Goal: Task Accomplishment & Management: Manage account settings

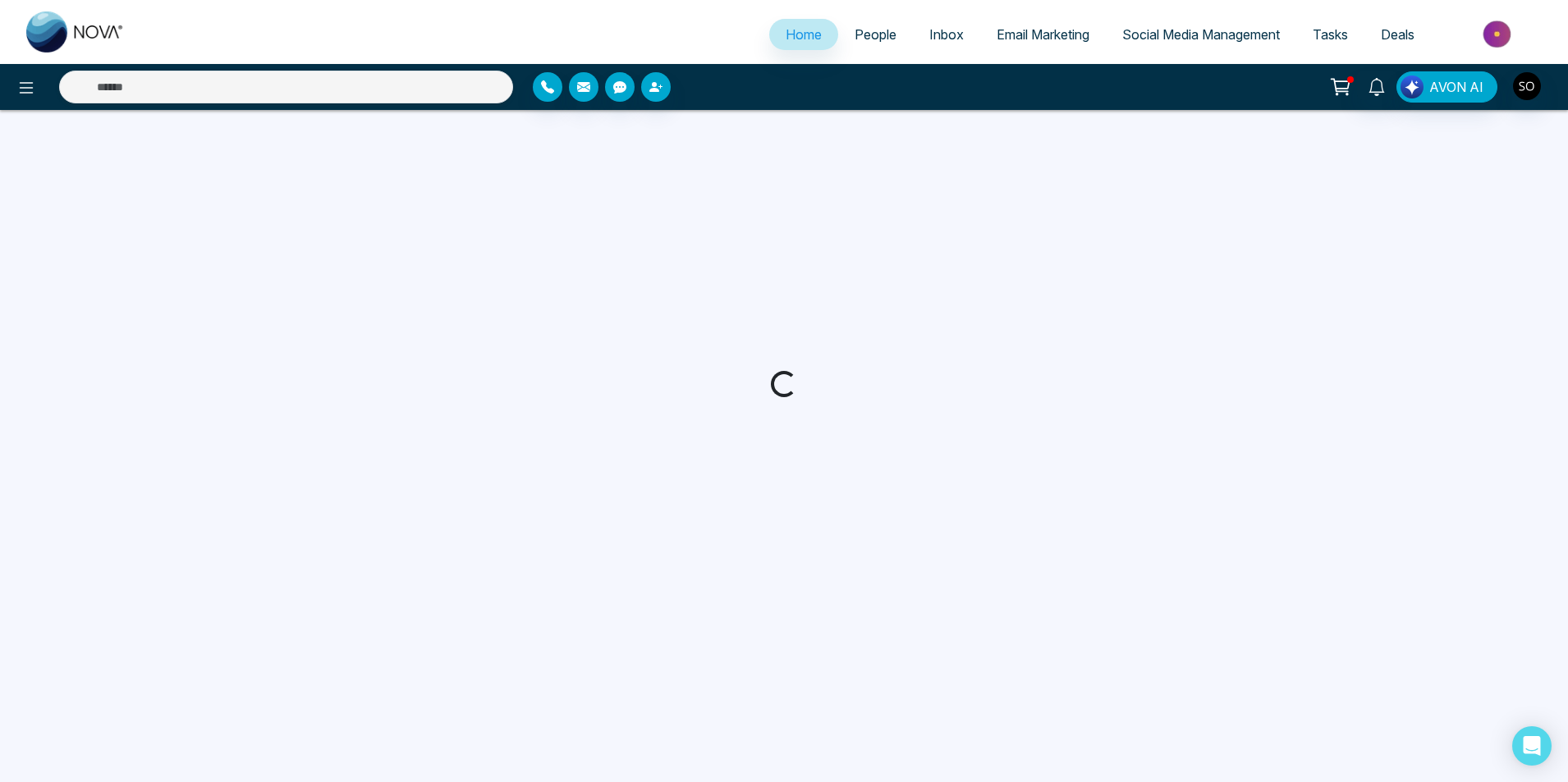
select select "*"
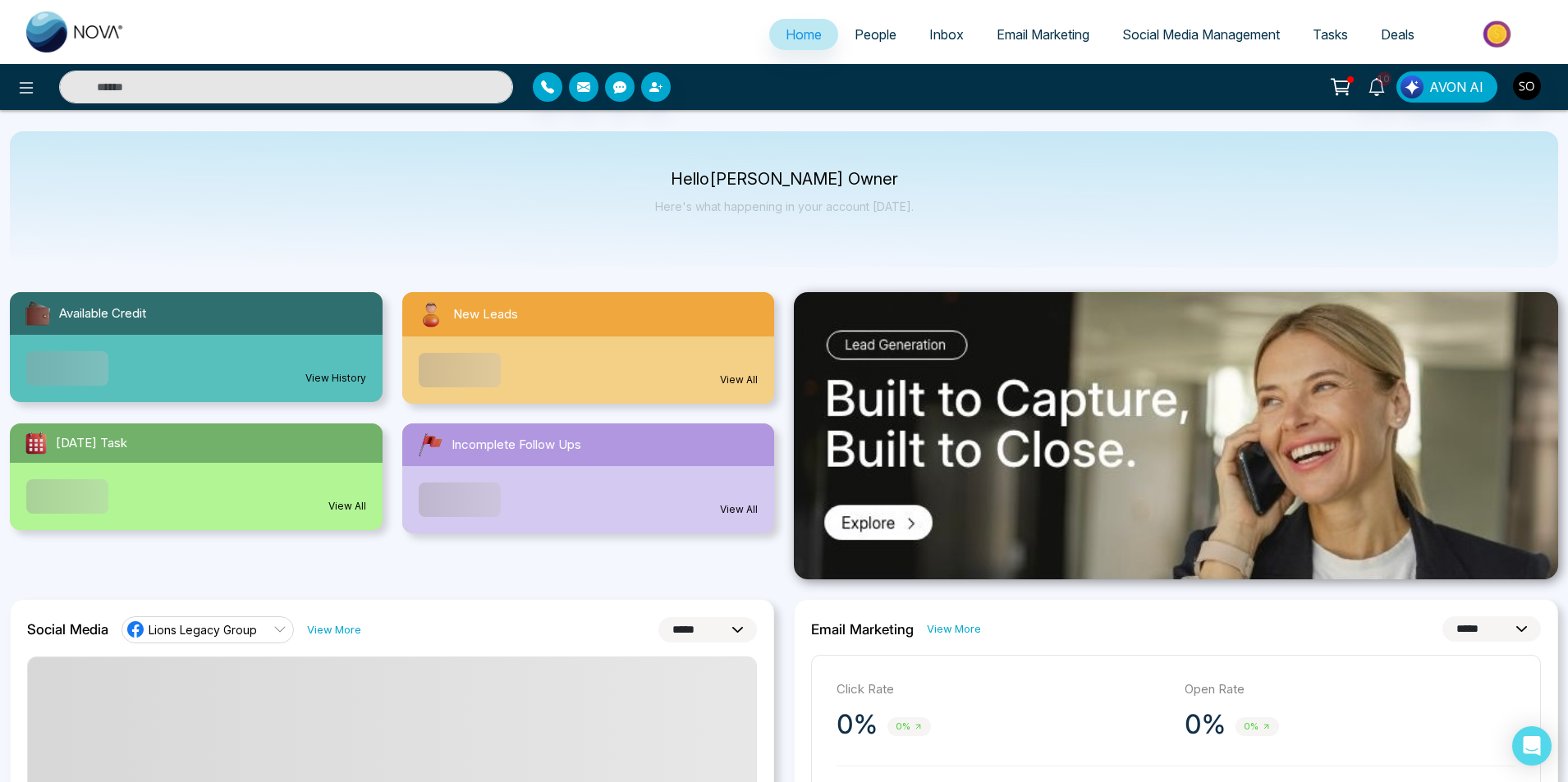
click at [864, 46] on link "People" at bounding box center [875, 34] width 75 height 31
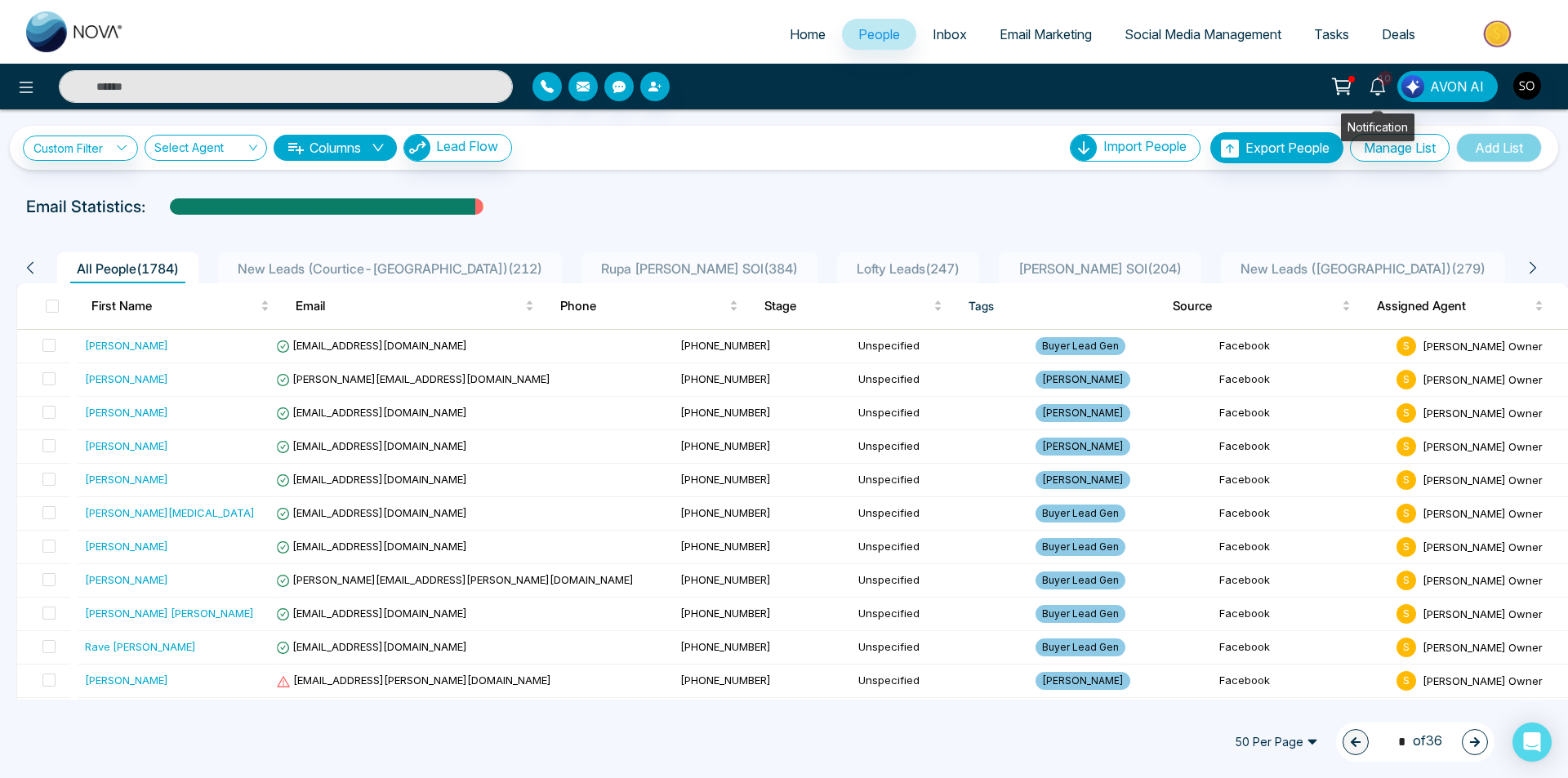
click at [1373, 88] on icon at bounding box center [1378, 86] width 17 height 17
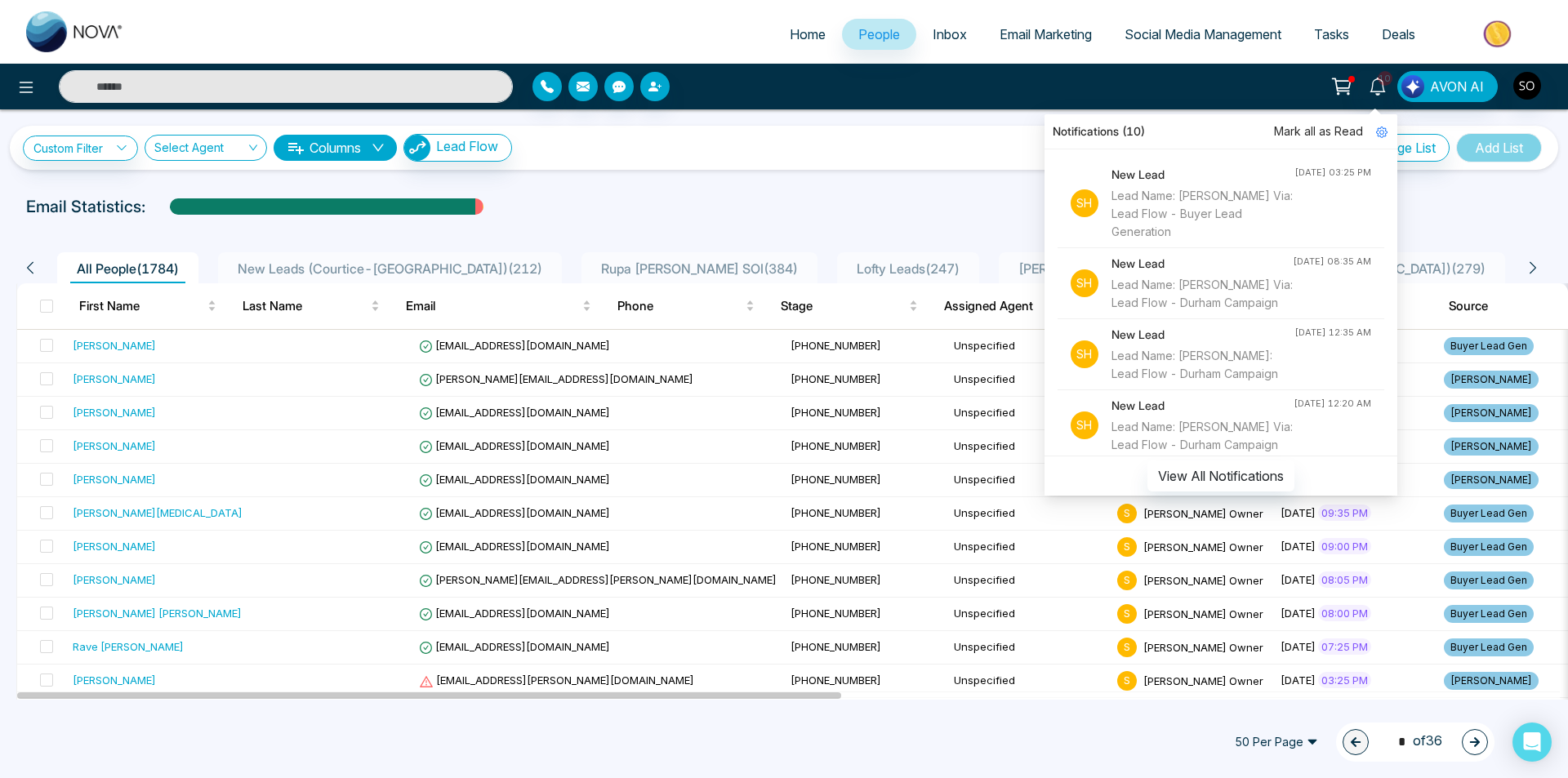
click at [1334, 127] on span "Mark all as Read" at bounding box center [1319, 131] width 89 height 17
click at [822, 194] on div "Email Statistics:" at bounding box center [528, 206] width 1004 height 24
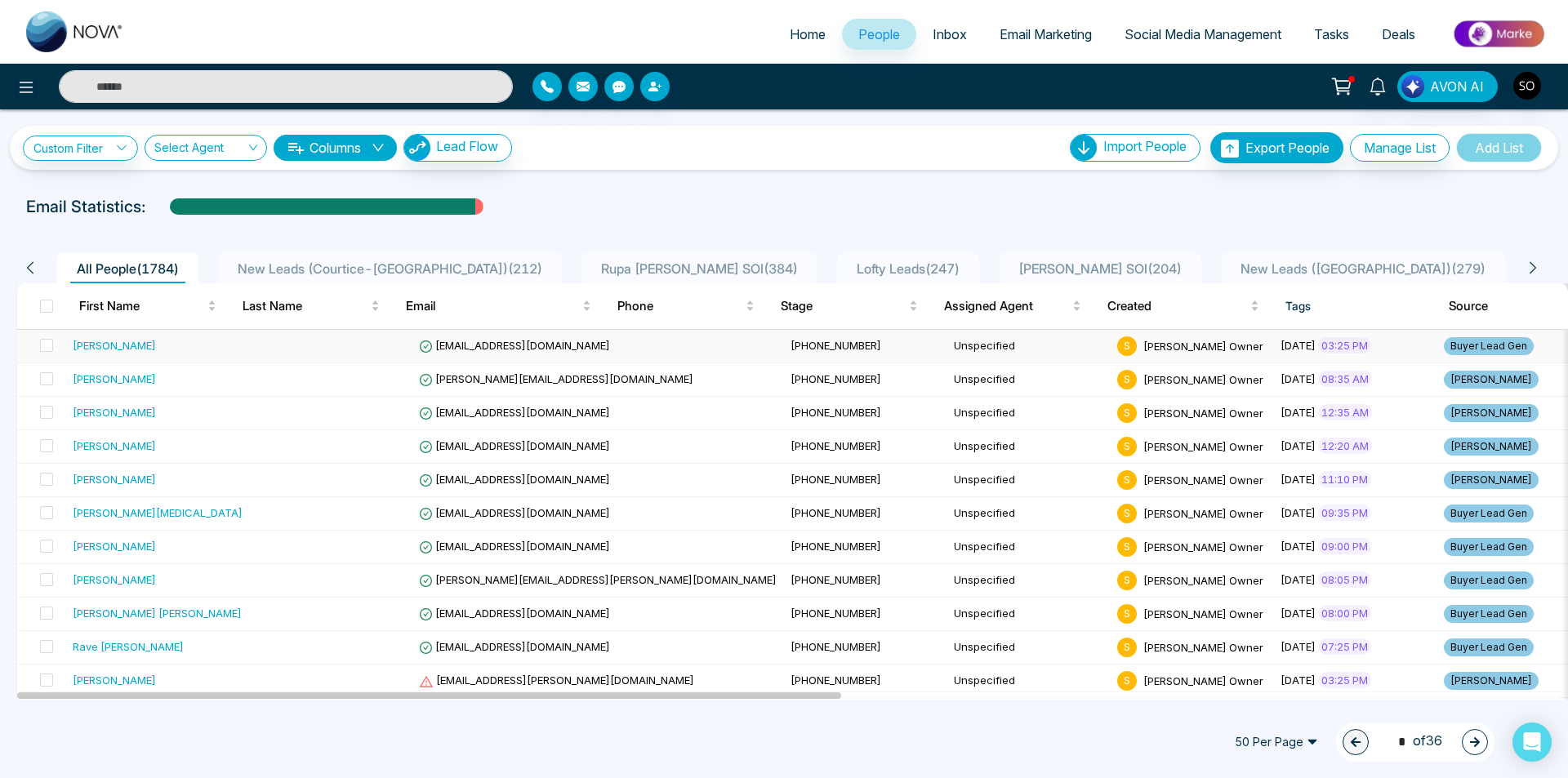
click at [156, 349] on div "[PERSON_NAME]" at bounding box center [157, 345] width 170 height 17
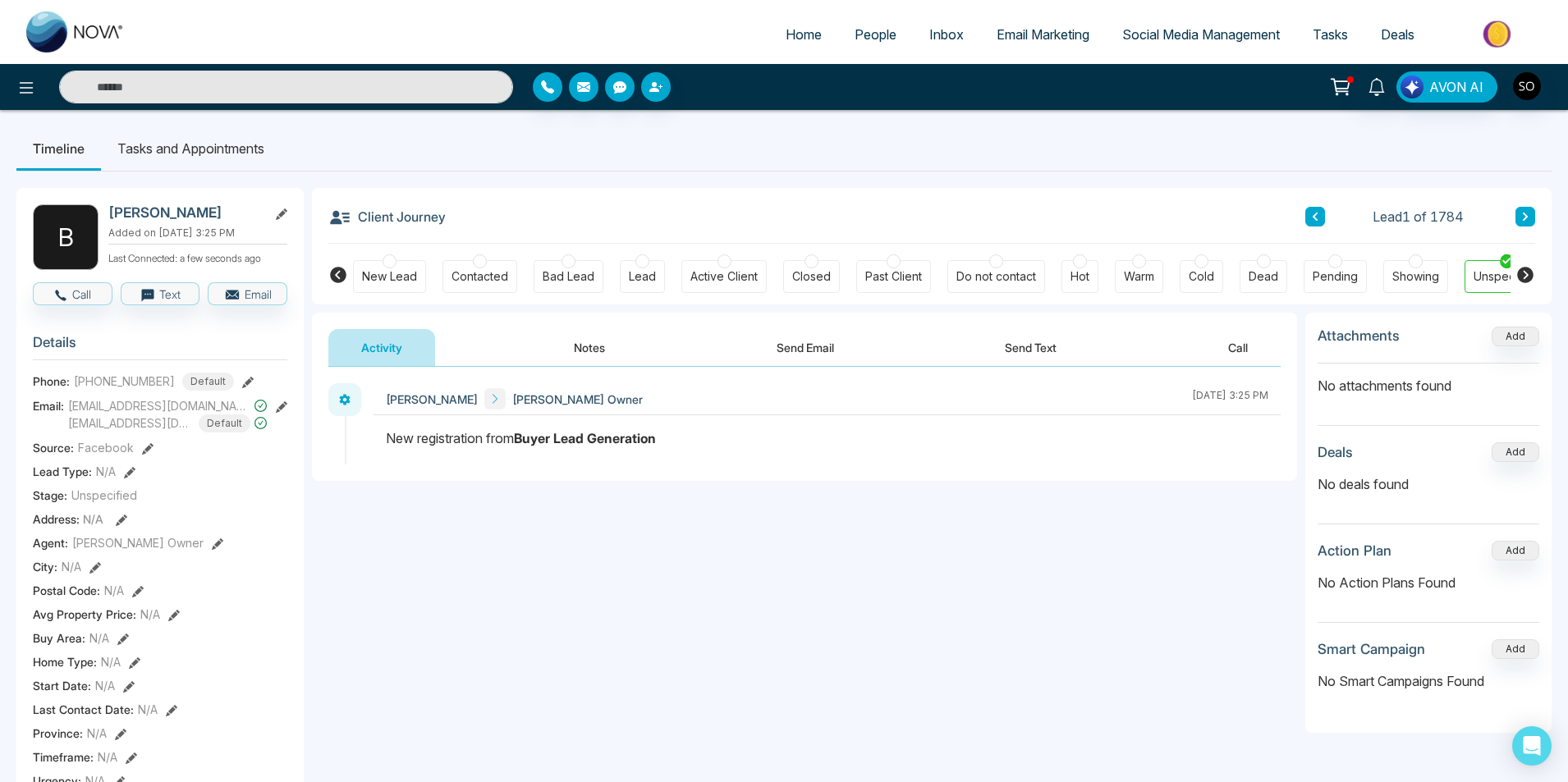
click at [596, 365] on button "Notes" at bounding box center [589, 348] width 97 height 37
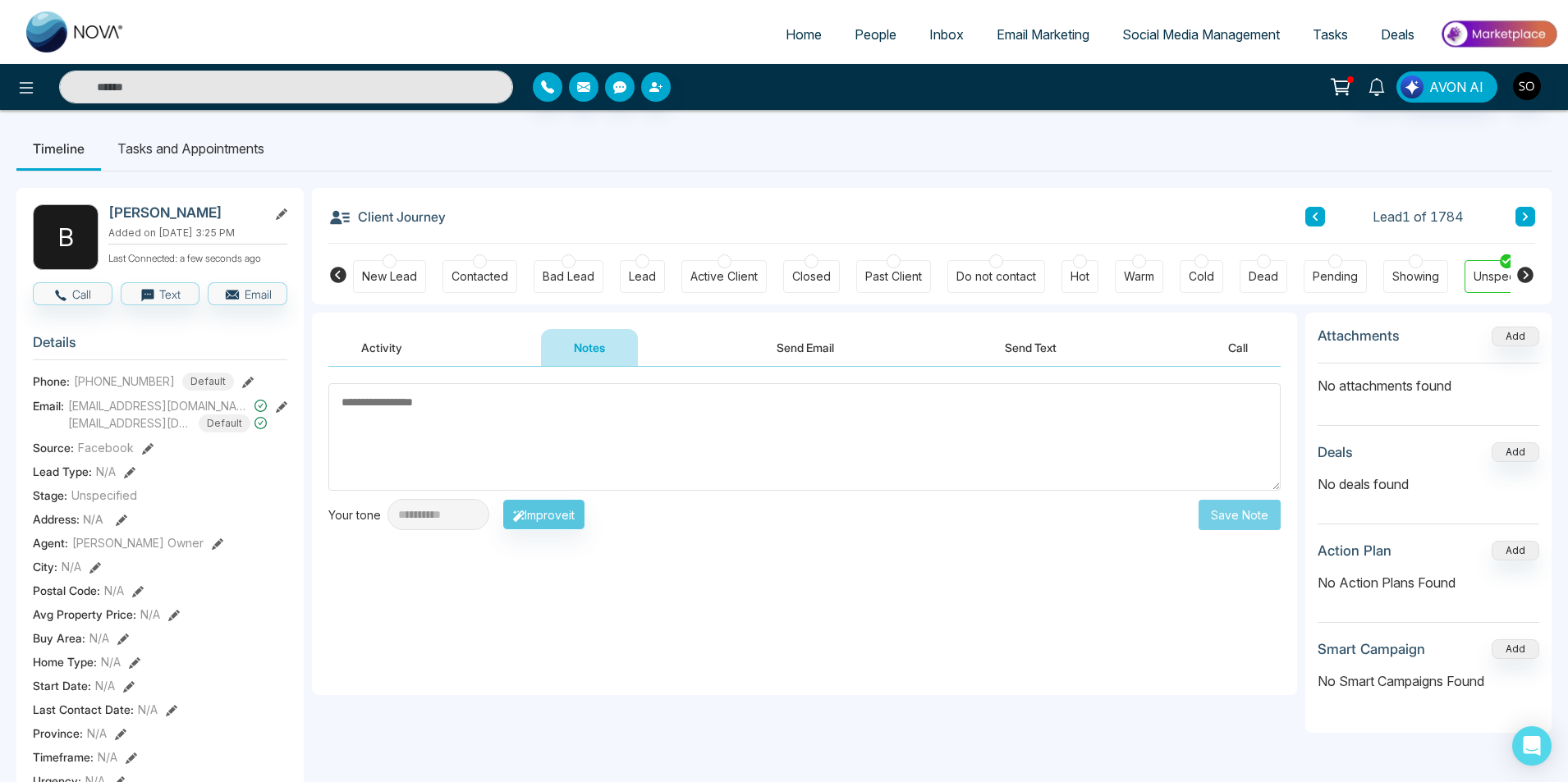
click at [884, 33] on span "People" at bounding box center [875, 34] width 42 height 17
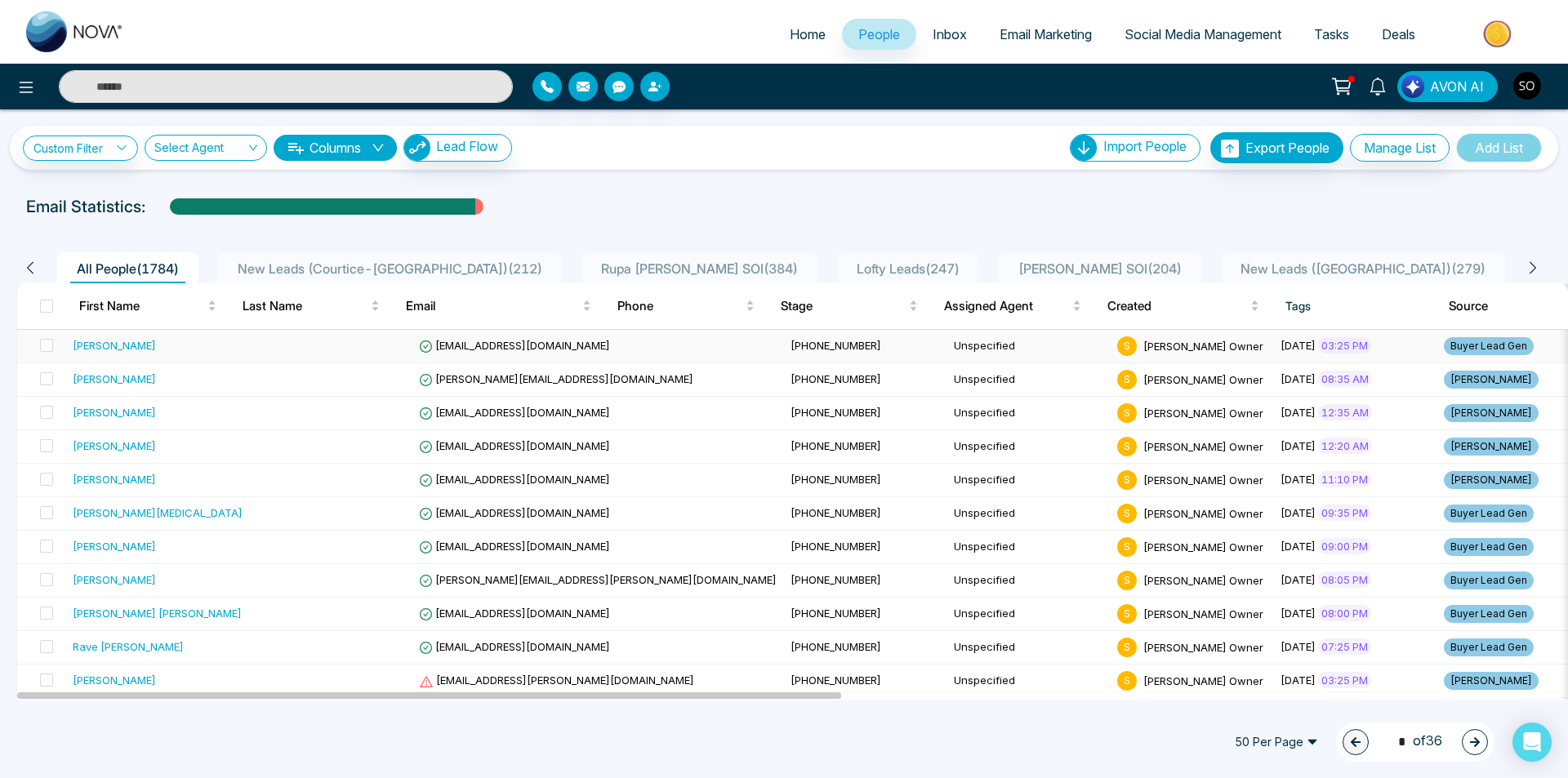
click at [129, 345] on div "[PERSON_NAME]" at bounding box center [115, 345] width 84 height 17
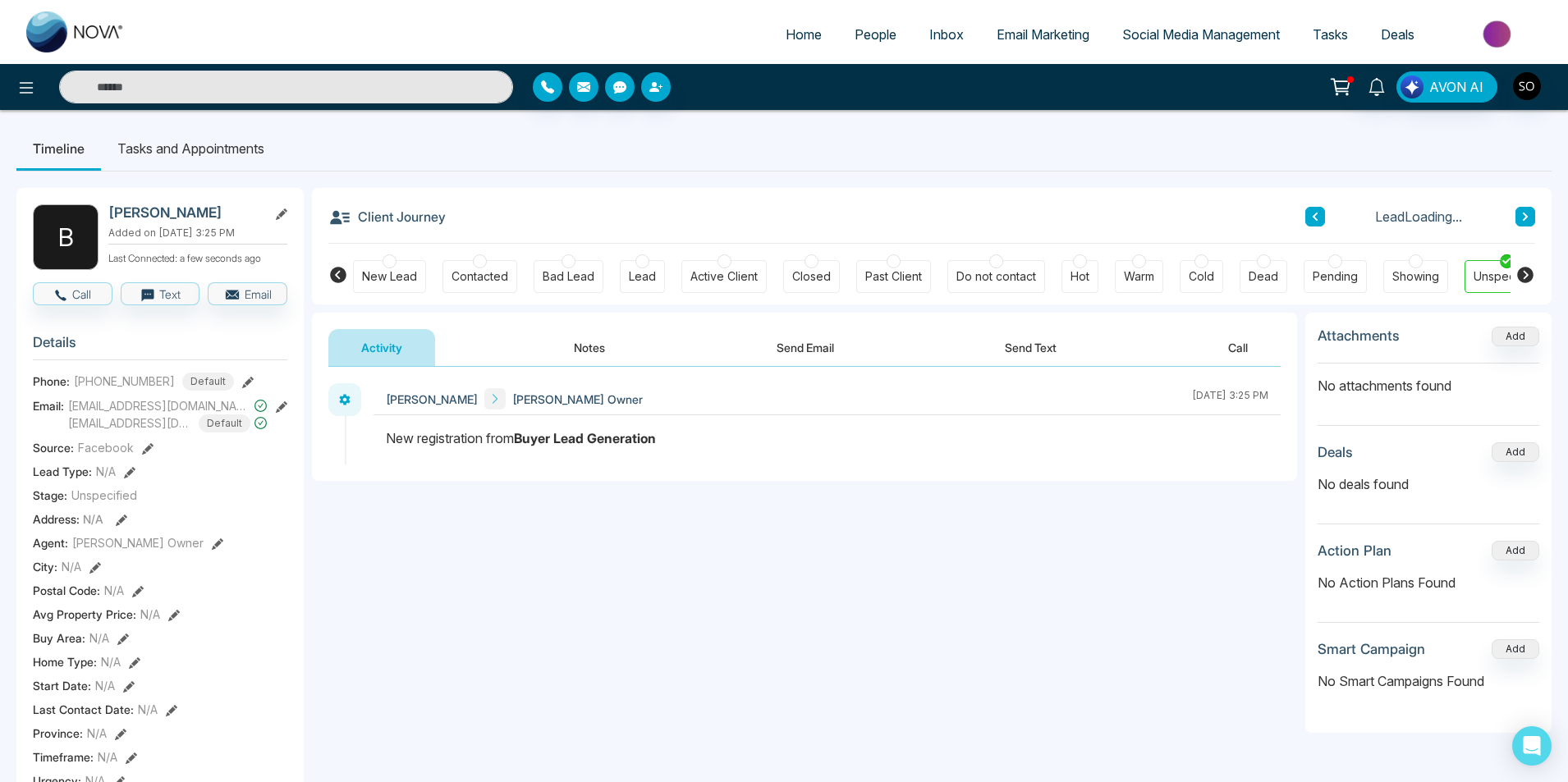
click at [610, 349] on button "Notes" at bounding box center [589, 348] width 97 height 37
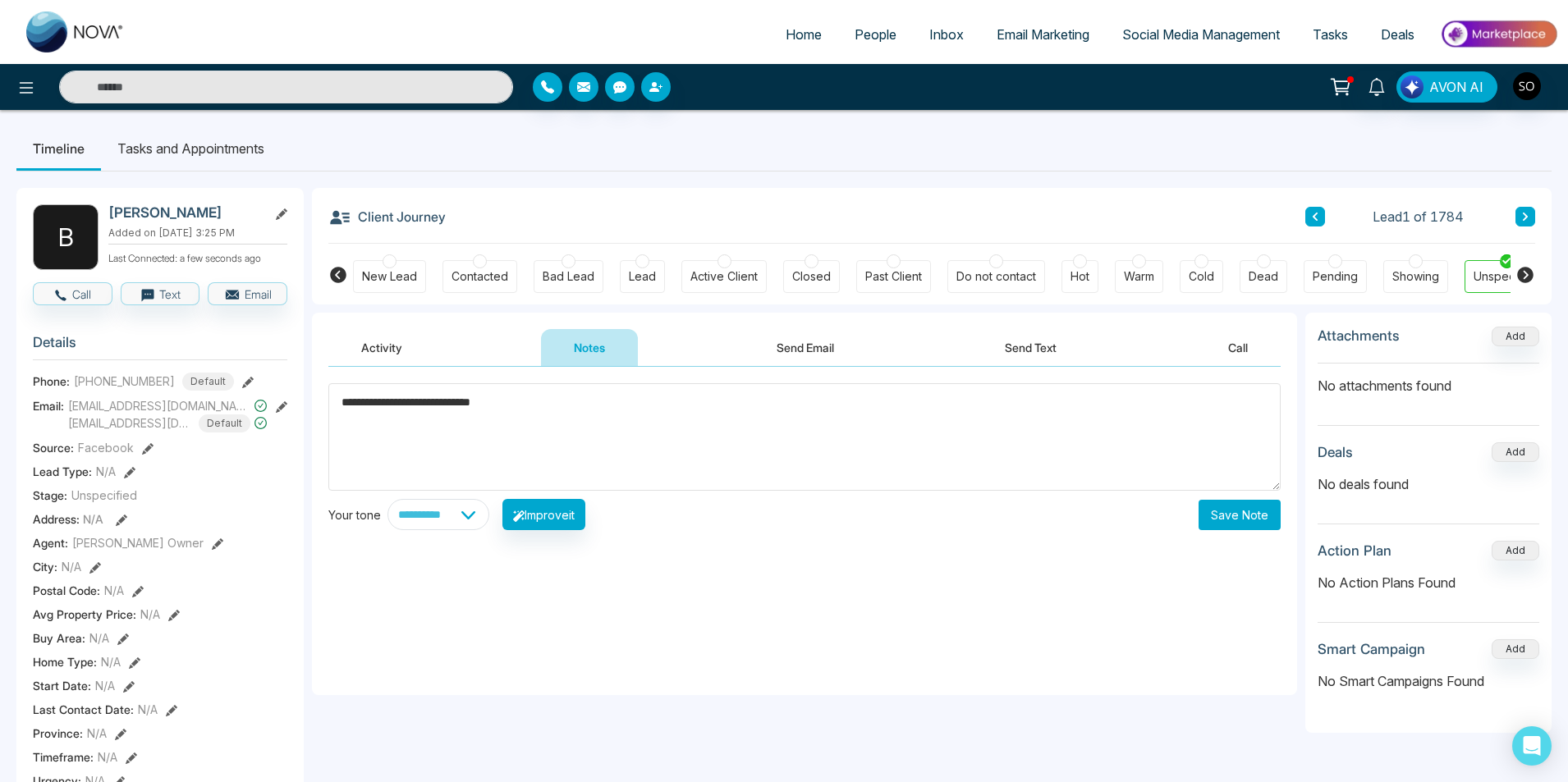
click at [489, 414] on textarea "**********" at bounding box center [804, 437] width 952 height 107
click at [1030, 415] on textarea "**********" at bounding box center [804, 437] width 952 height 107
type textarea "**********"
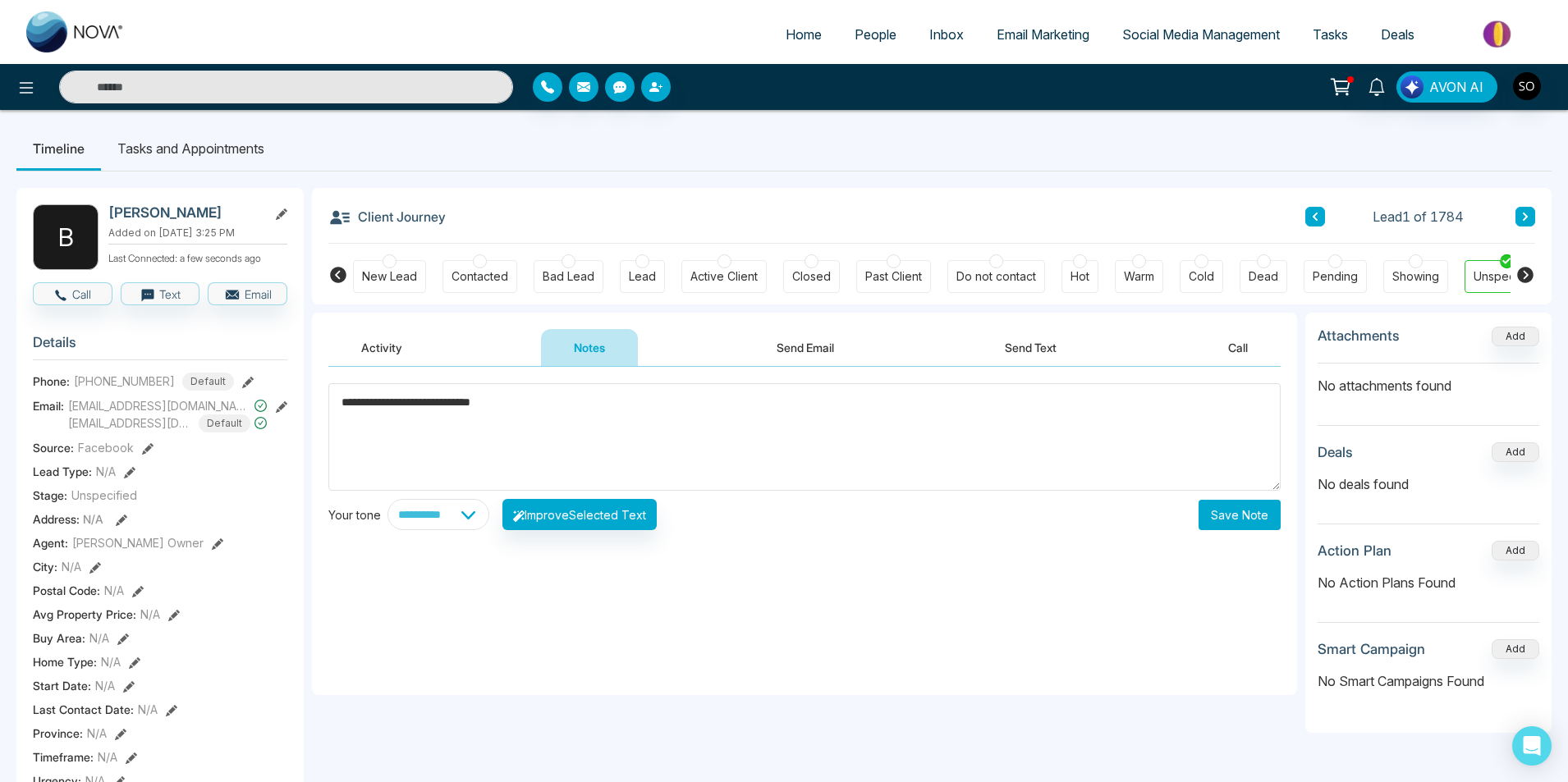
click at [1222, 514] on button "Save Note" at bounding box center [1240, 514] width 82 height 30
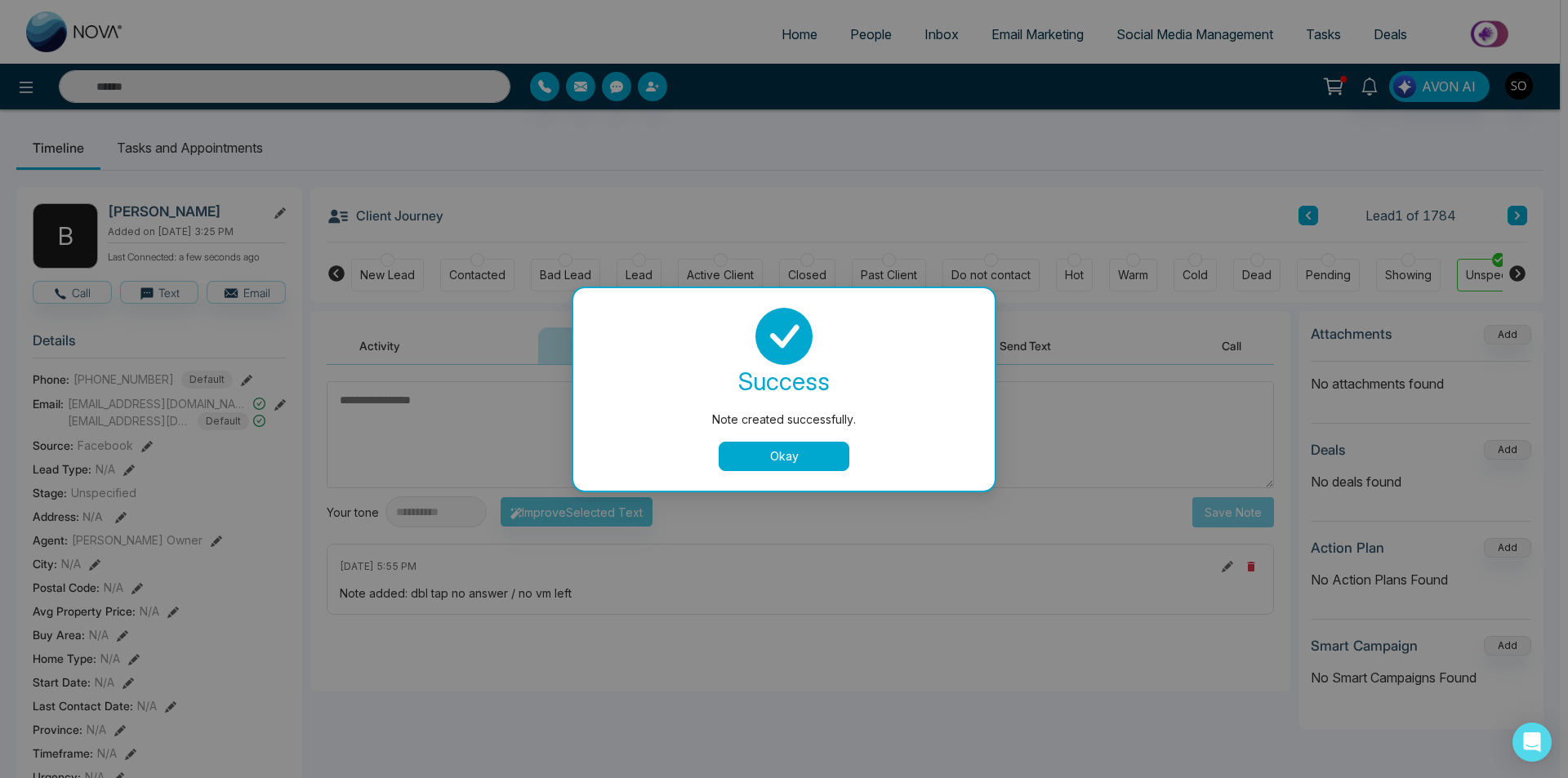
click at [801, 459] on button "Okay" at bounding box center [784, 457] width 131 height 29
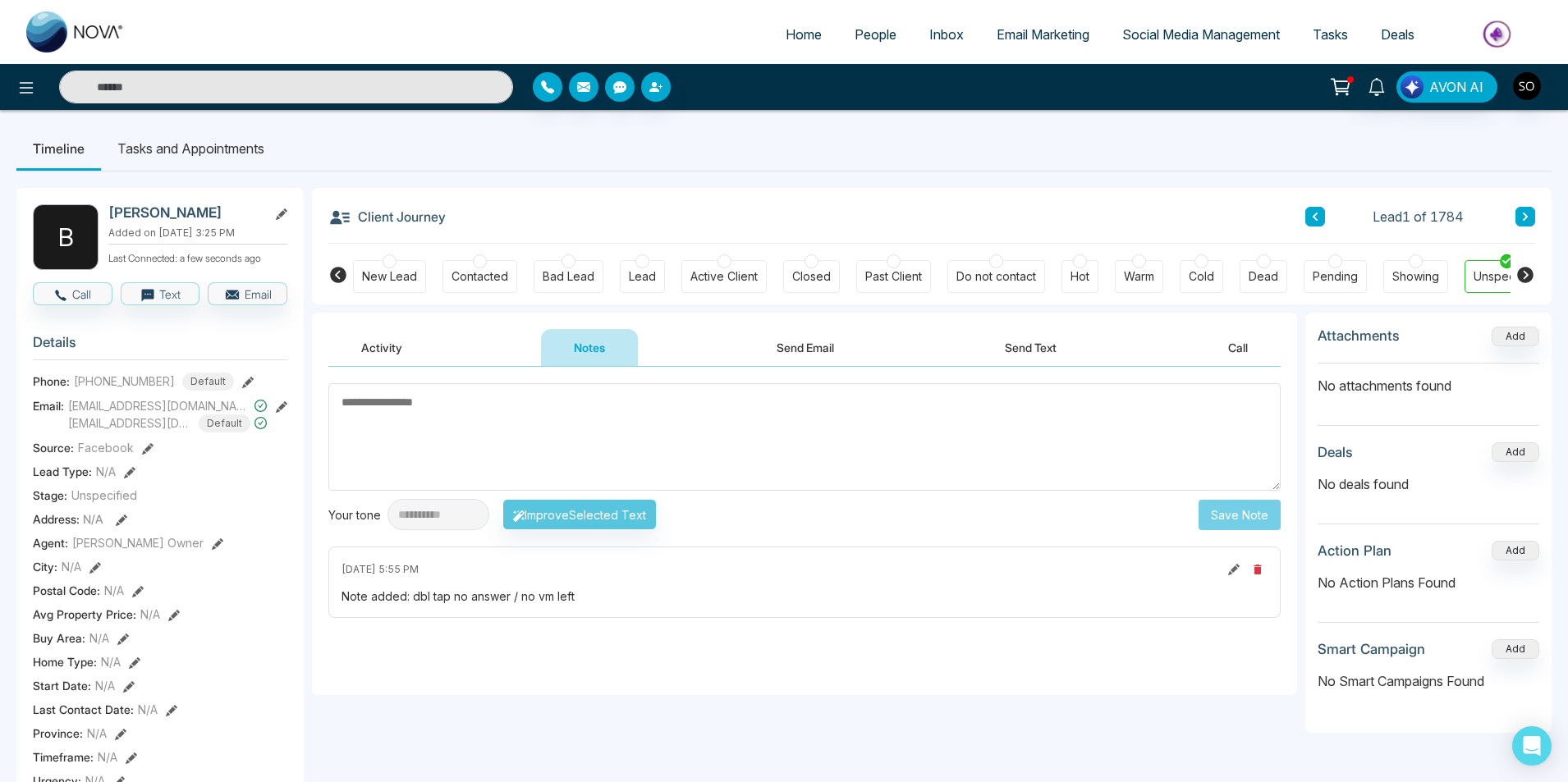
click at [1526, 214] on icon at bounding box center [1525, 217] width 8 height 10
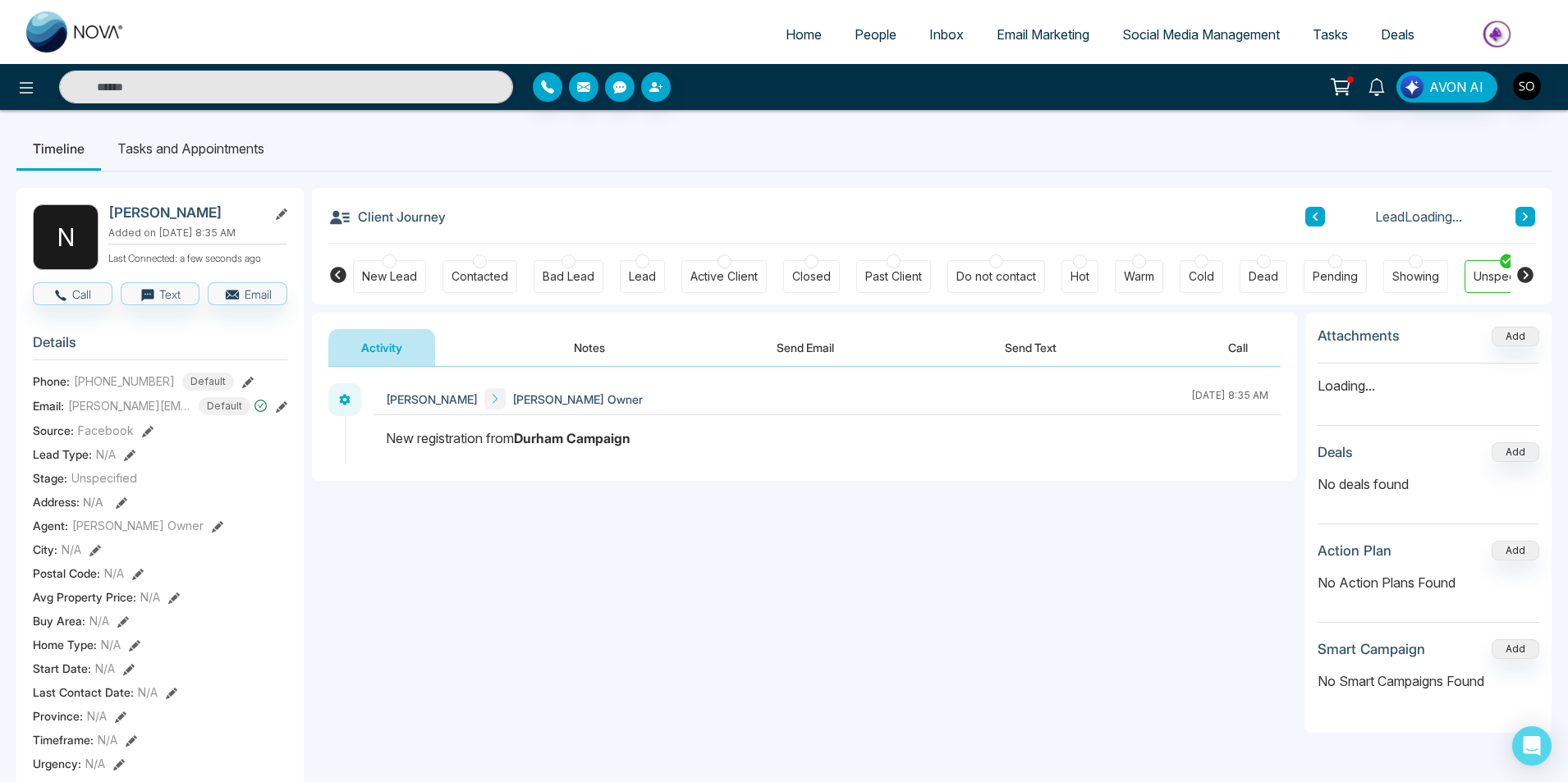
click at [586, 336] on button "Notes" at bounding box center [589, 348] width 97 height 37
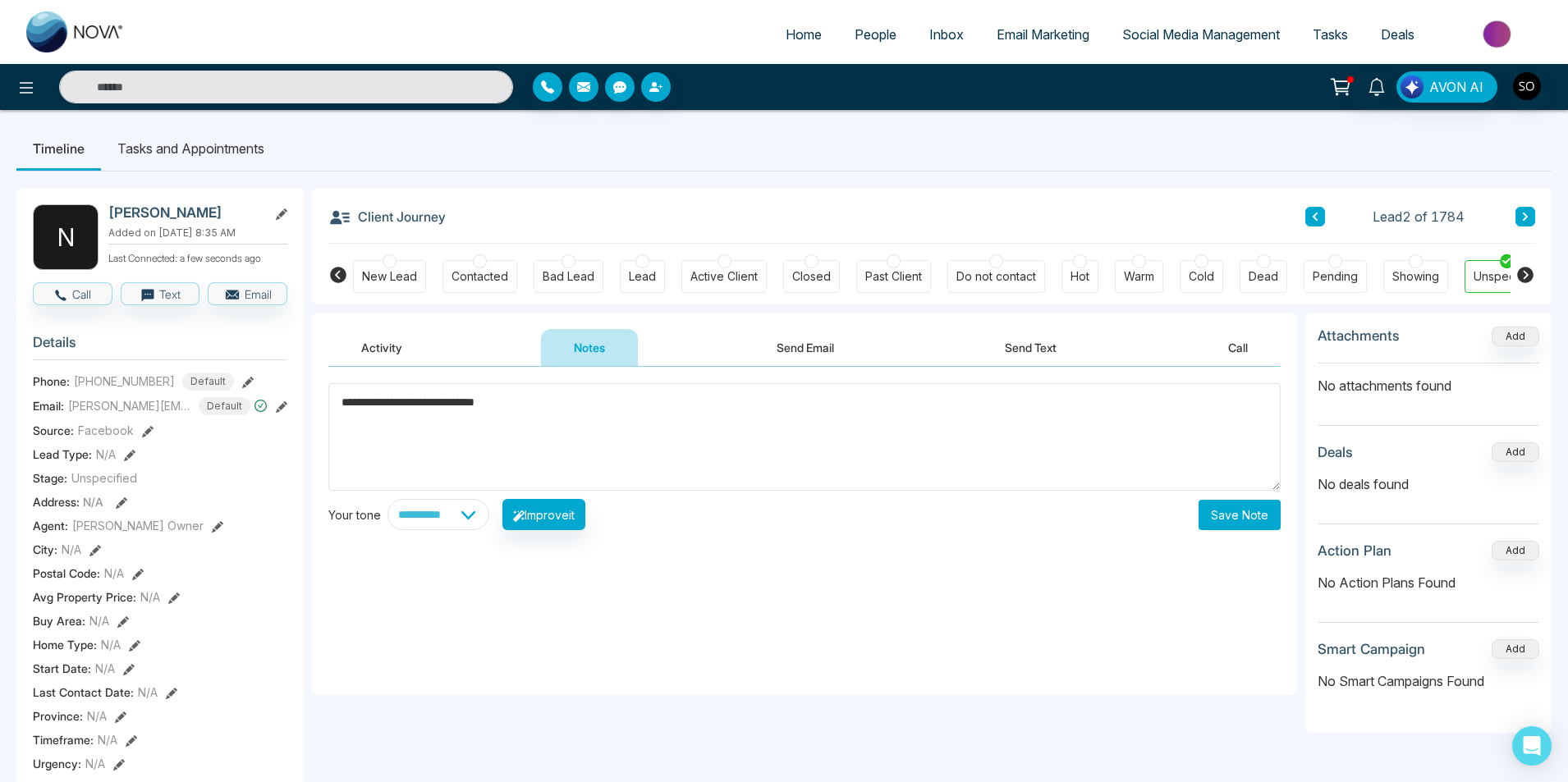
type textarea "**********"
click at [1246, 523] on button "Save Note" at bounding box center [1240, 514] width 82 height 30
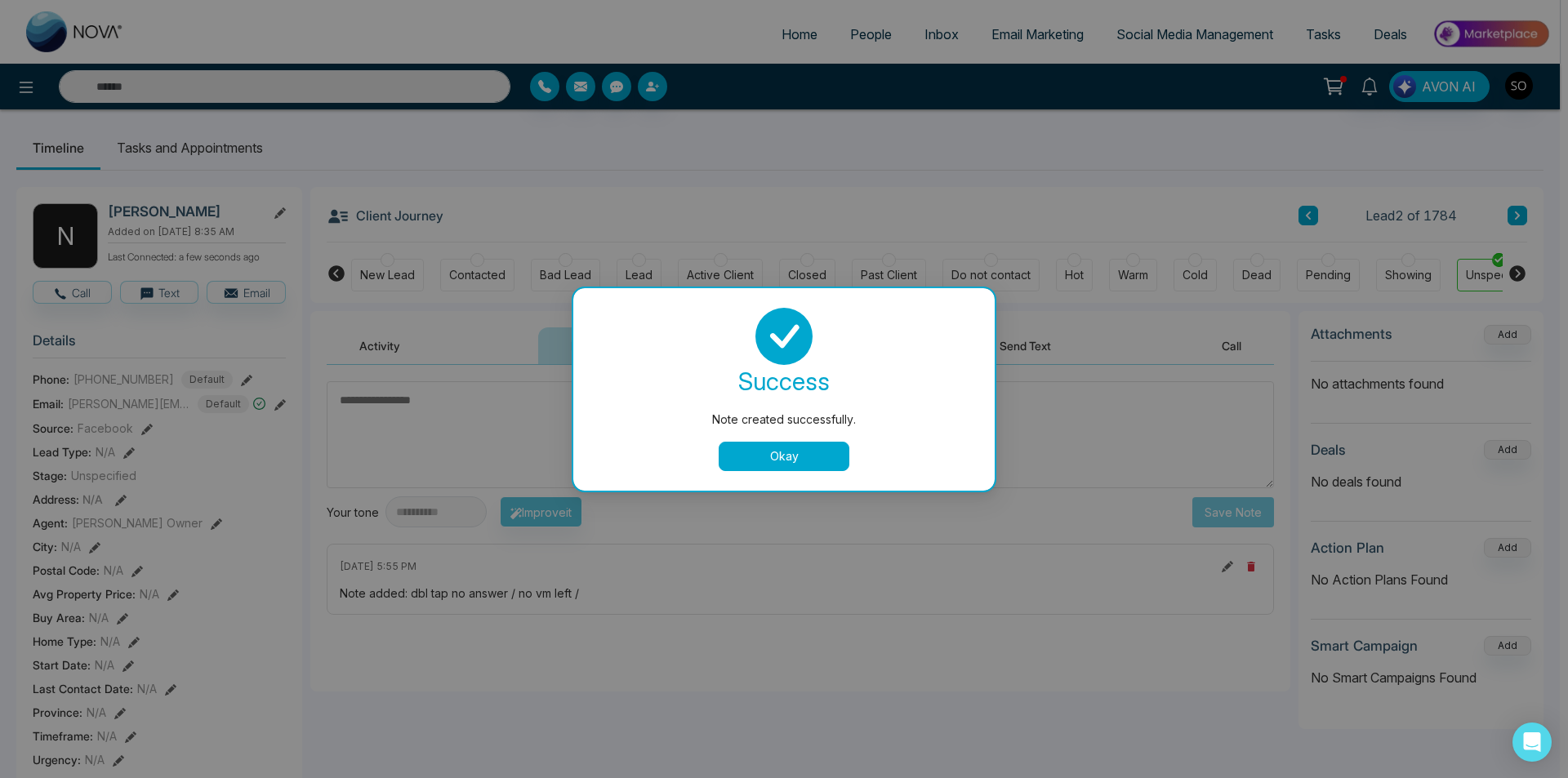
click at [788, 467] on button "Okay" at bounding box center [784, 457] width 131 height 29
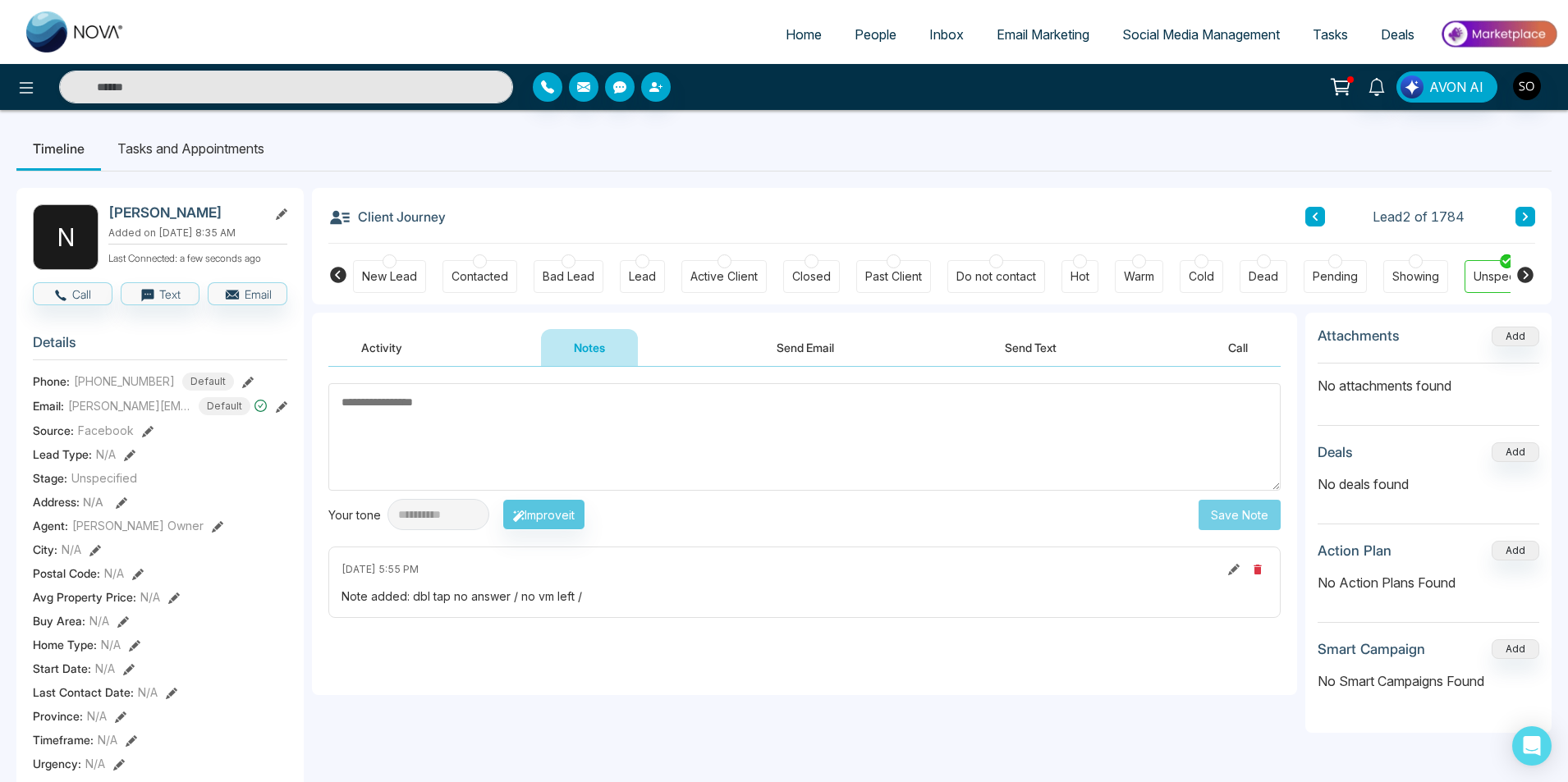
click at [1523, 213] on icon at bounding box center [1525, 217] width 8 height 10
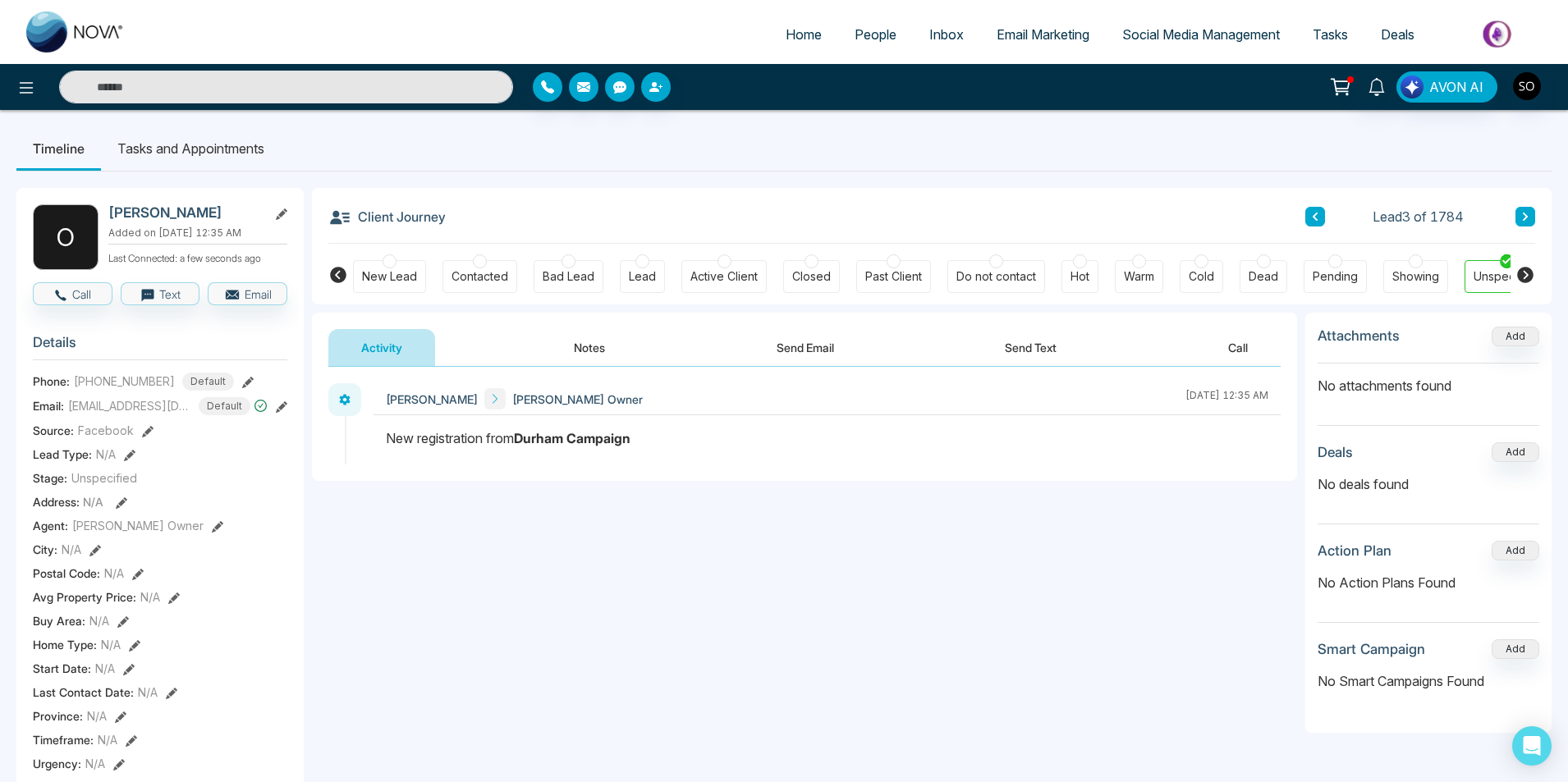
click at [586, 340] on button "Notes" at bounding box center [589, 348] width 97 height 37
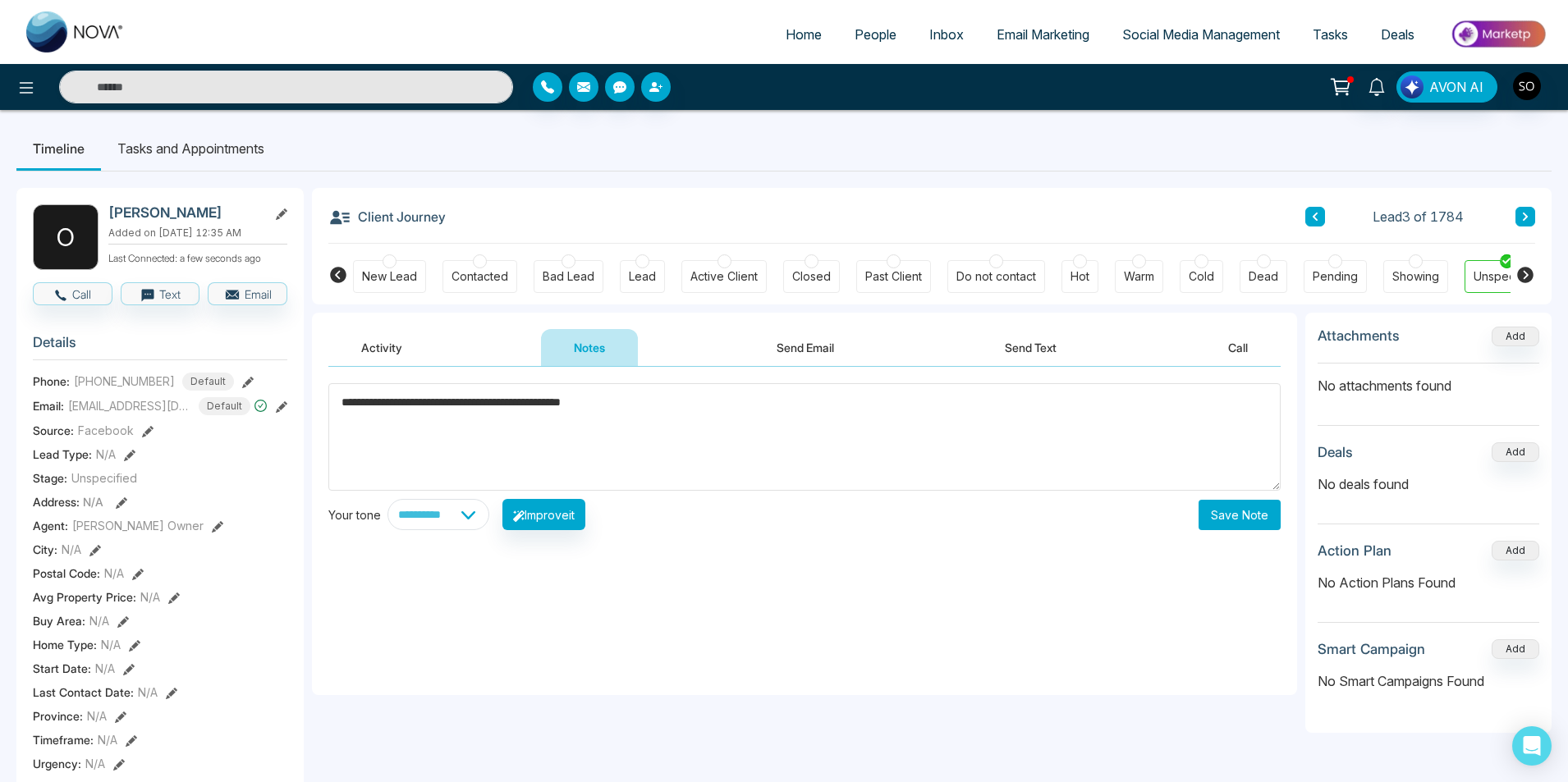
type textarea "**********"
click at [1248, 515] on button "Save Note" at bounding box center [1240, 514] width 82 height 30
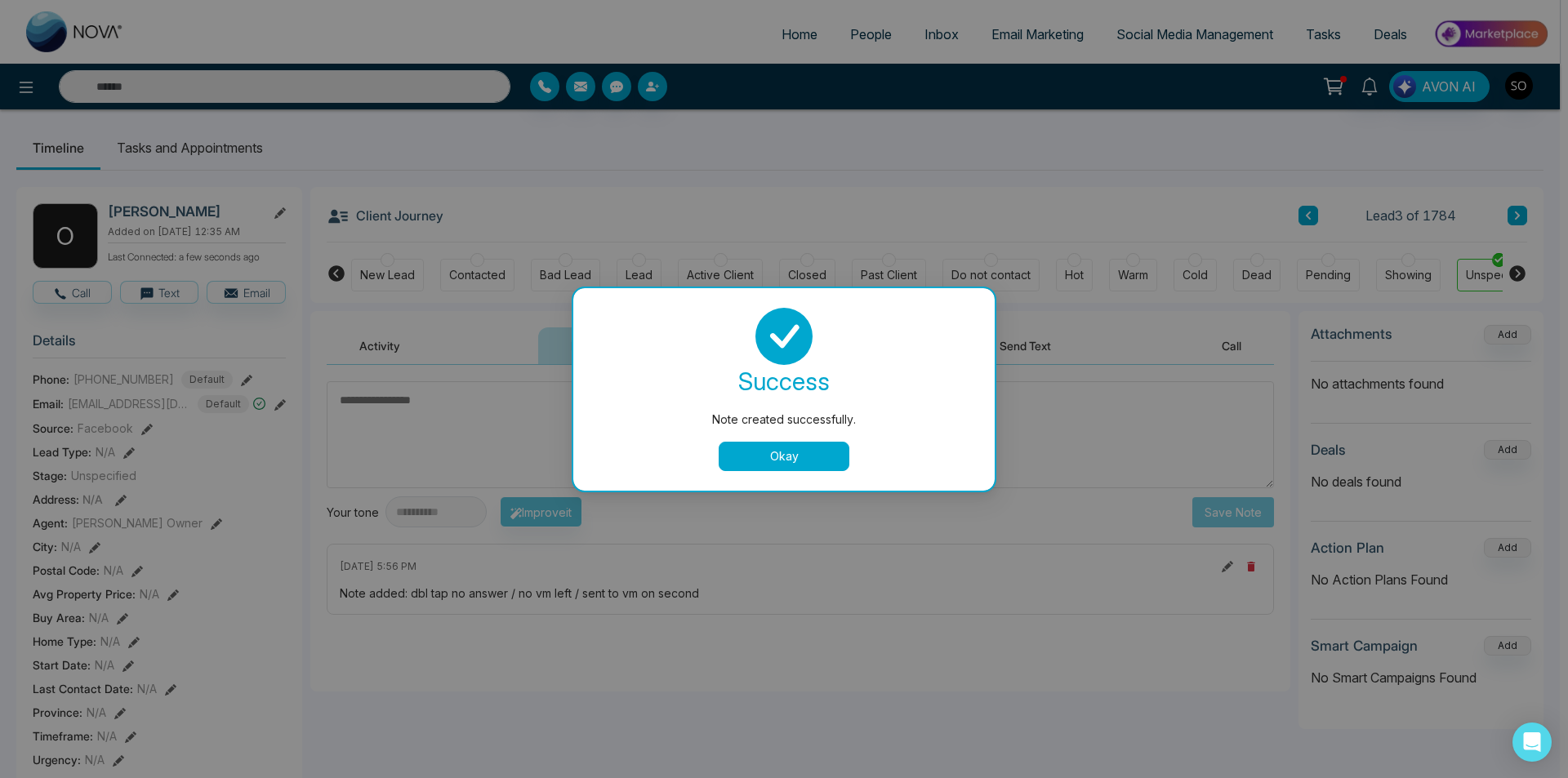
click at [817, 445] on button "Okay" at bounding box center [784, 457] width 131 height 29
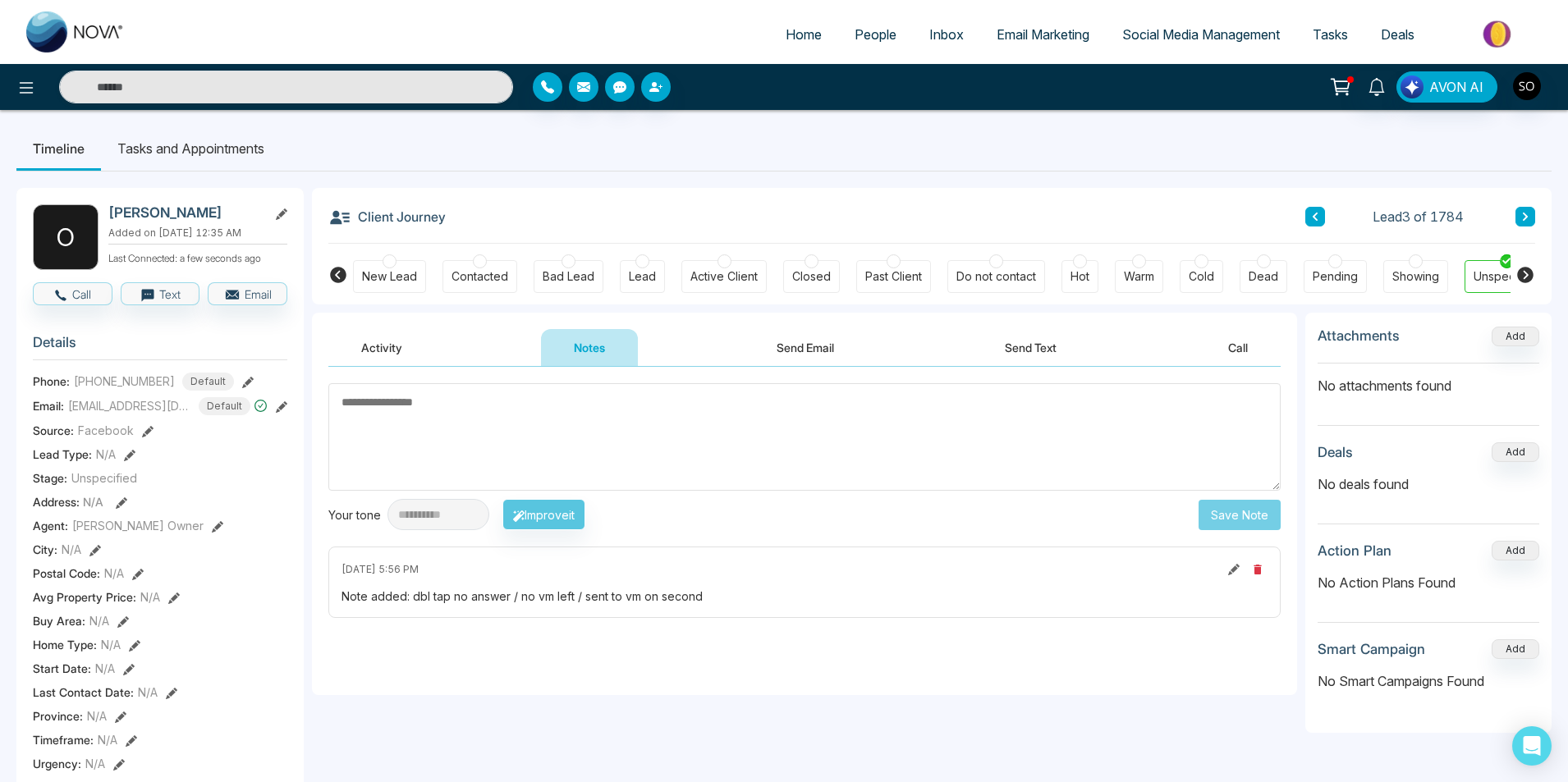
click at [1529, 219] on icon at bounding box center [1525, 217] width 8 height 10
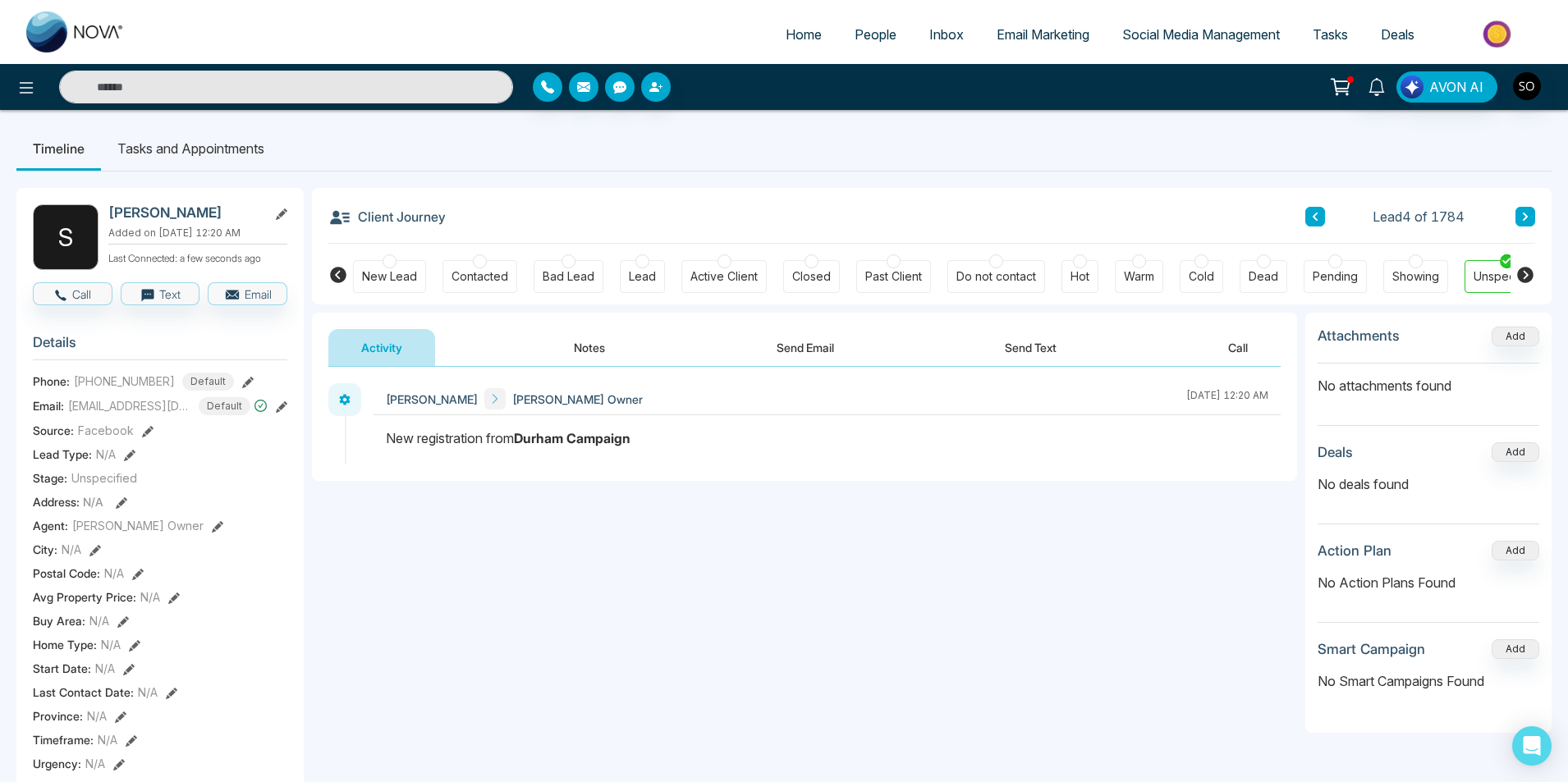
click at [601, 352] on button "Notes" at bounding box center [589, 348] width 97 height 37
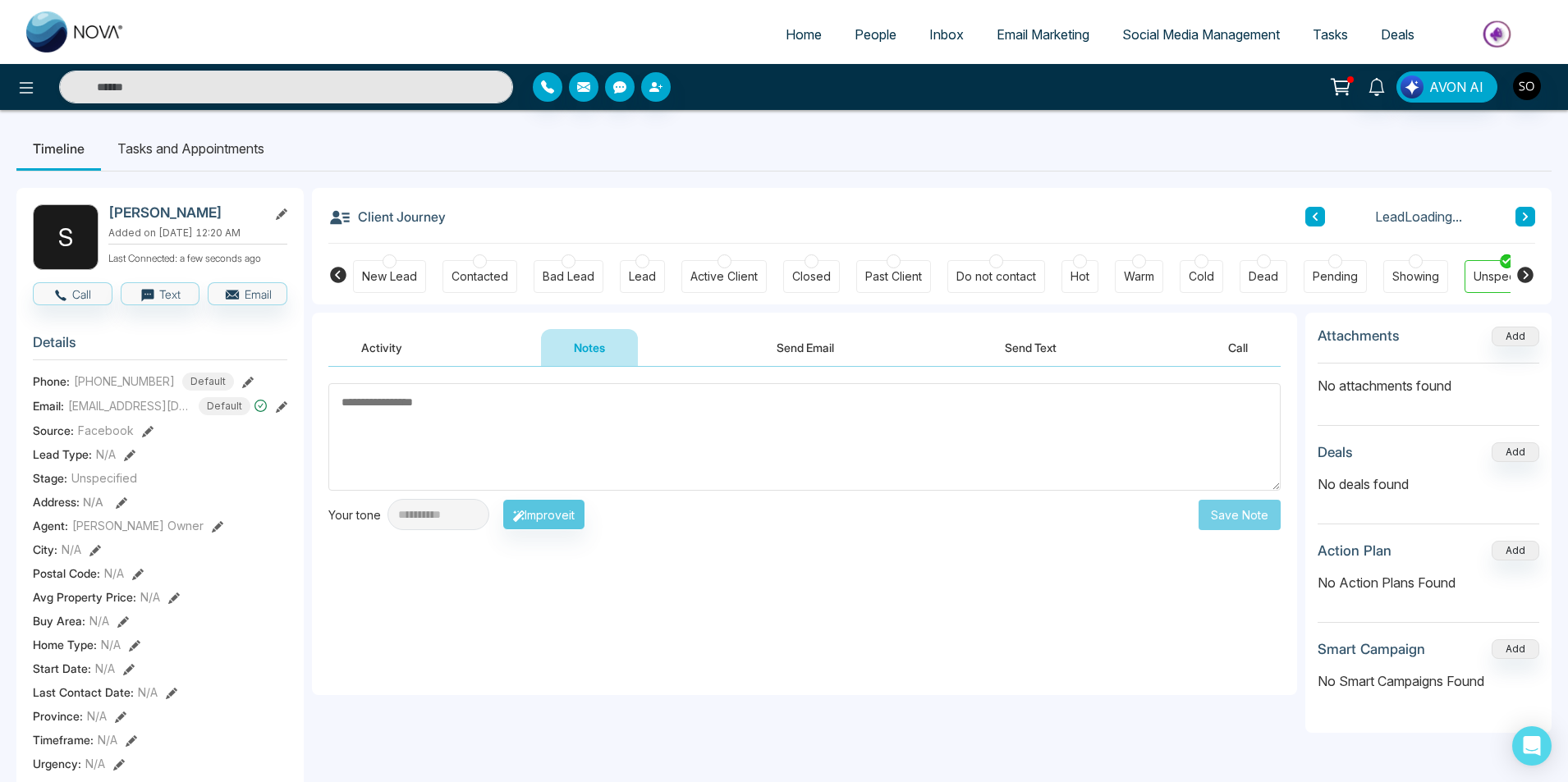
click at [575, 456] on textarea at bounding box center [804, 437] width 952 height 107
type textarea "**********"
click at [1266, 514] on button "Save Note" at bounding box center [1240, 514] width 82 height 30
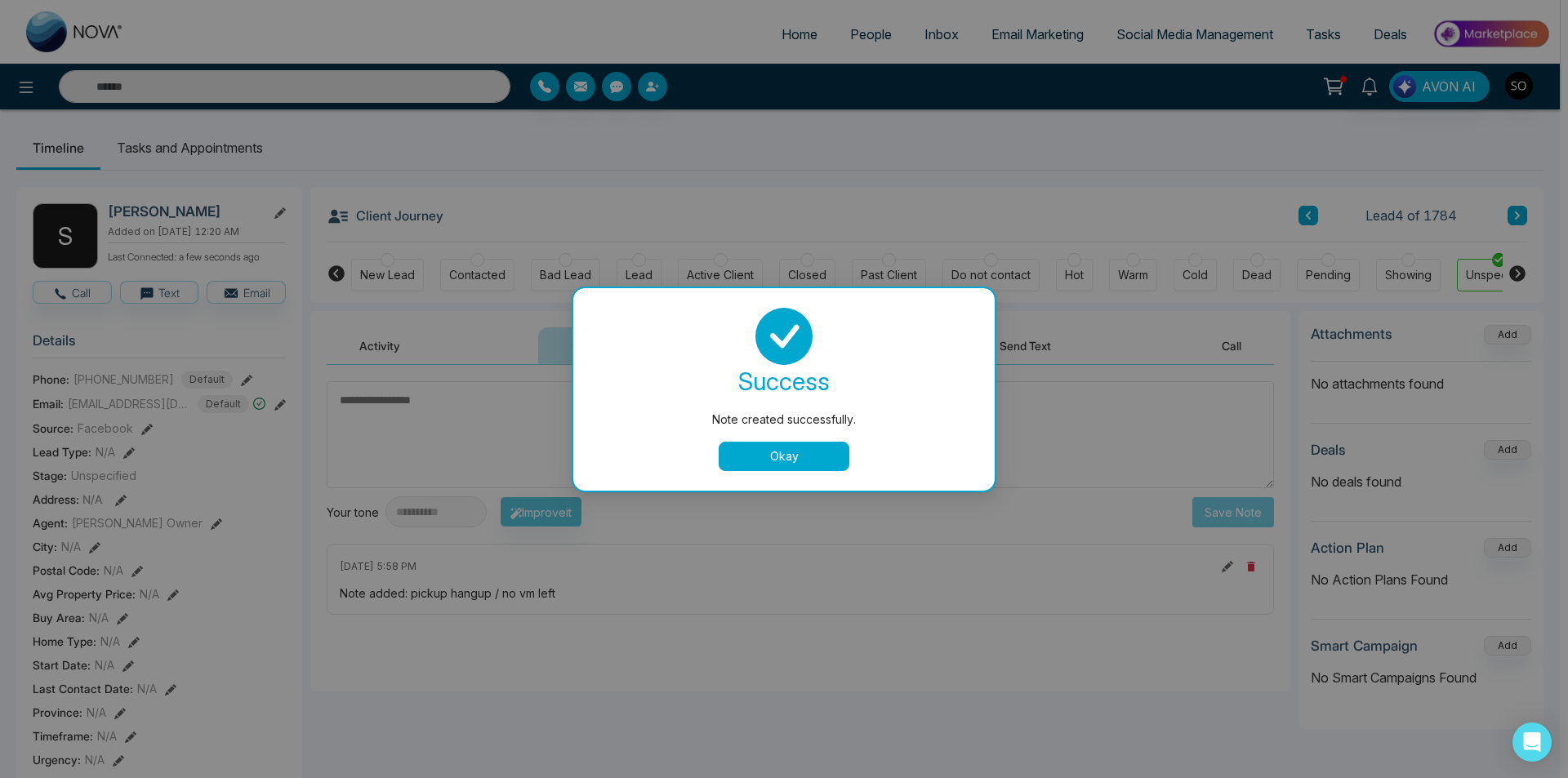
drag, startPoint x: 822, startPoint y: 454, endPoint x: 911, endPoint y: 442, distance: 89.8
click at [824, 453] on button "Okay" at bounding box center [784, 457] width 131 height 29
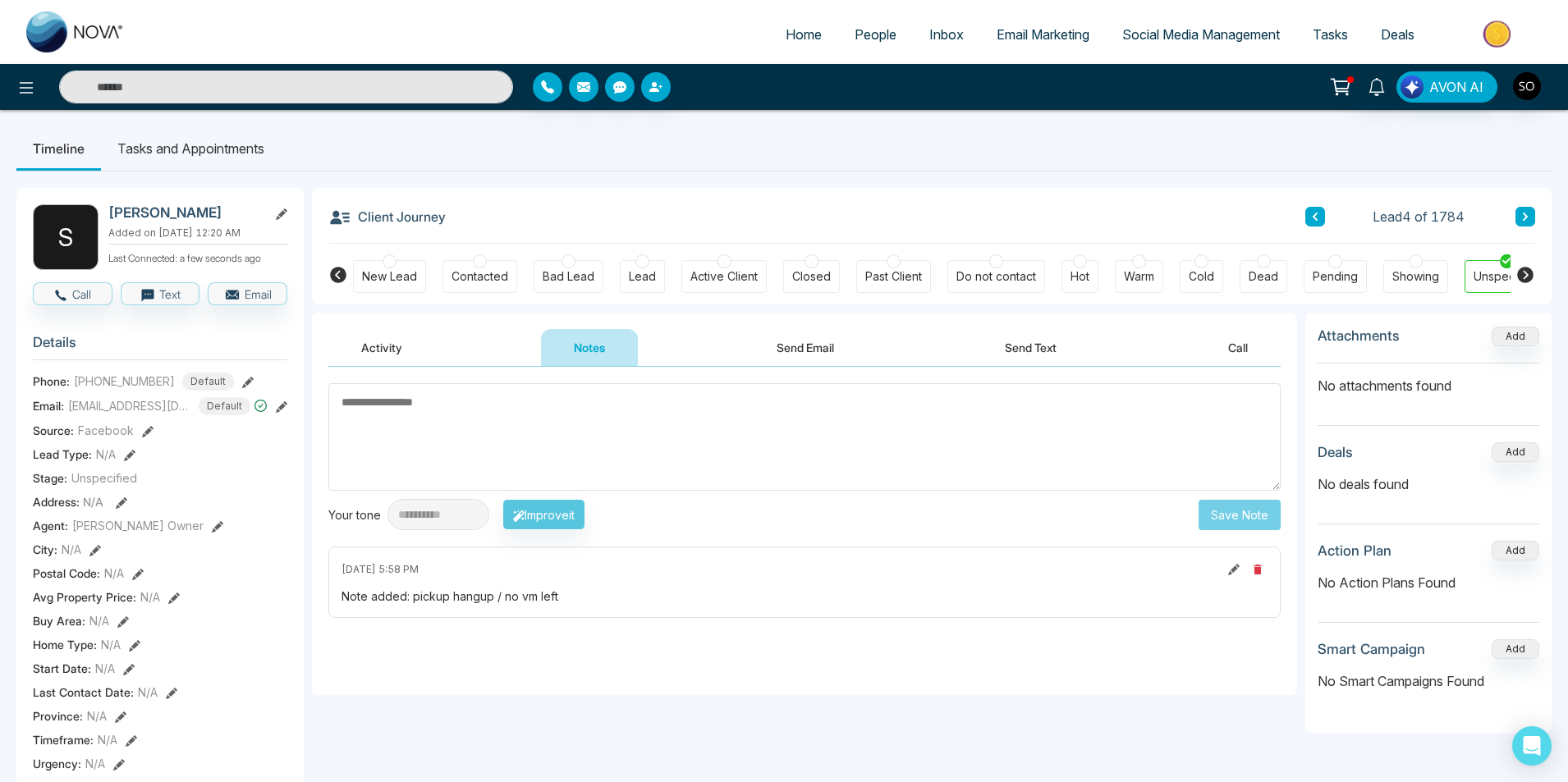
click at [1520, 218] on button at bounding box center [1525, 217] width 20 height 20
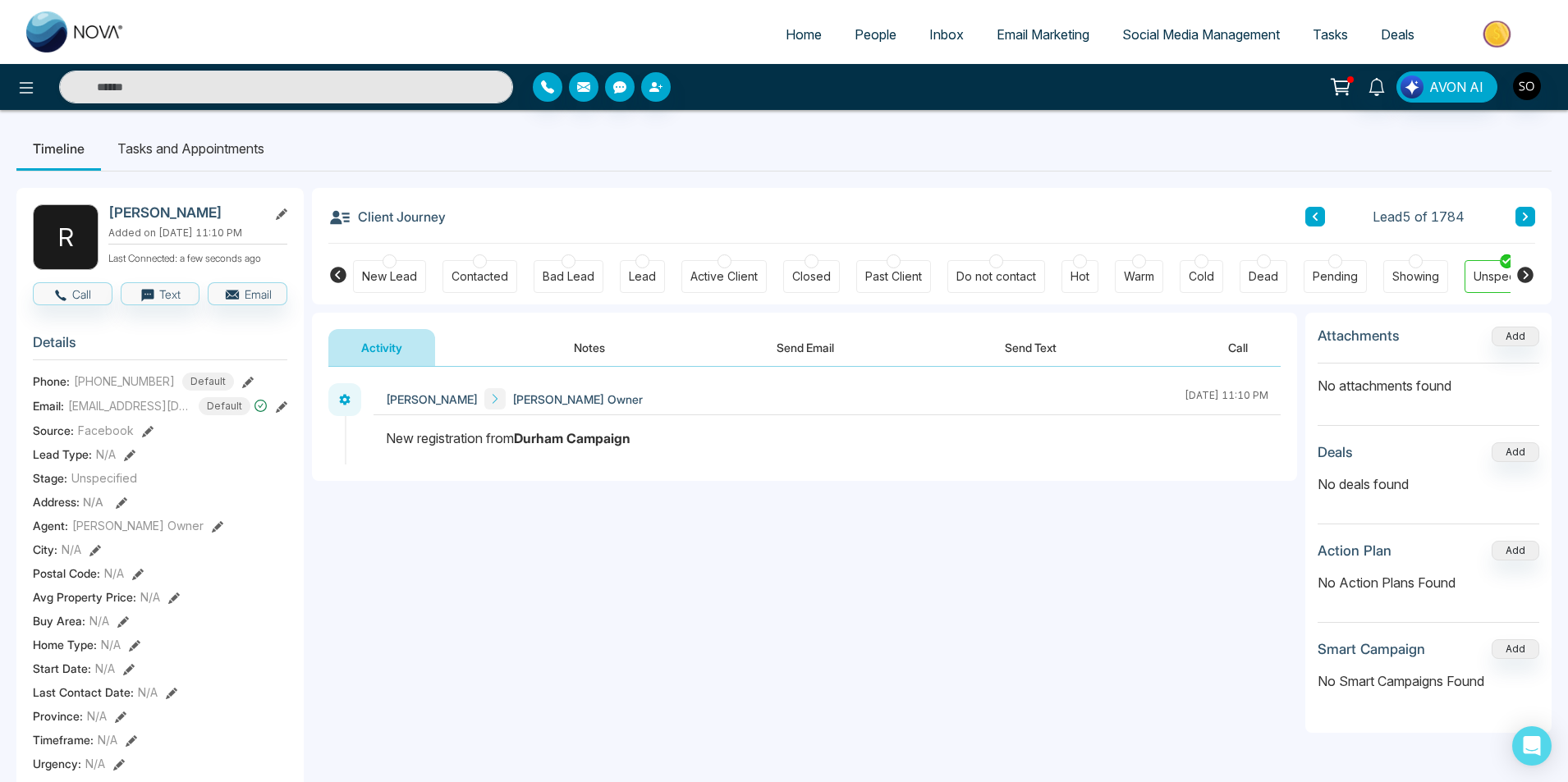
click at [560, 345] on button "Notes" at bounding box center [589, 348] width 97 height 37
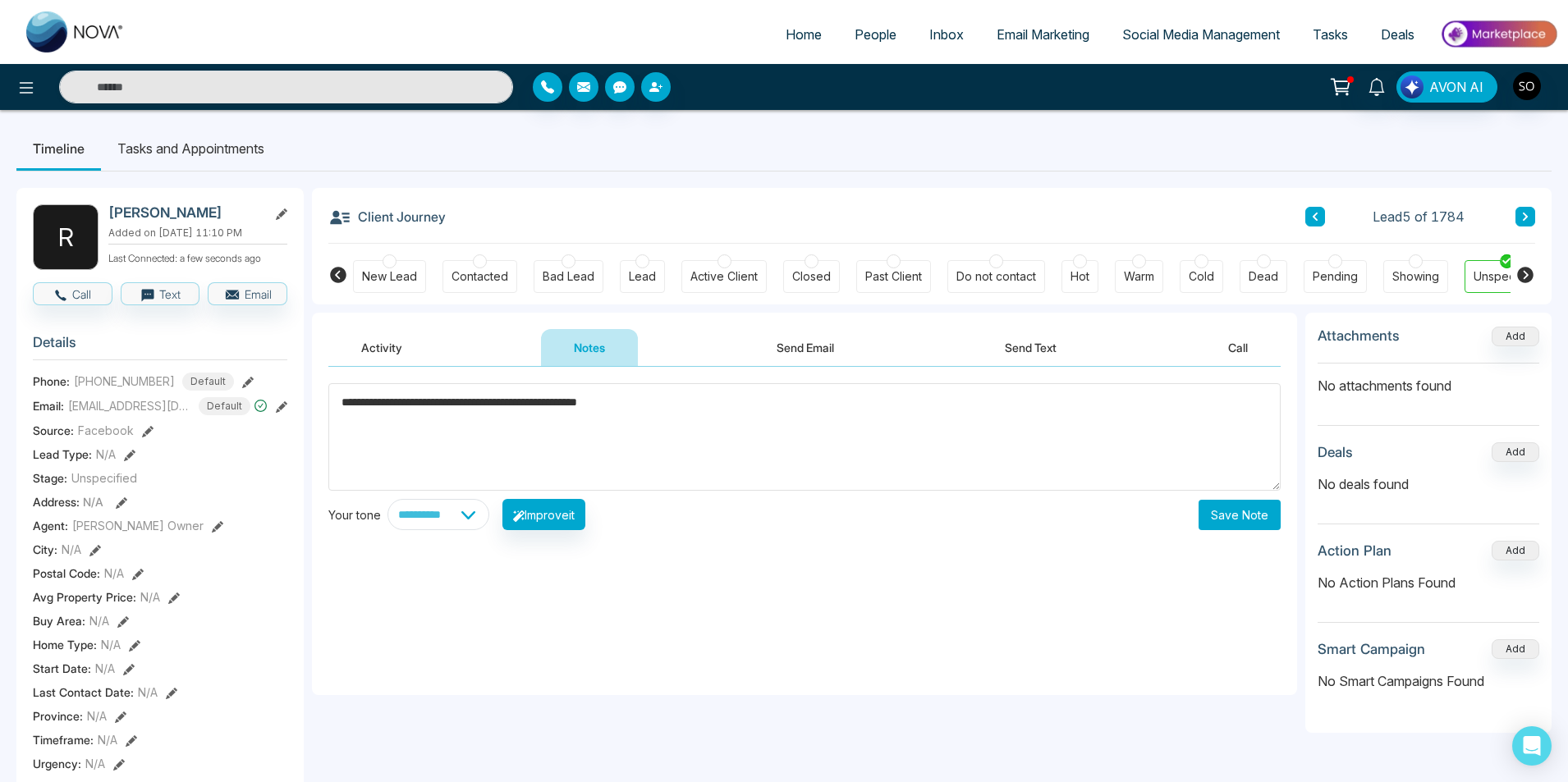
type textarea "**********"
click at [1263, 511] on button "Save Note" at bounding box center [1240, 514] width 82 height 30
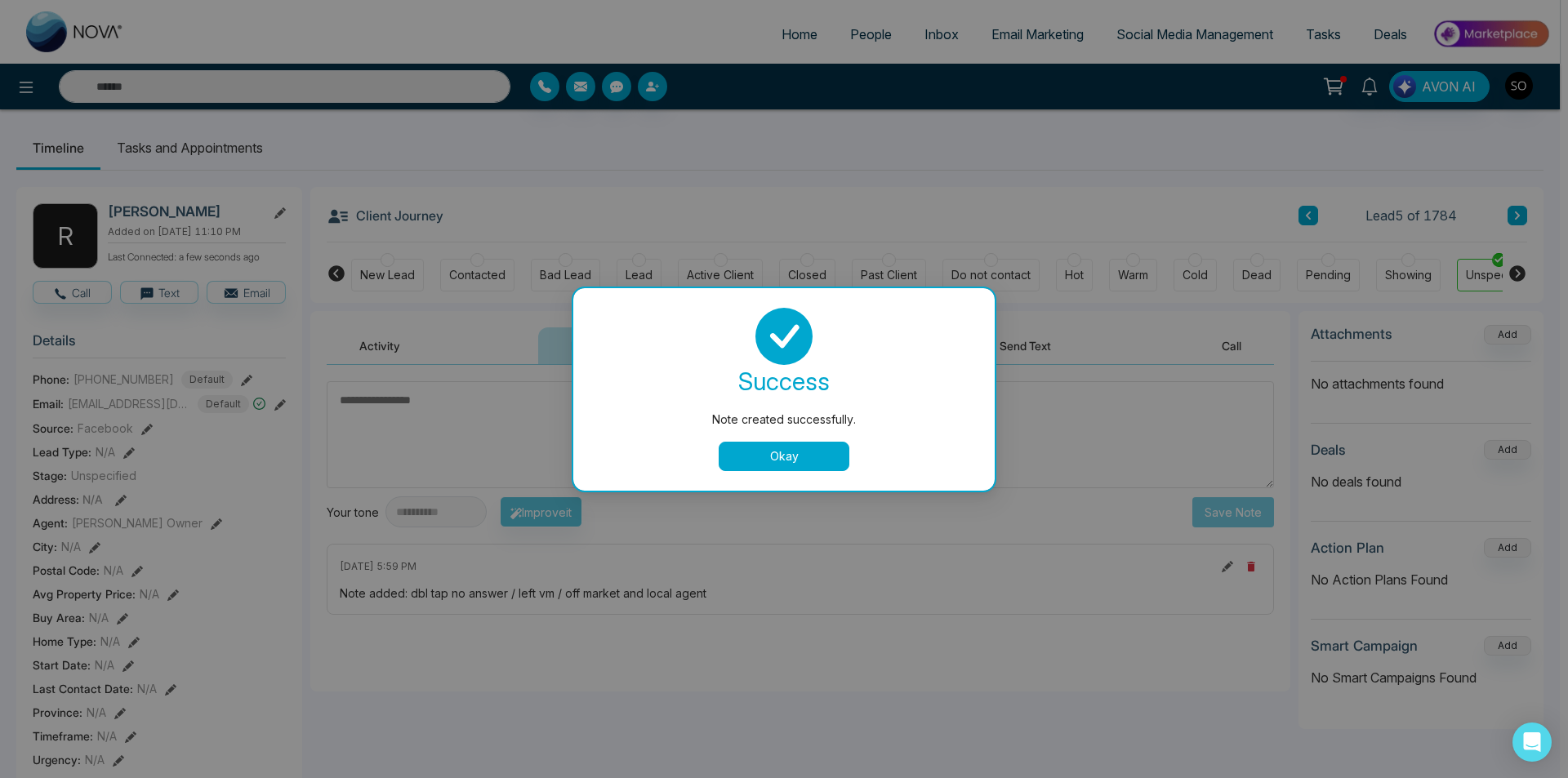
click at [780, 470] on button "Okay" at bounding box center [784, 457] width 131 height 29
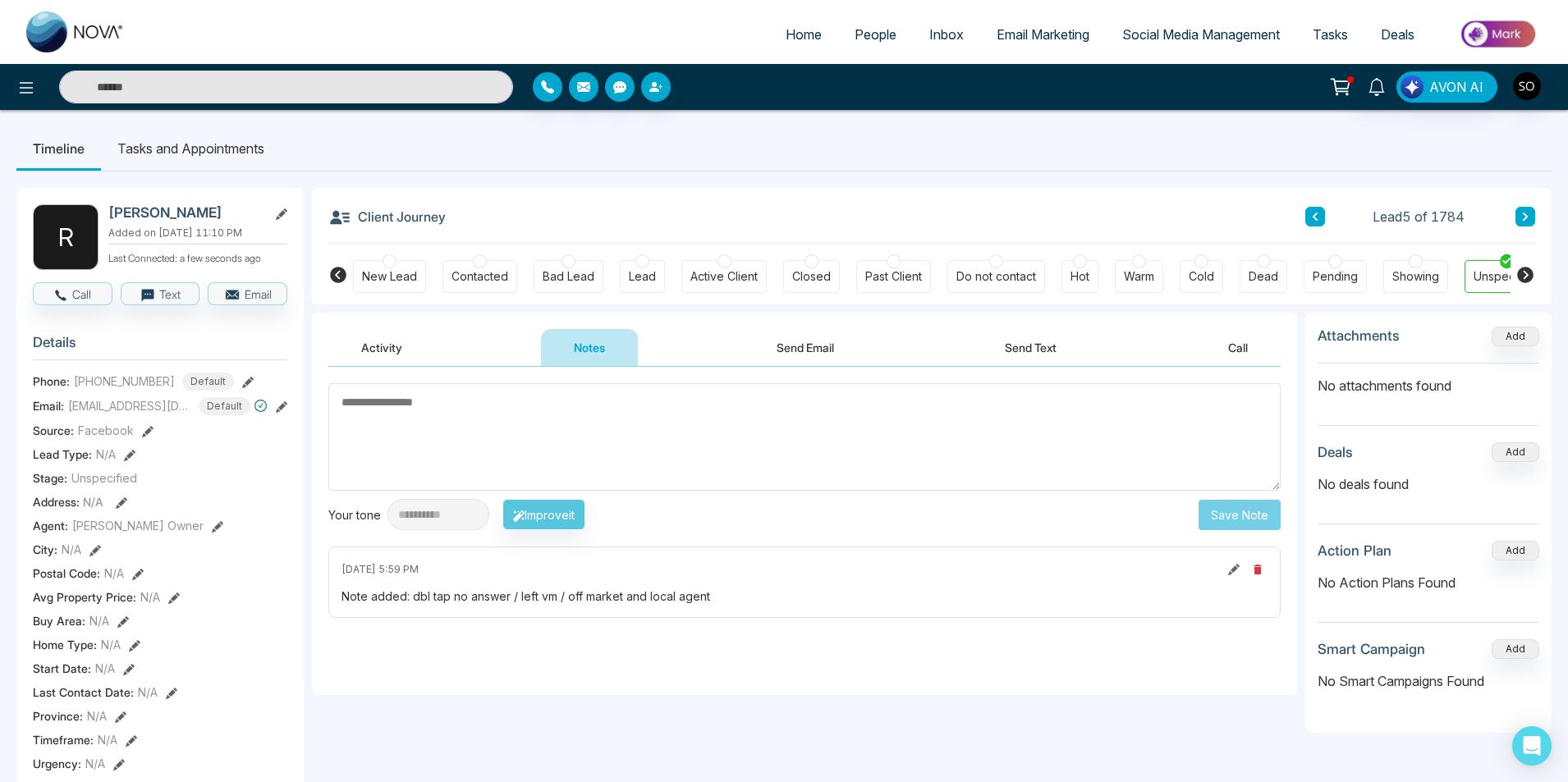
click at [1529, 226] on button at bounding box center [1525, 217] width 20 height 20
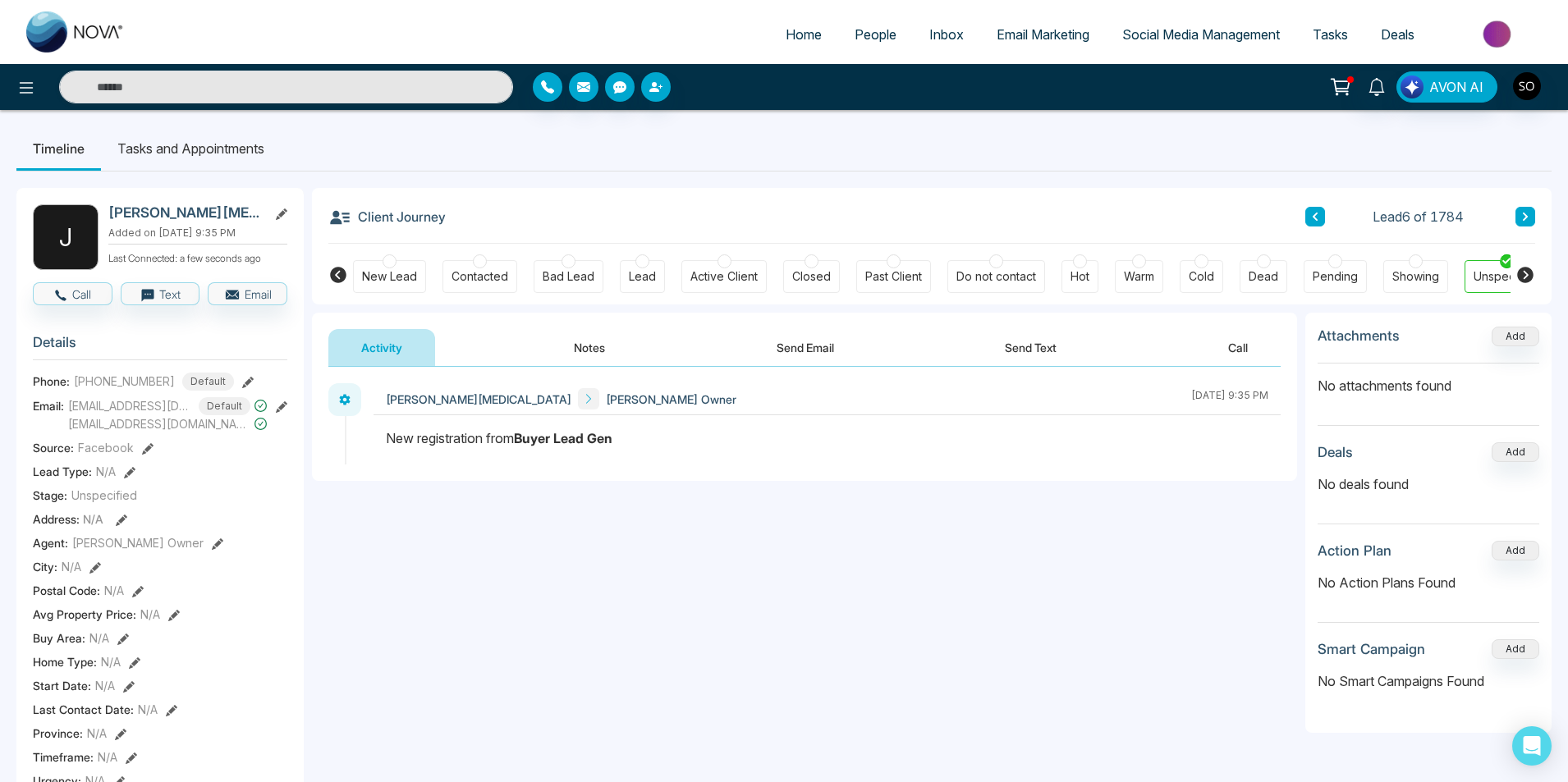
click at [557, 346] on button "Notes" at bounding box center [589, 348] width 97 height 37
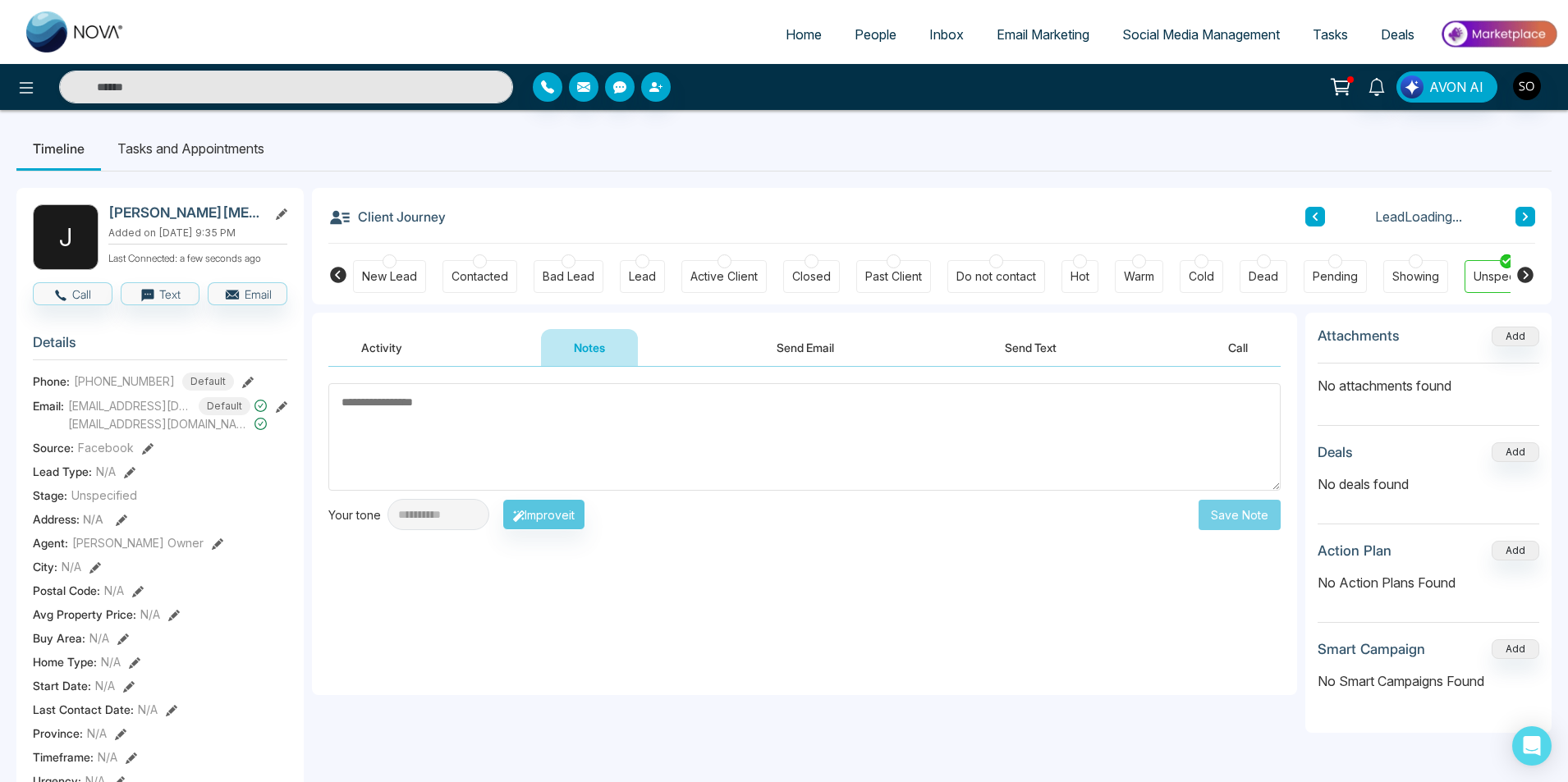
click at [550, 466] on textarea at bounding box center [804, 437] width 952 height 107
type textarea "*"
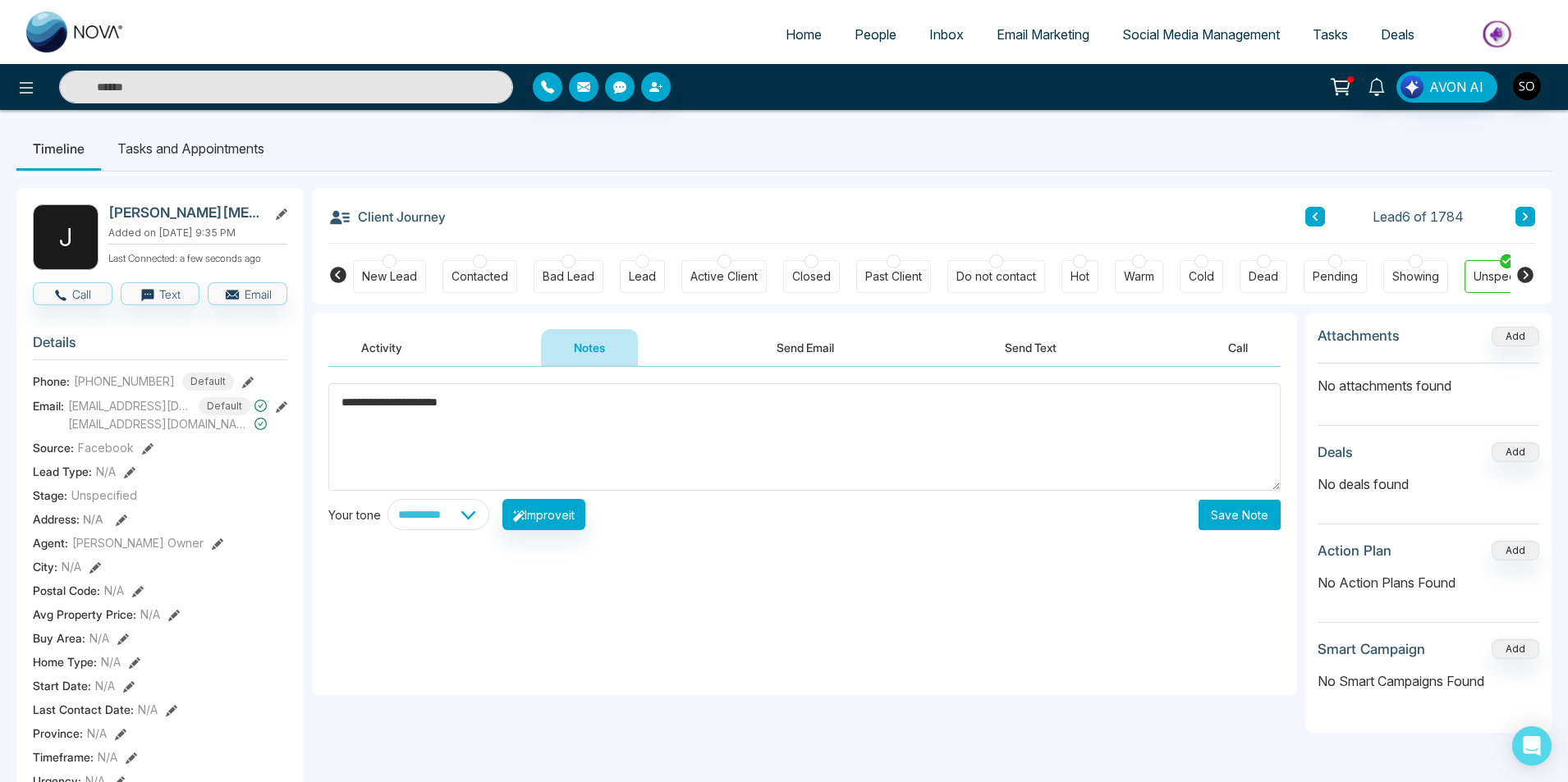
type textarea "**********"
click at [1246, 505] on button "Save Note" at bounding box center [1240, 514] width 82 height 30
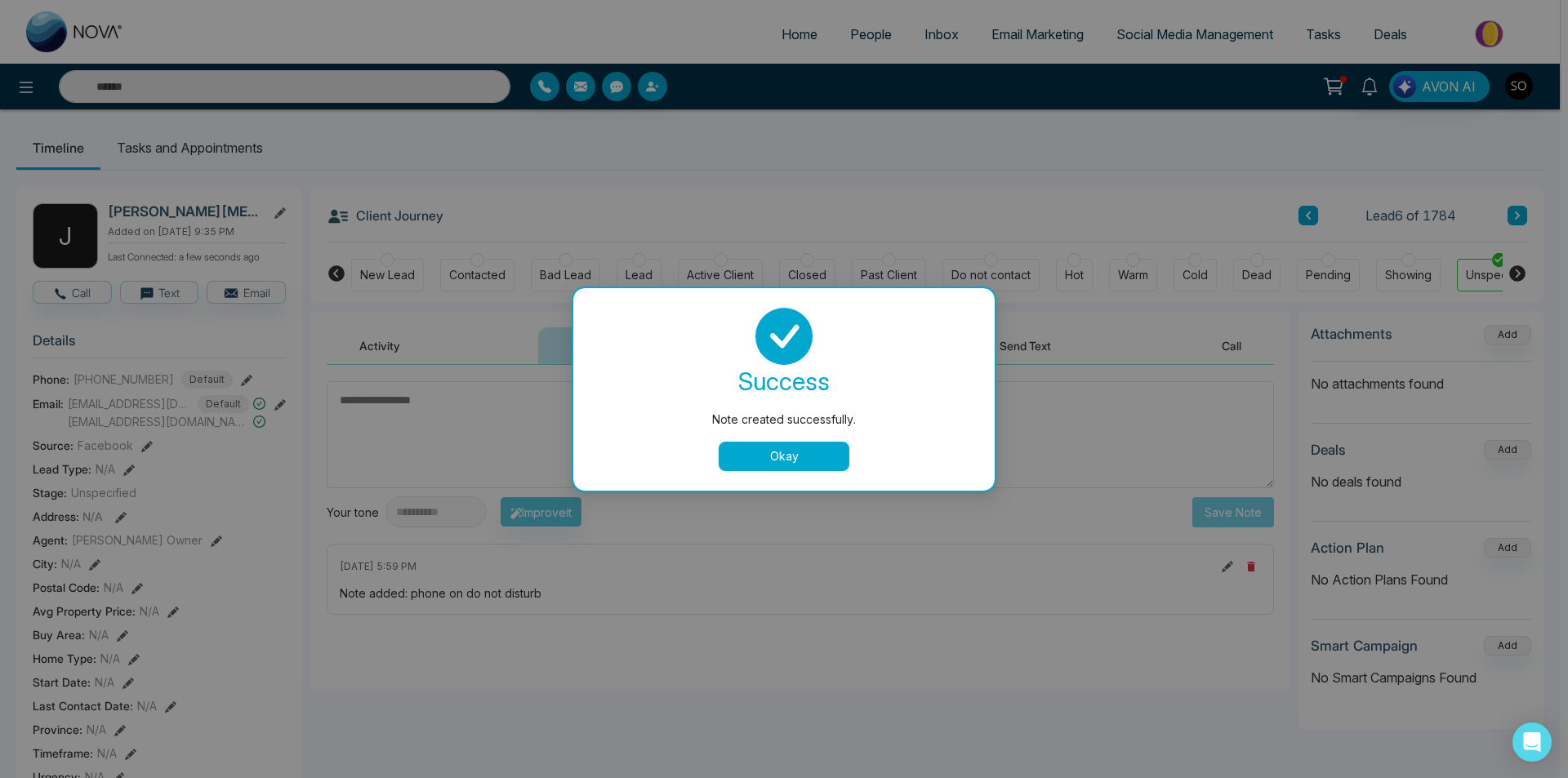
click at [799, 461] on button "Okay" at bounding box center [784, 457] width 131 height 29
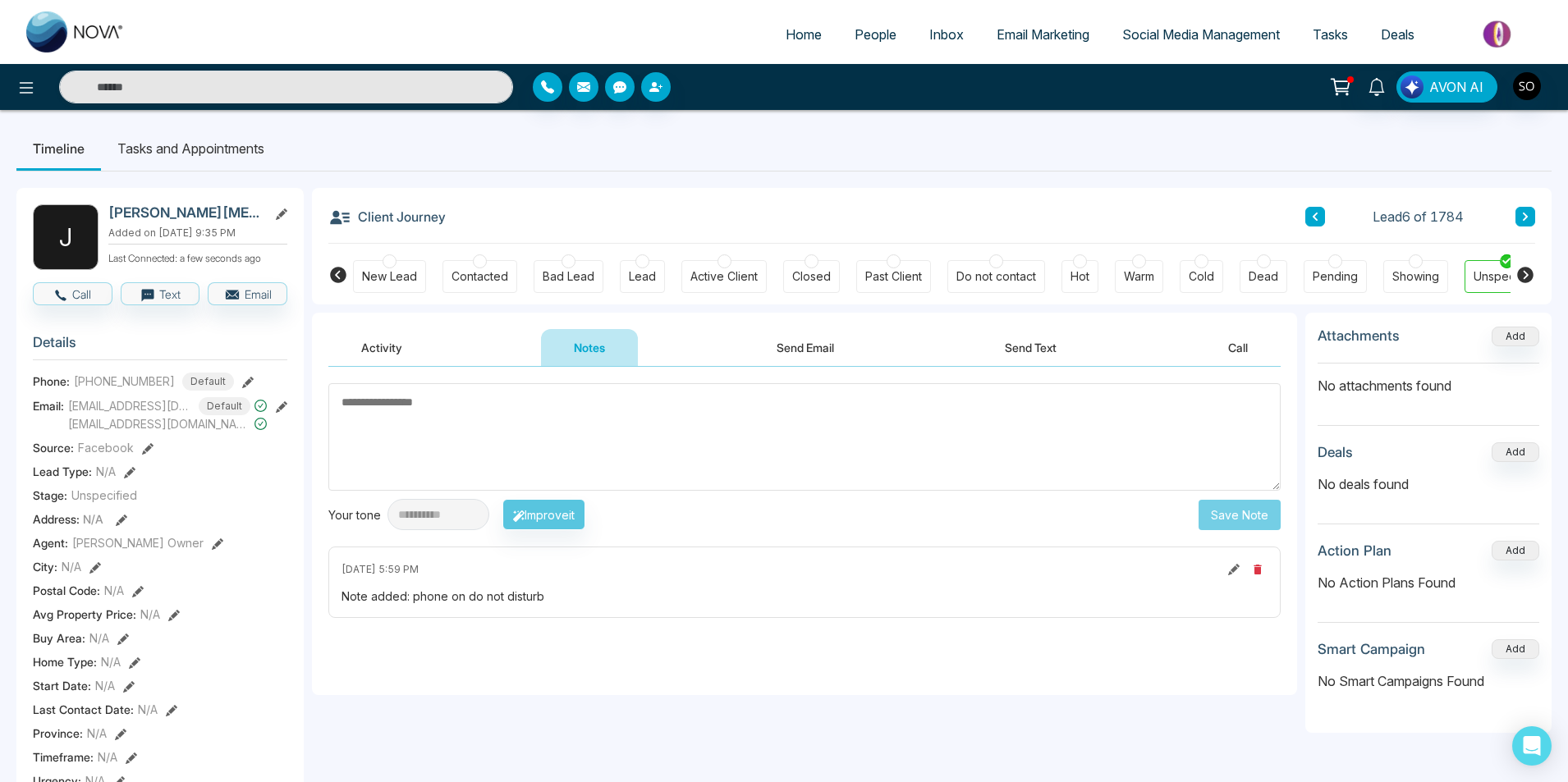
click at [1518, 213] on button at bounding box center [1525, 217] width 20 height 20
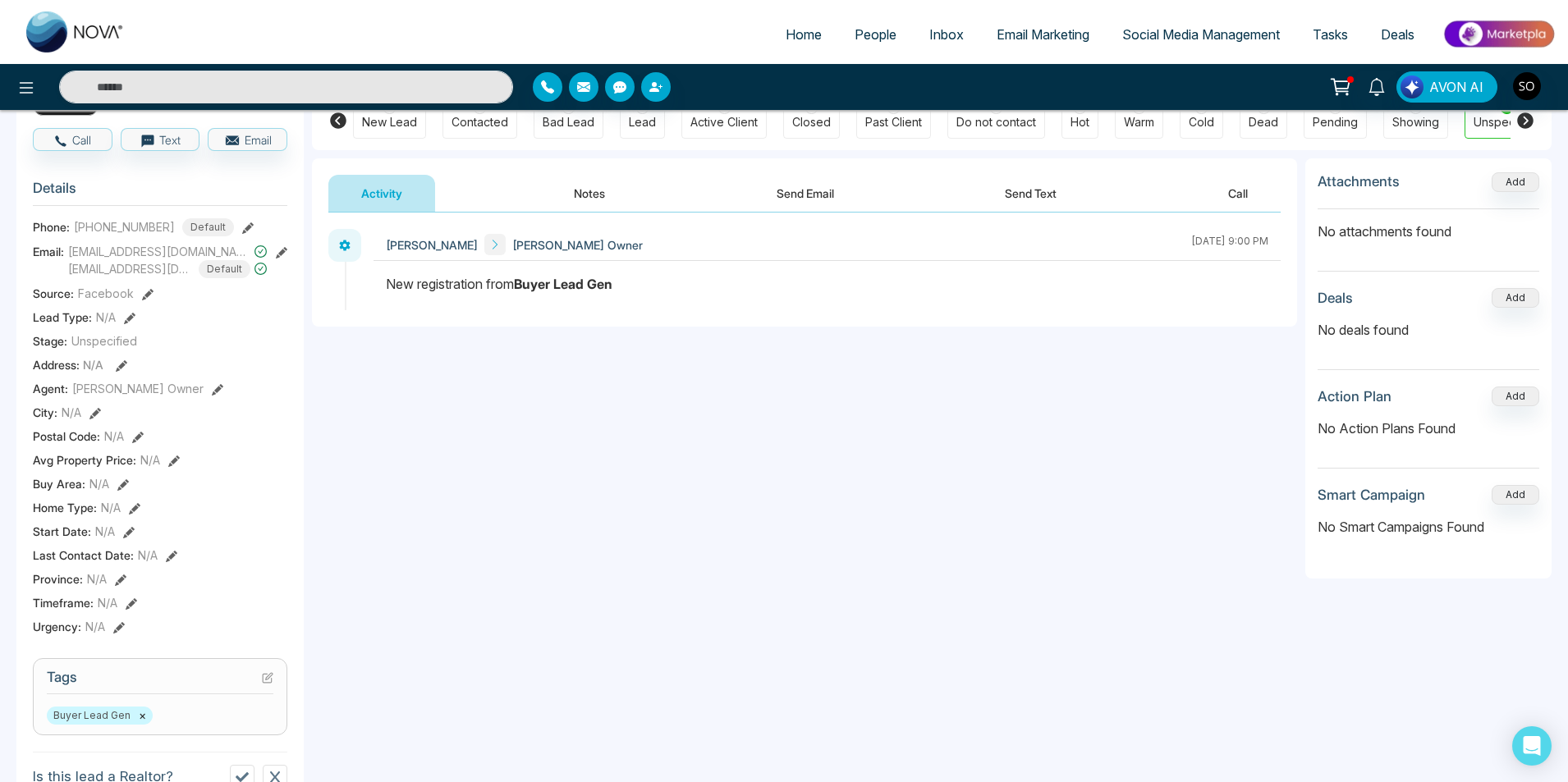
scroll to position [55, 0]
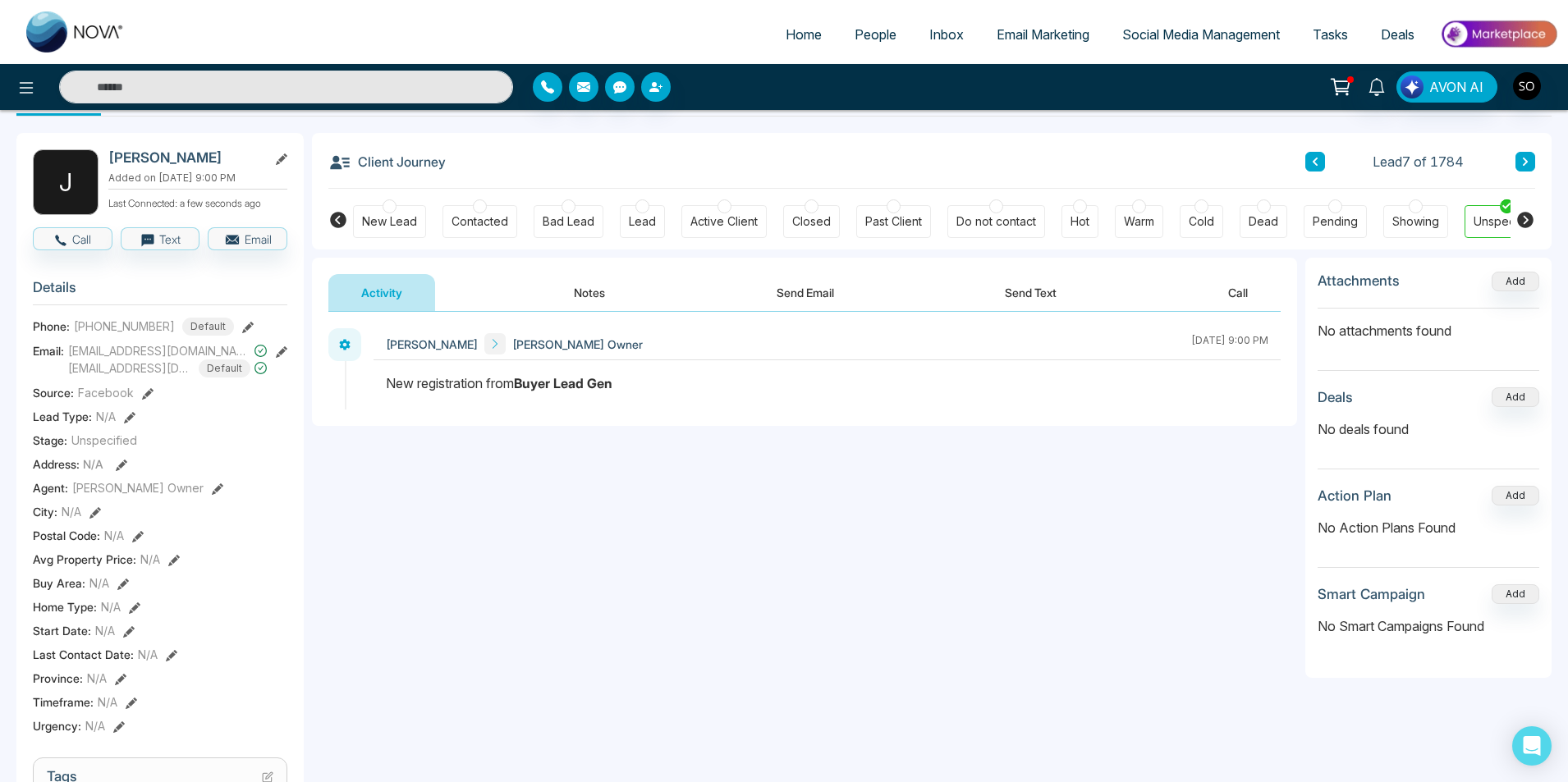
click at [576, 306] on button "Notes" at bounding box center [589, 293] width 97 height 37
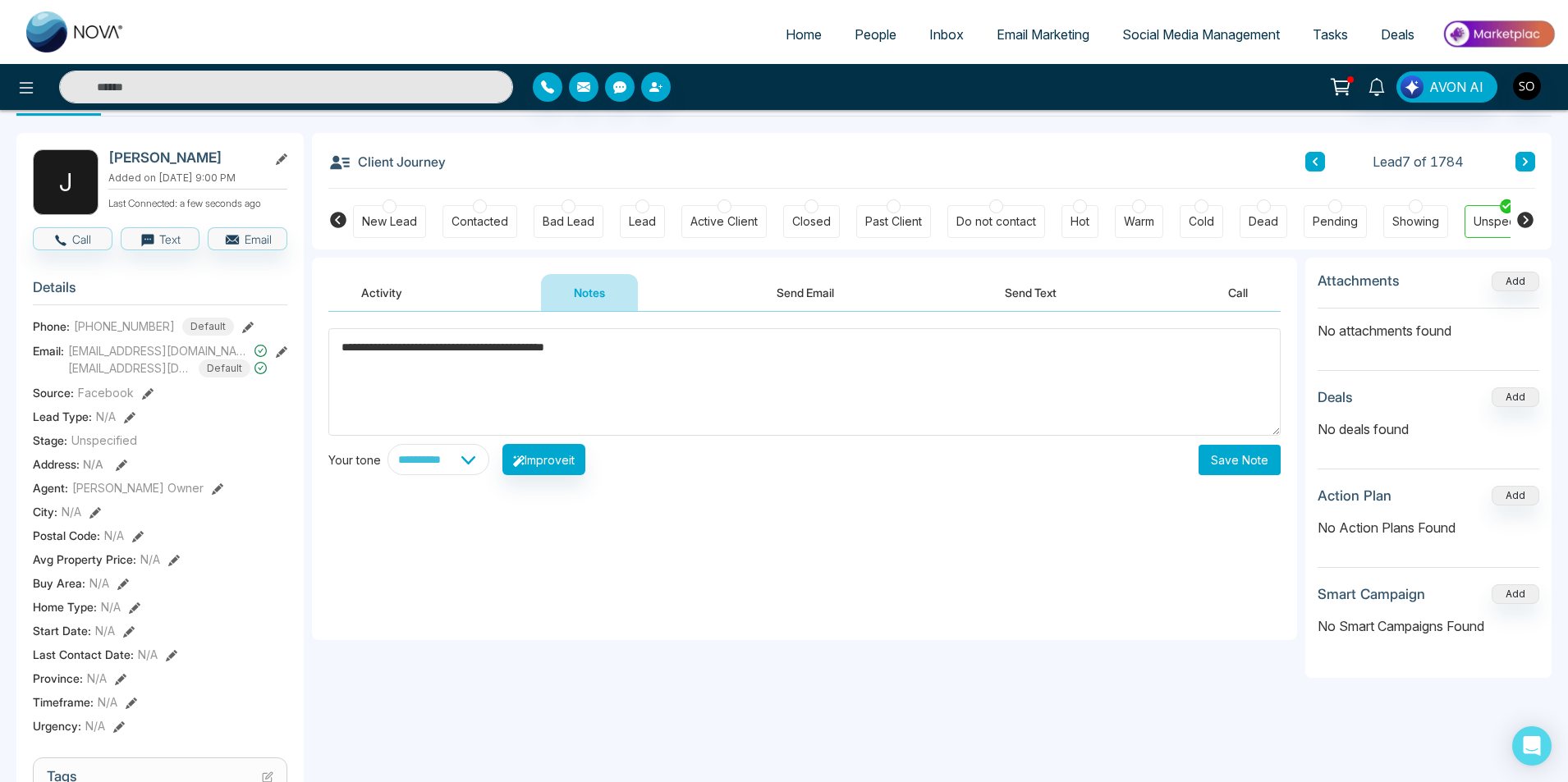
type textarea "**********"
click at [1245, 461] on button "Save Note" at bounding box center [1240, 460] width 82 height 30
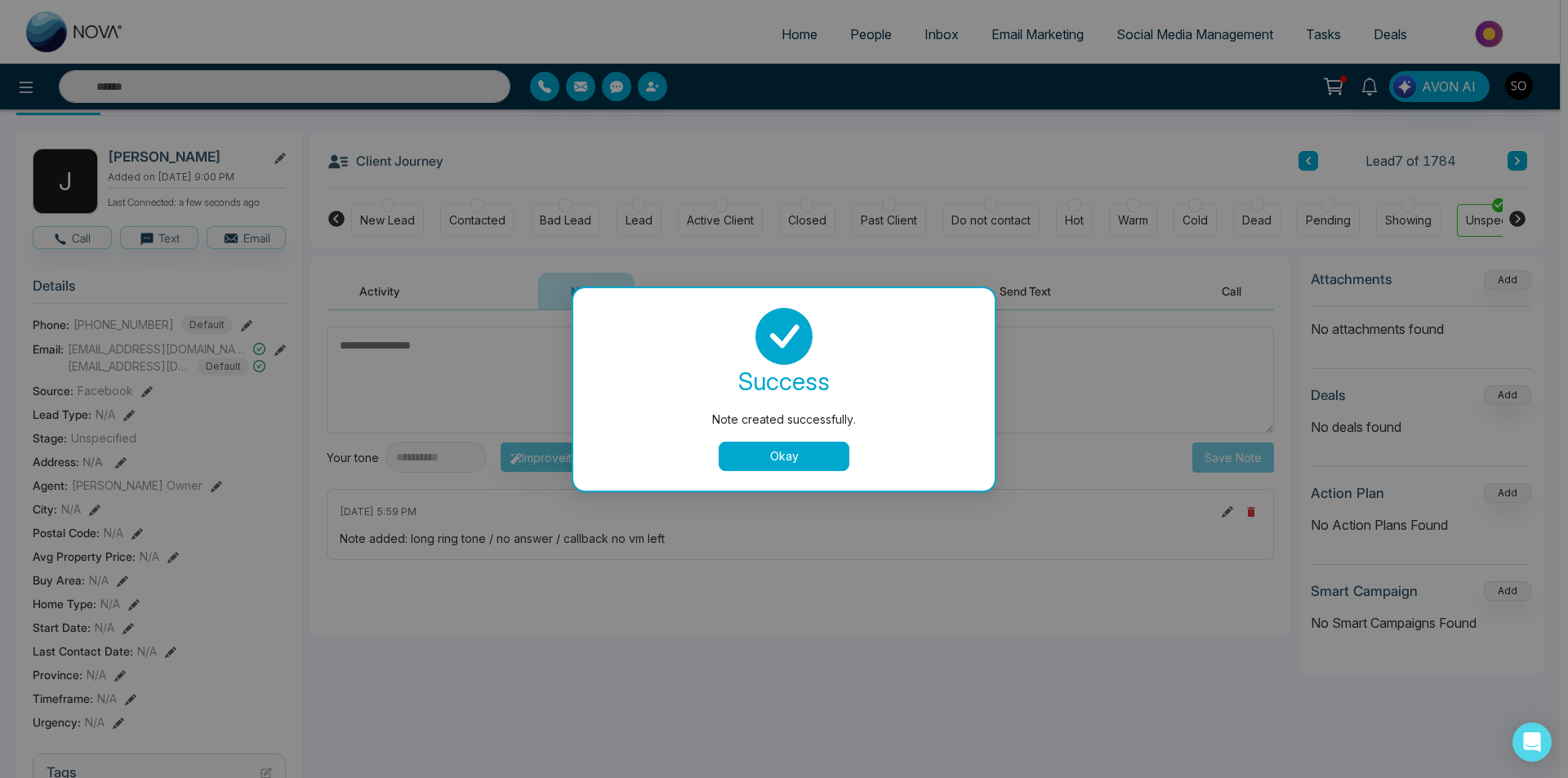
click at [747, 457] on button "Okay" at bounding box center [784, 457] width 131 height 29
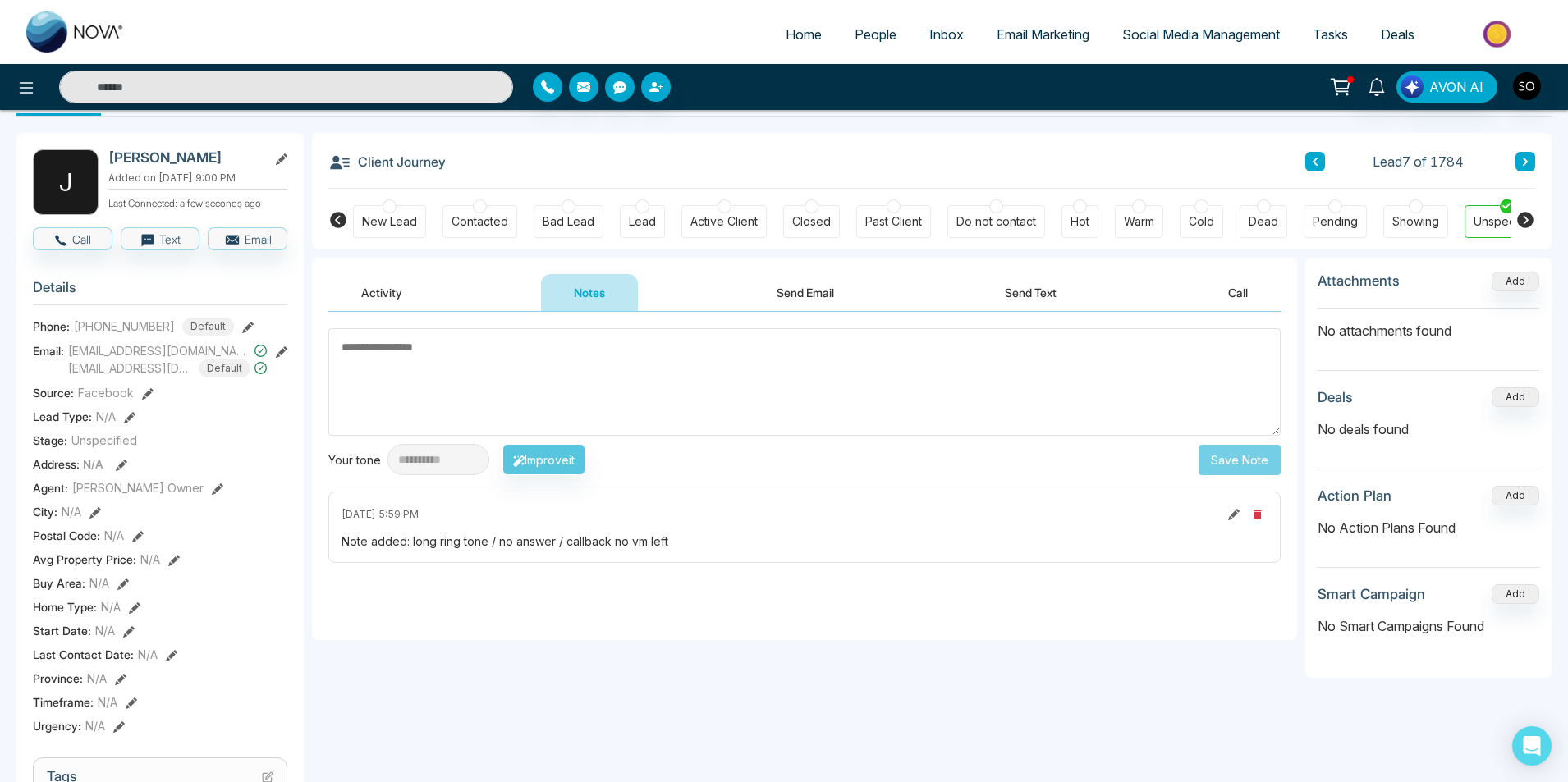
click at [1519, 162] on button at bounding box center [1525, 162] width 20 height 20
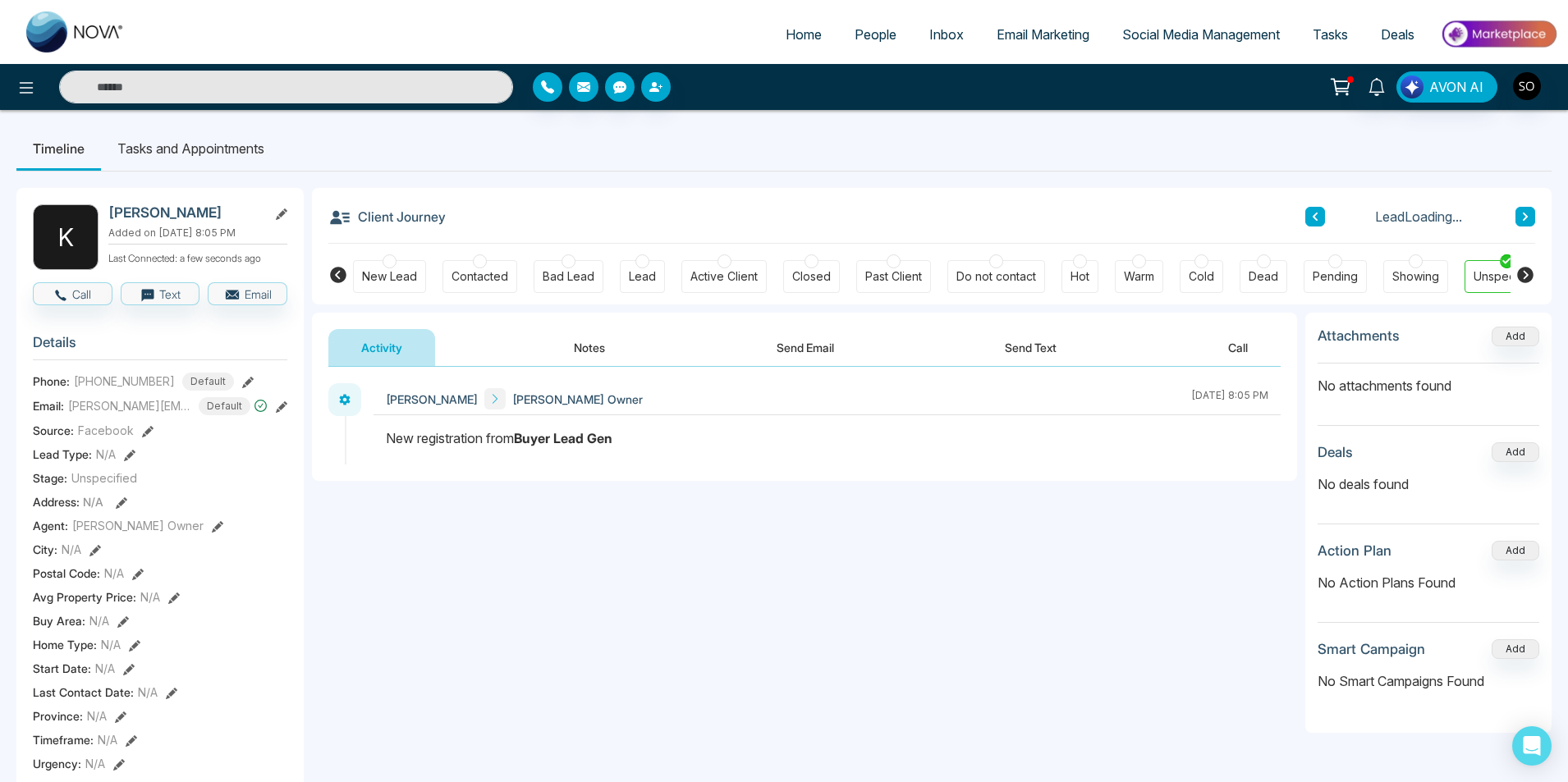
click at [615, 353] on button "Notes" at bounding box center [589, 348] width 97 height 37
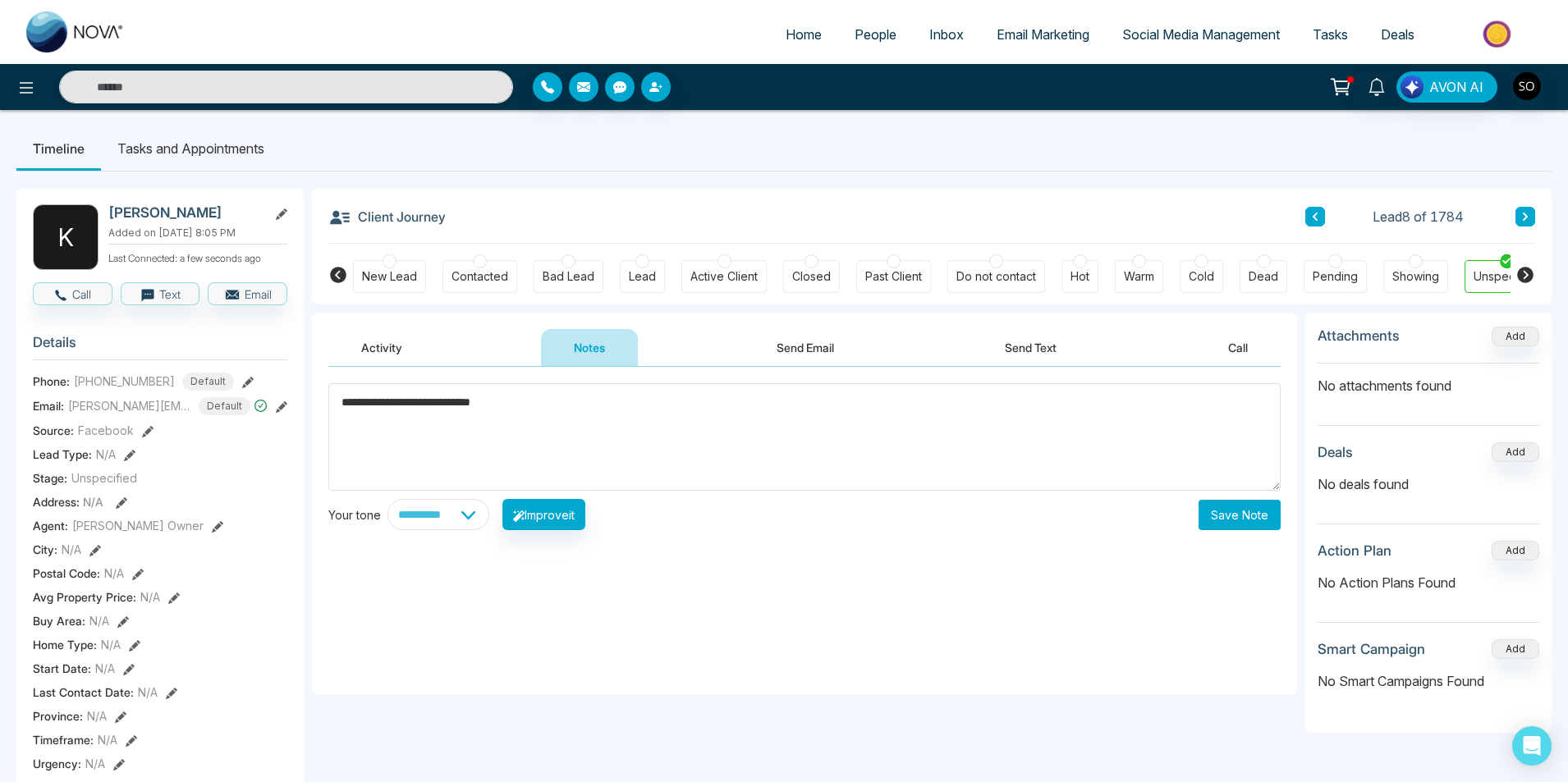
type textarea "**********"
click at [1254, 511] on button "Save Note" at bounding box center [1240, 514] width 82 height 30
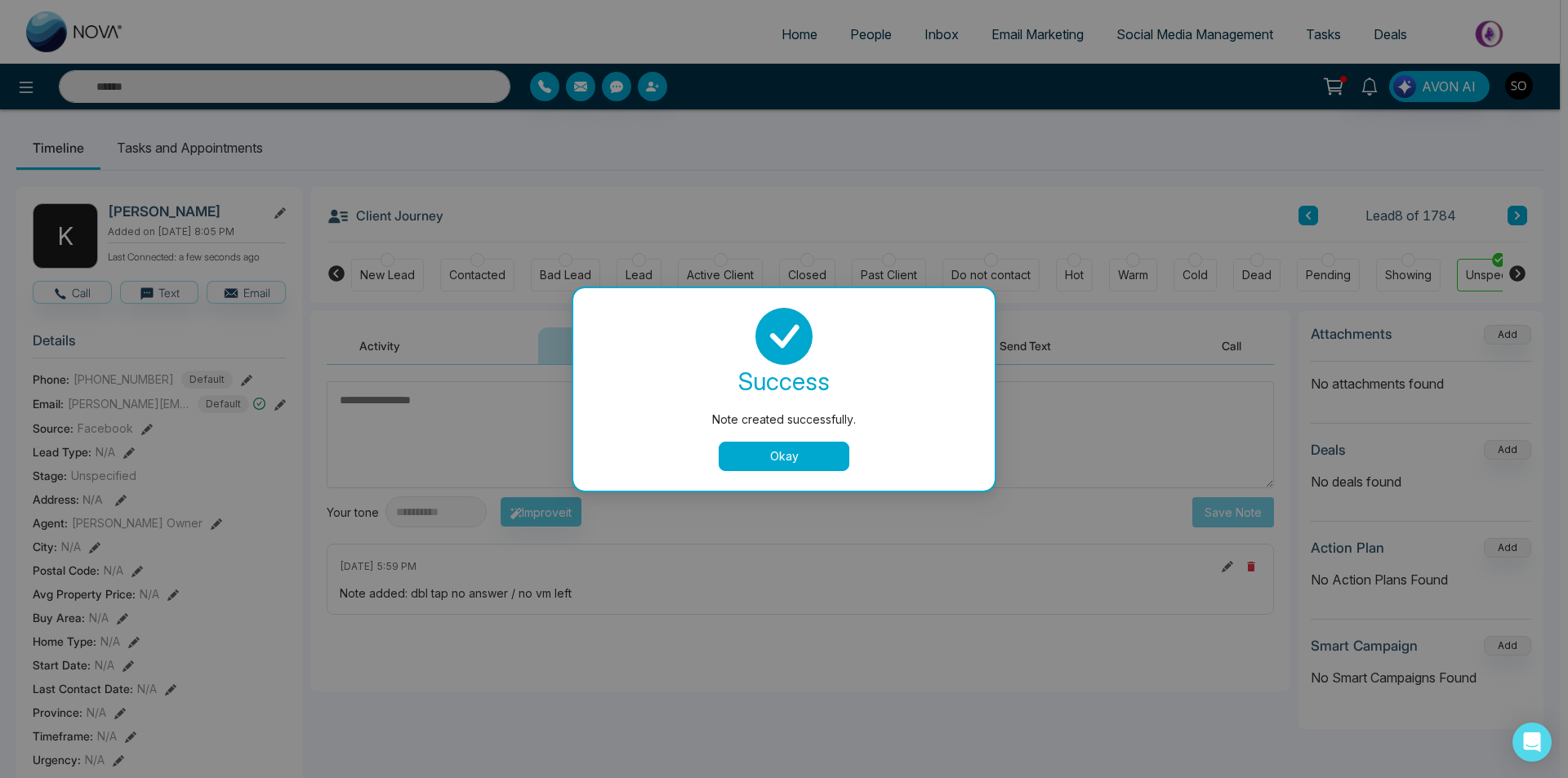
click at [777, 442] on button "Okay" at bounding box center [784, 457] width 131 height 29
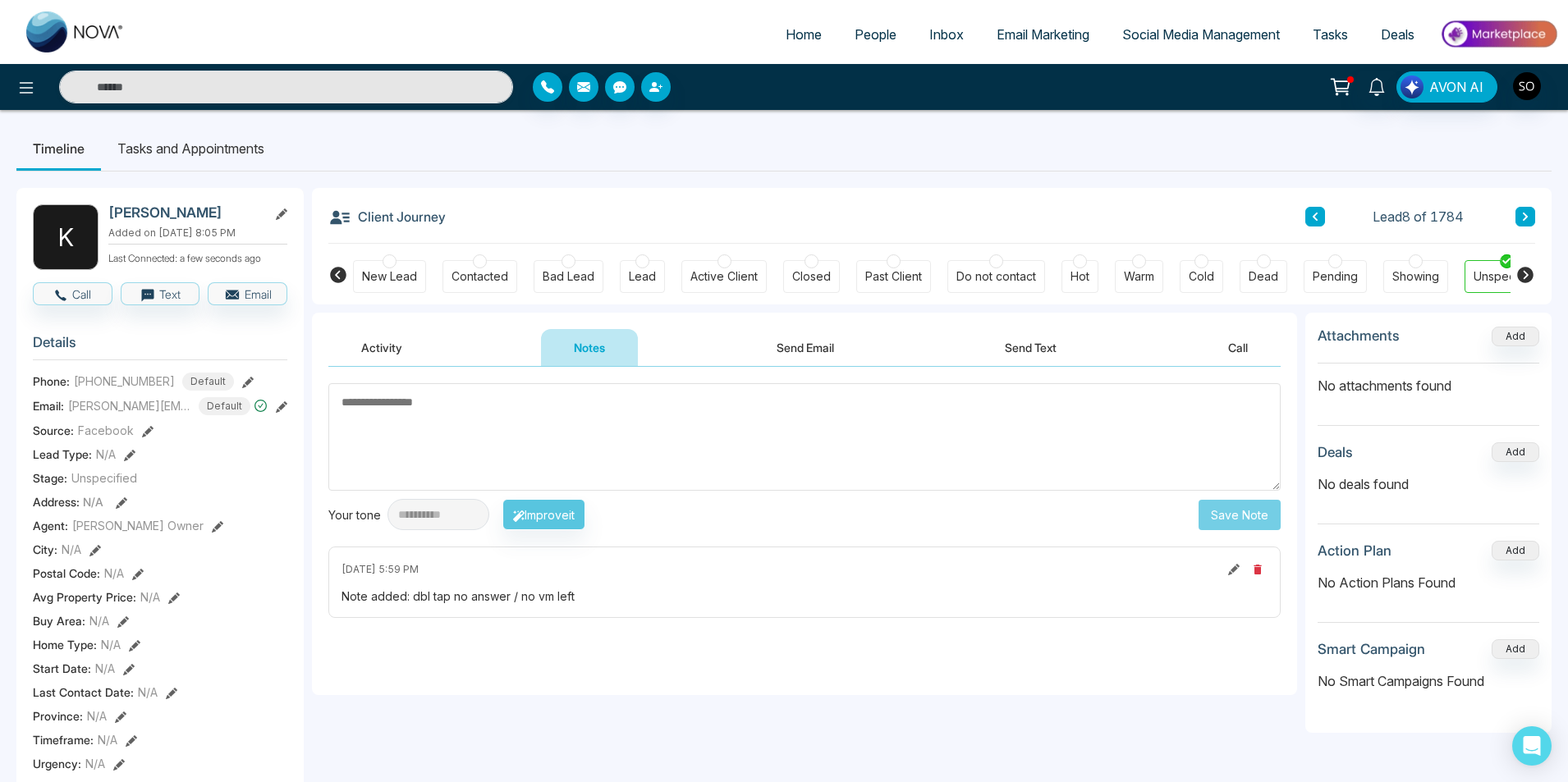
click at [1526, 224] on button at bounding box center [1525, 217] width 20 height 20
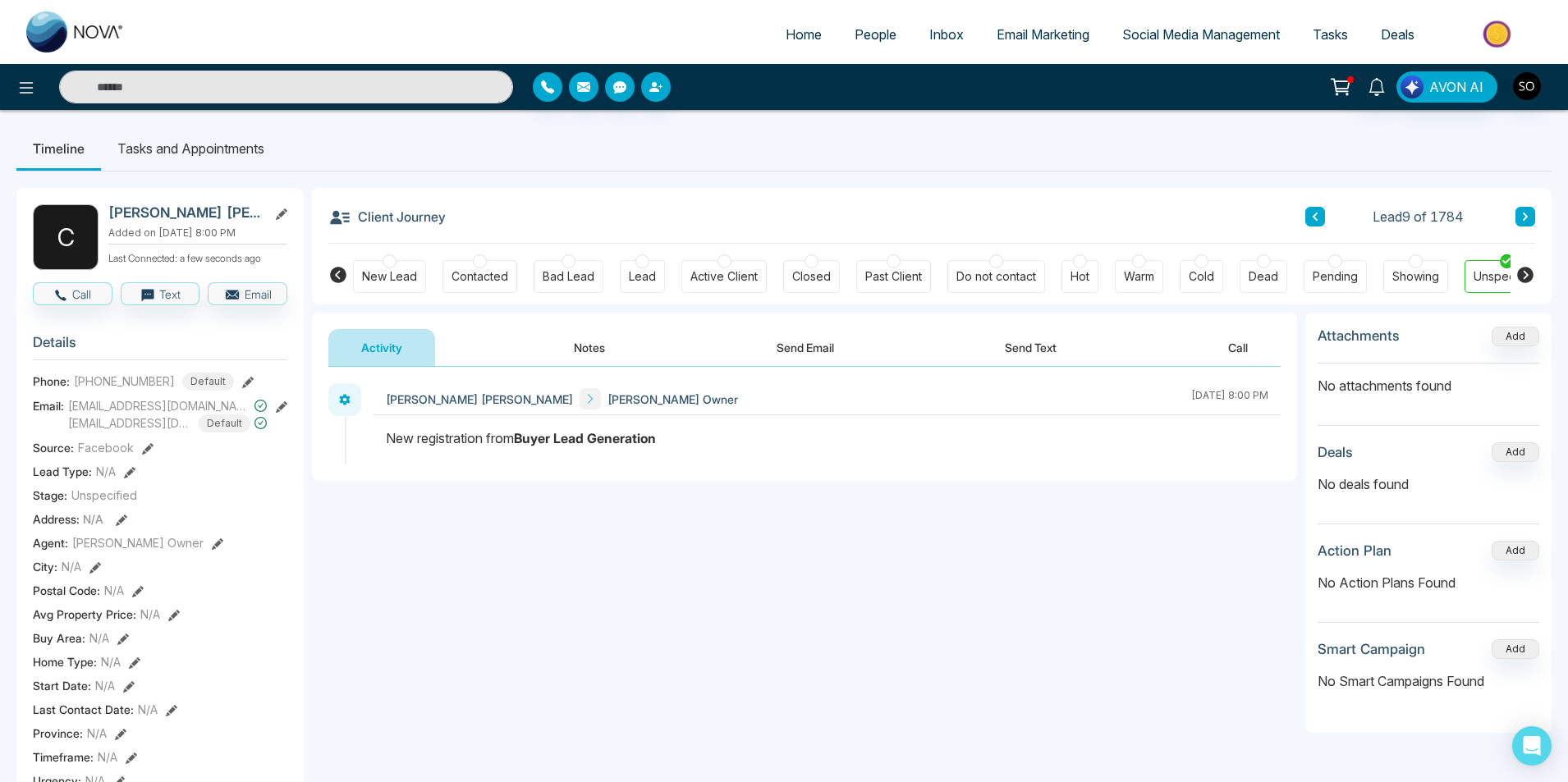
click at [544, 342] on button "Notes" at bounding box center [589, 348] width 97 height 37
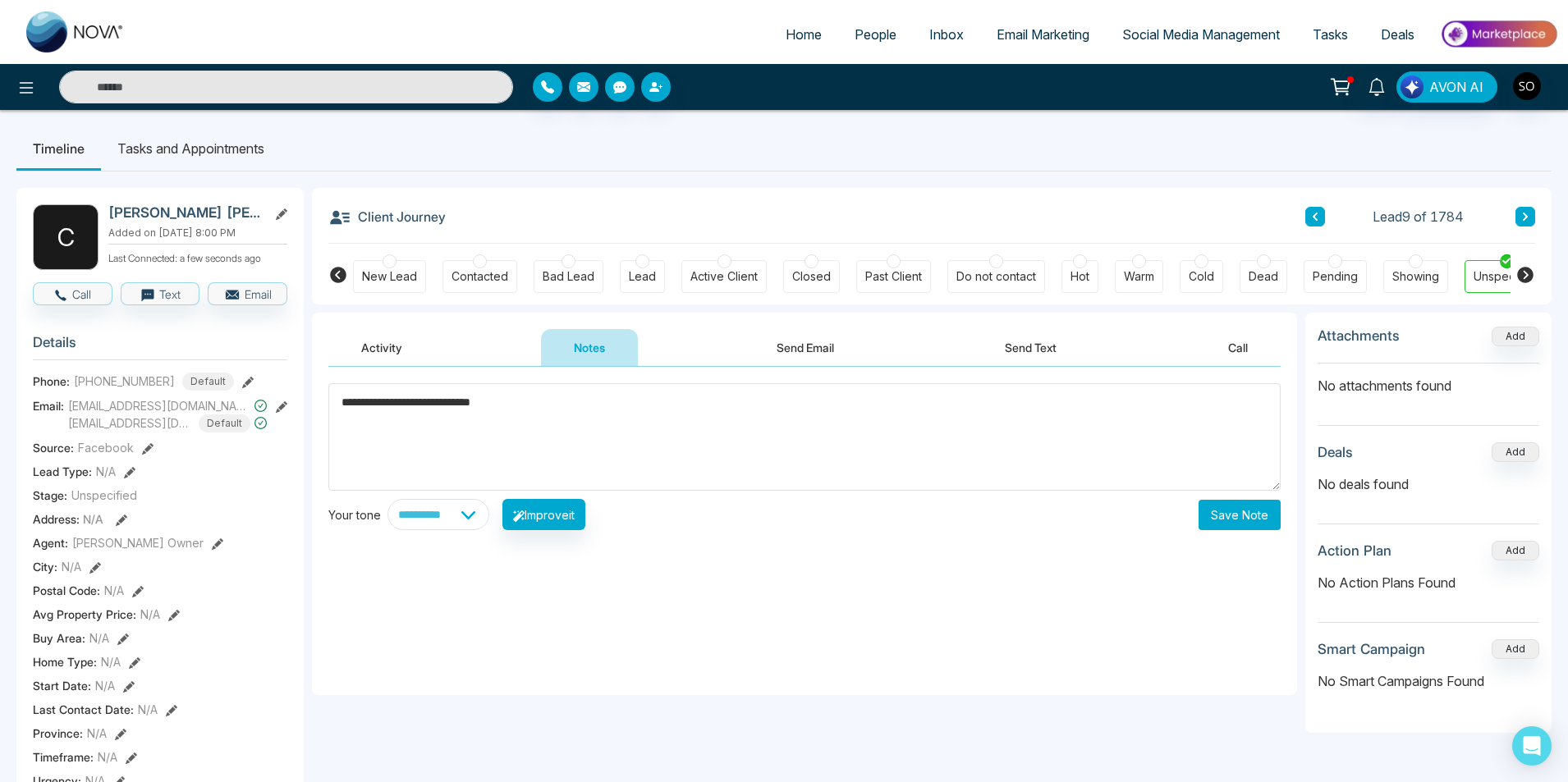
type textarea "**********"
click at [1231, 518] on button "Save Note" at bounding box center [1240, 514] width 82 height 30
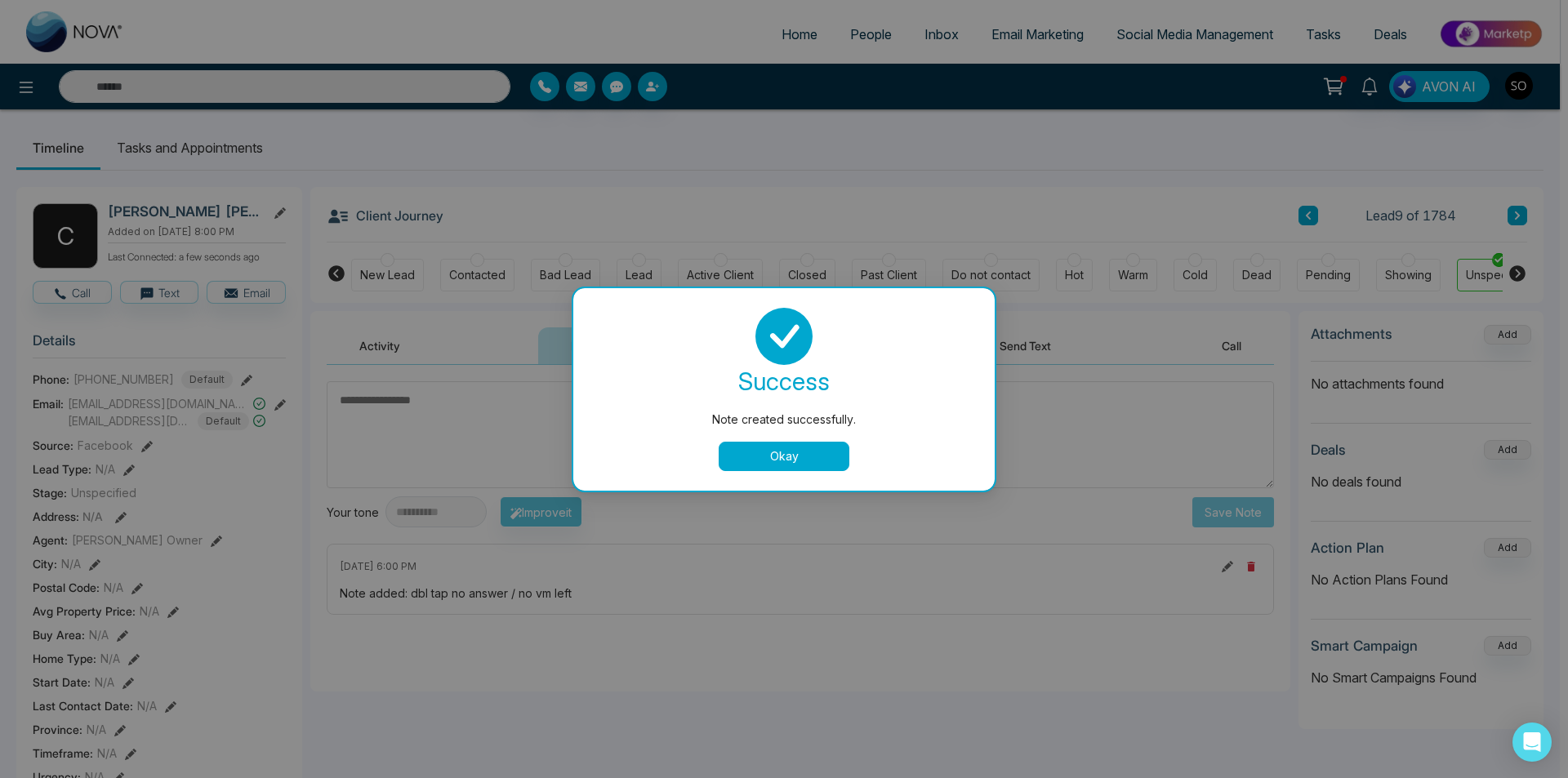
click at [837, 464] on button "Okay" at bounding box center [784, 457] width 131 height 29
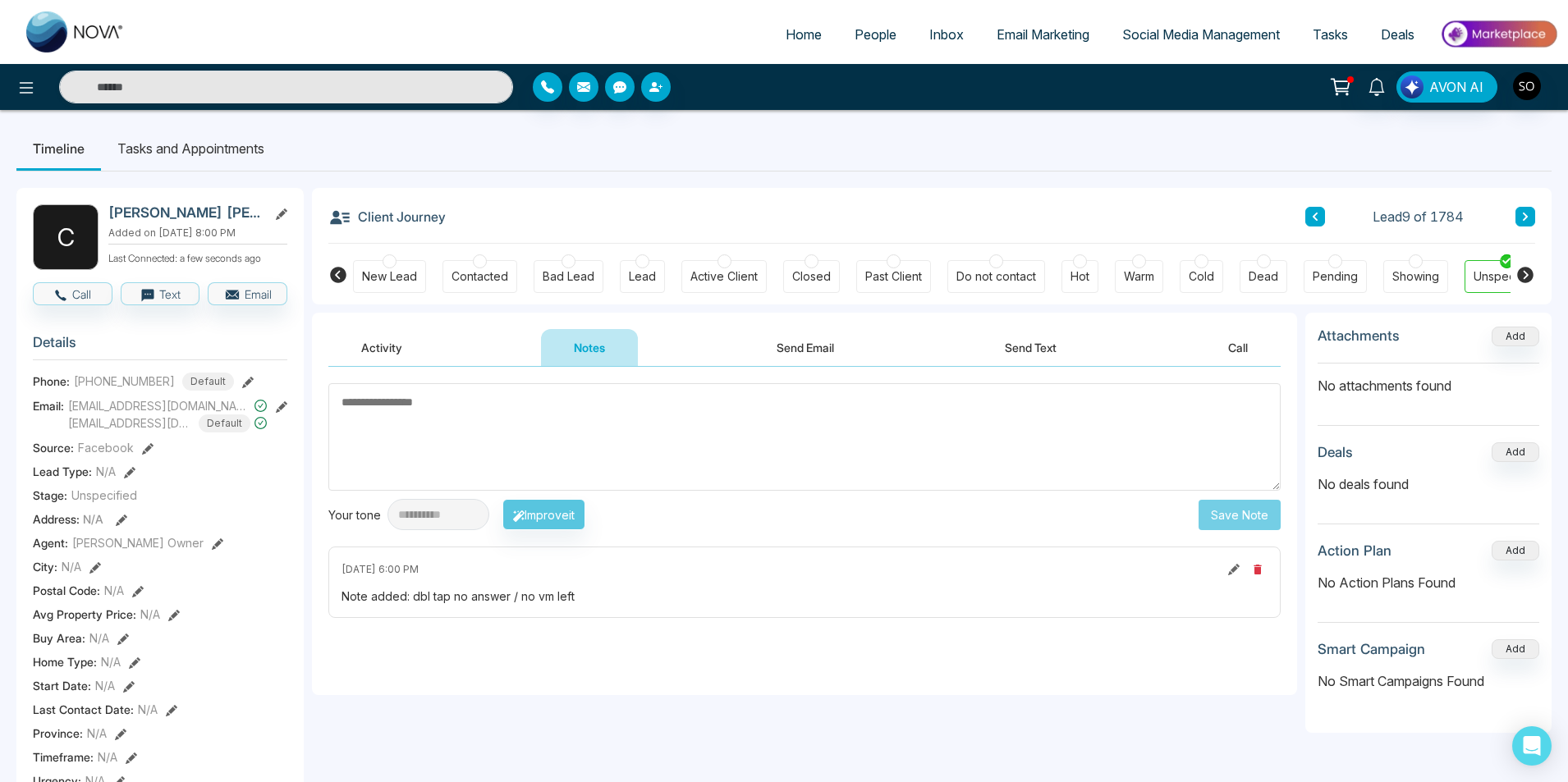
click at [1522, 218] on icon at bounding box center [1525, 217] width 8 height 10
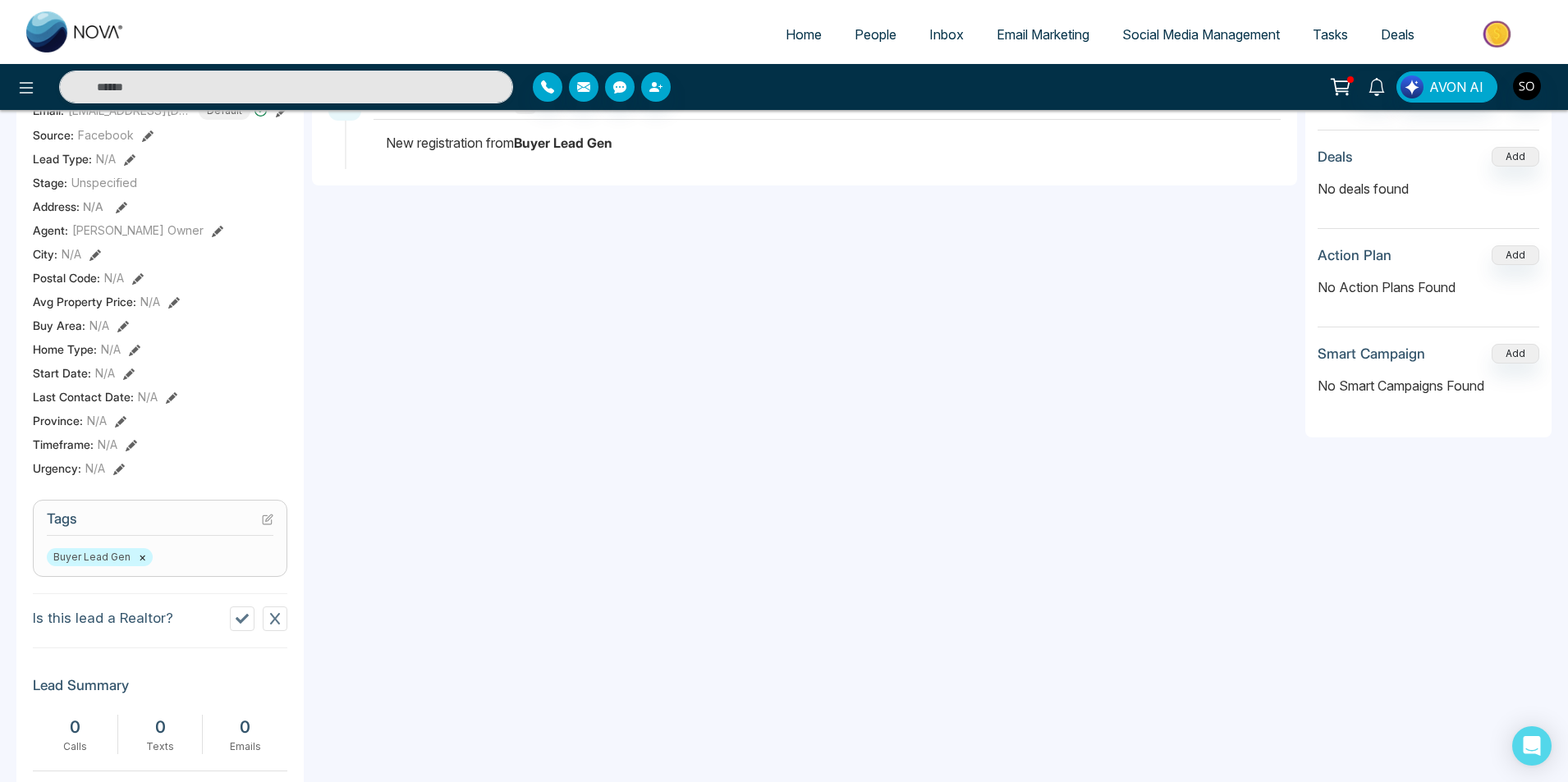
scroll to position [328, 0]
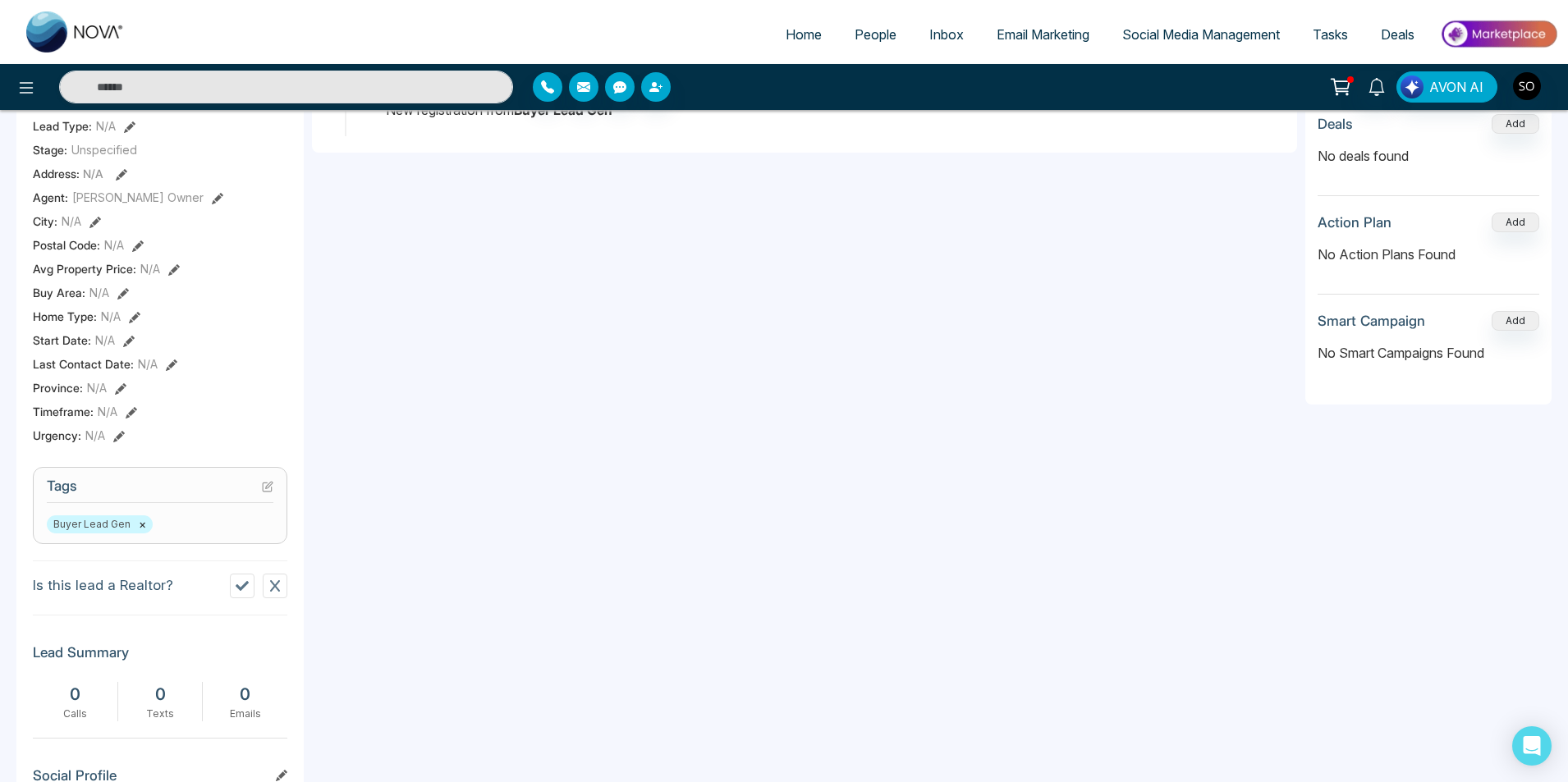
click at [235, 593] on icon at bounding box center [241, 586] width 13 height 13
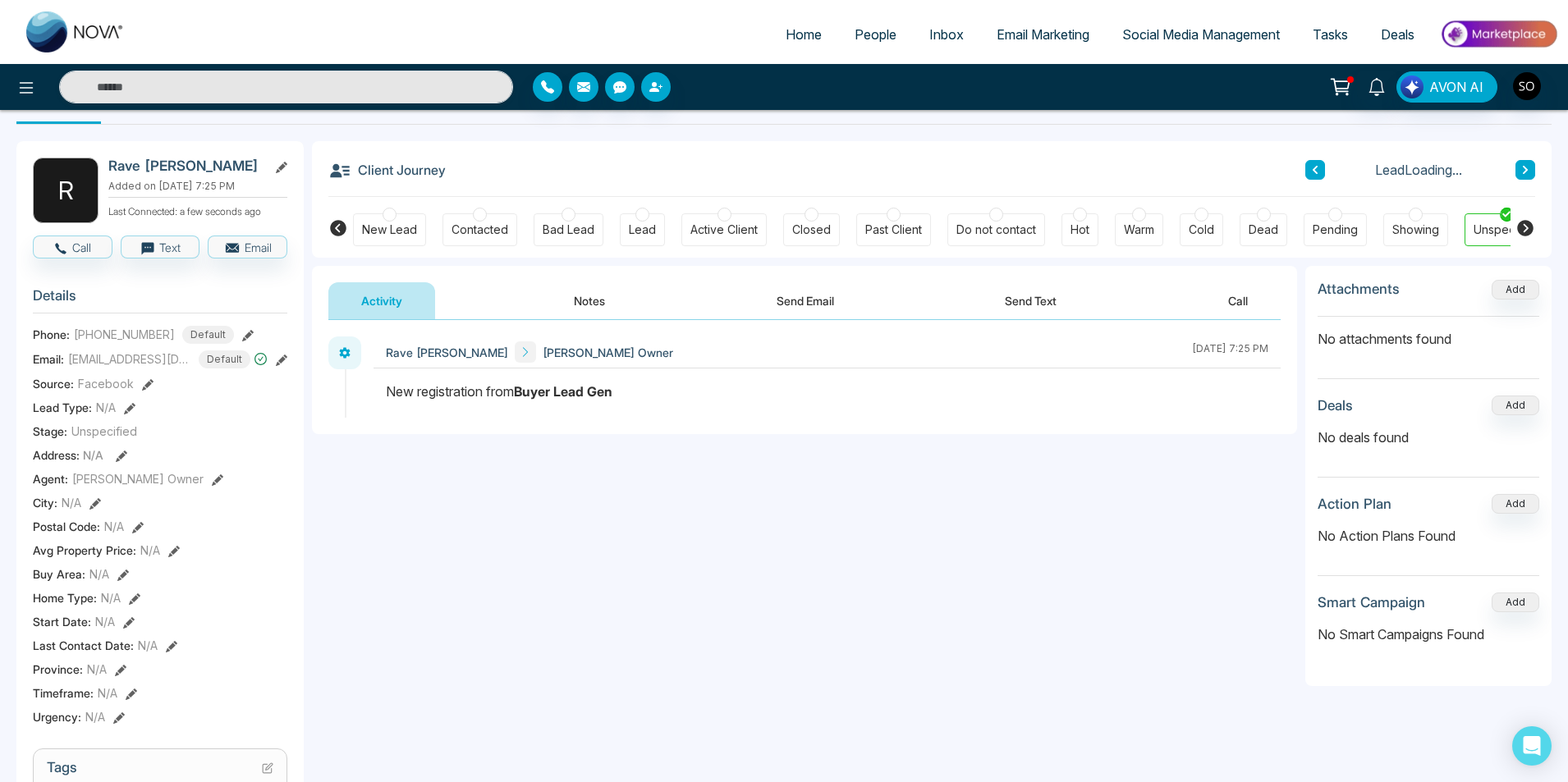
scroll to position [0, 0]
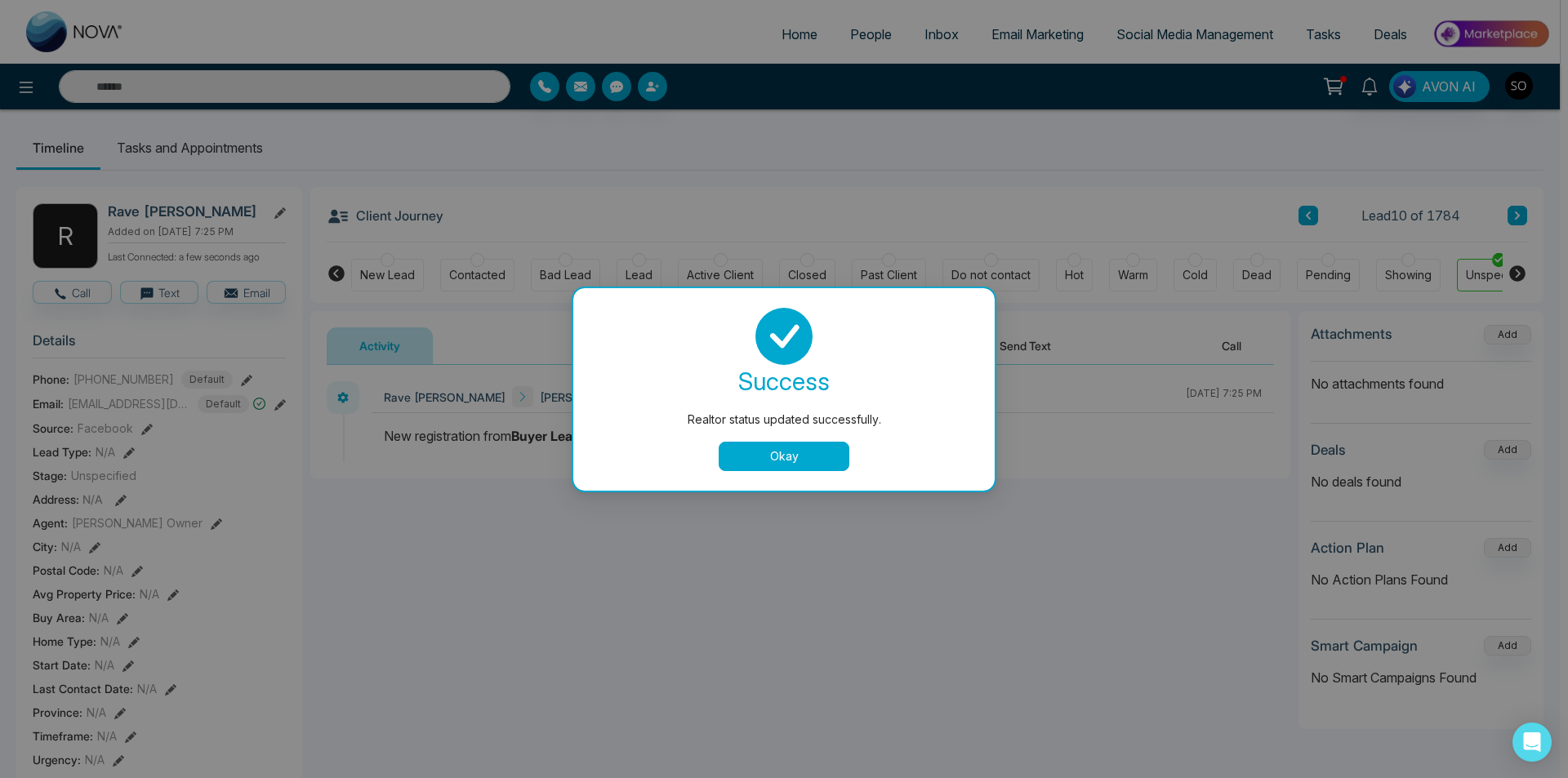
click at [768, 462] on button "Okay" at bounding box center [784, 457] width 131 height 29
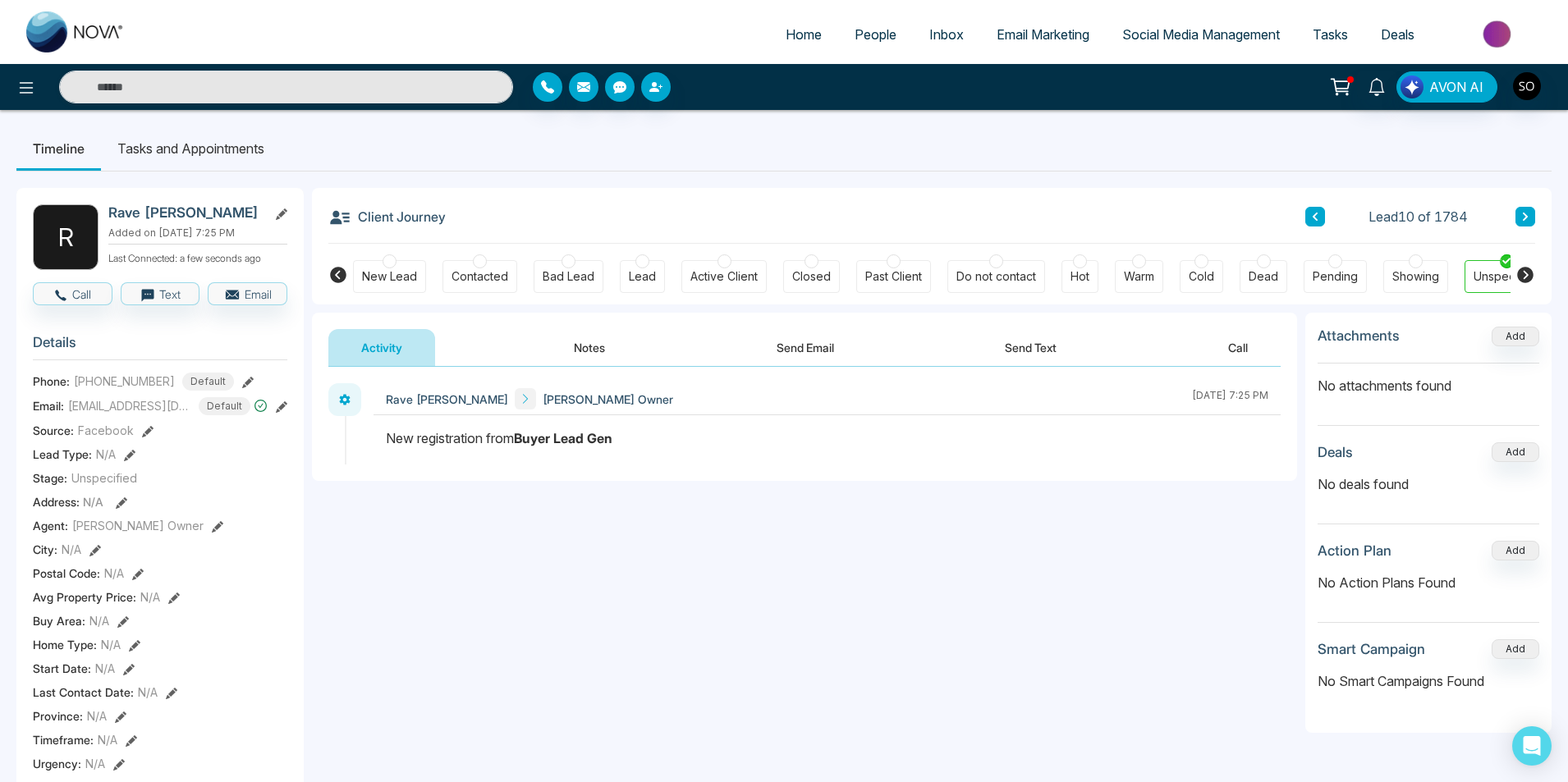
click at [212, 533] on icon at bounding box center [218, 527] width 12 height 12
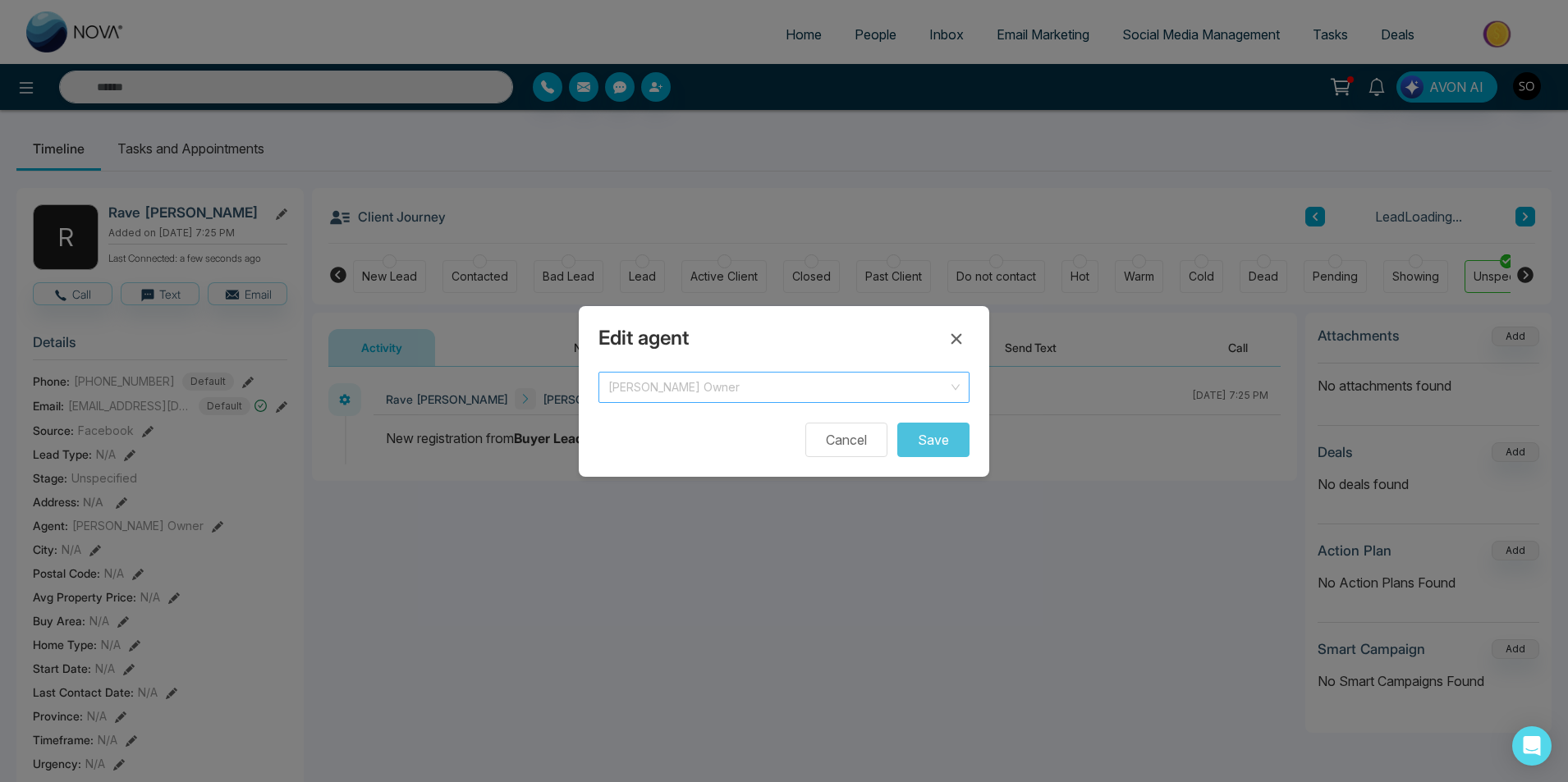
click at [796, 380] on span "[PERSON_NAME] Owner" at bounding box center [784, 388] width 351 height 23
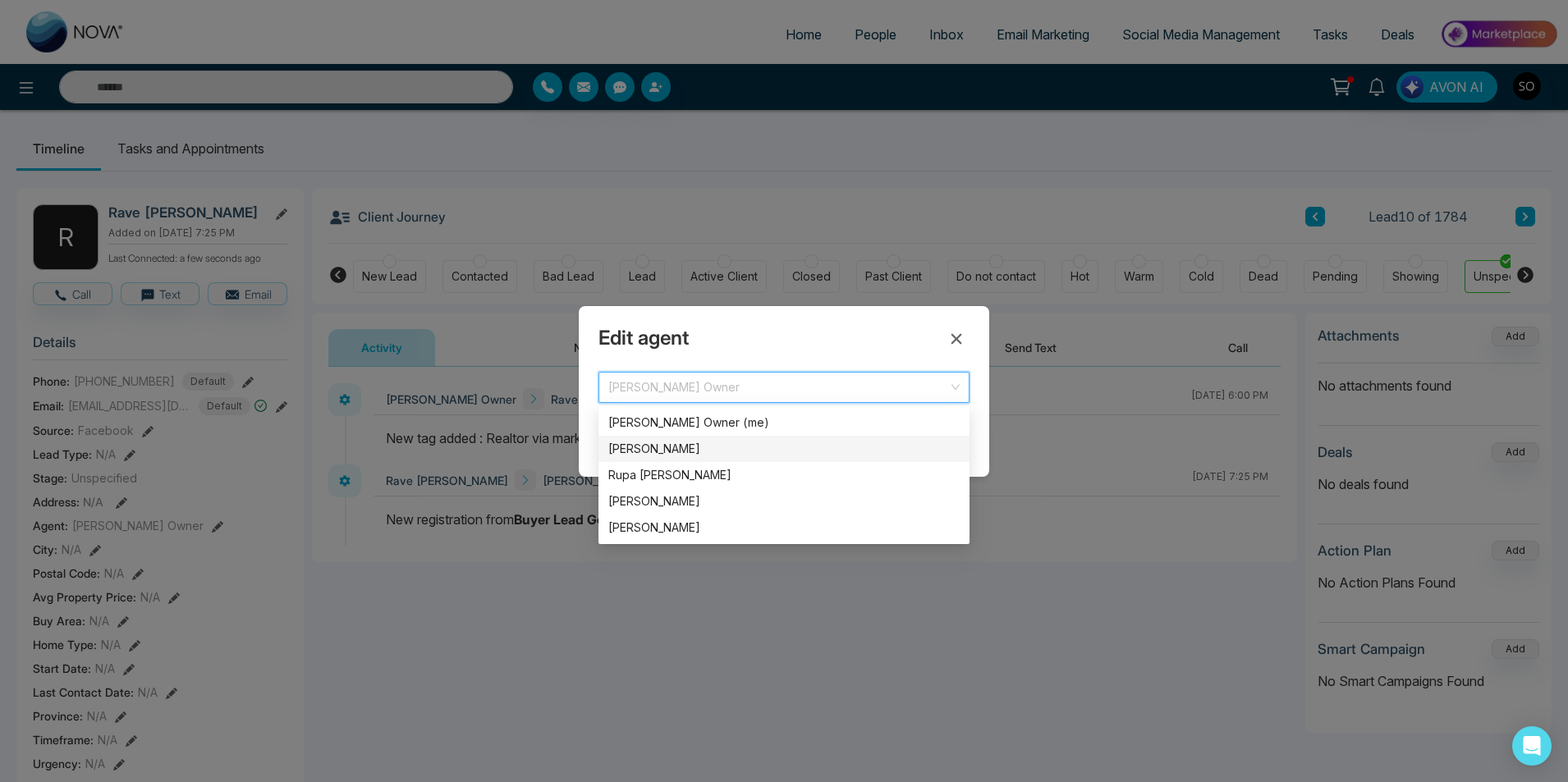
click at [720, 441] on div "[PERSON_NAME]" at bounding box center [784, 449] width 351 height 18
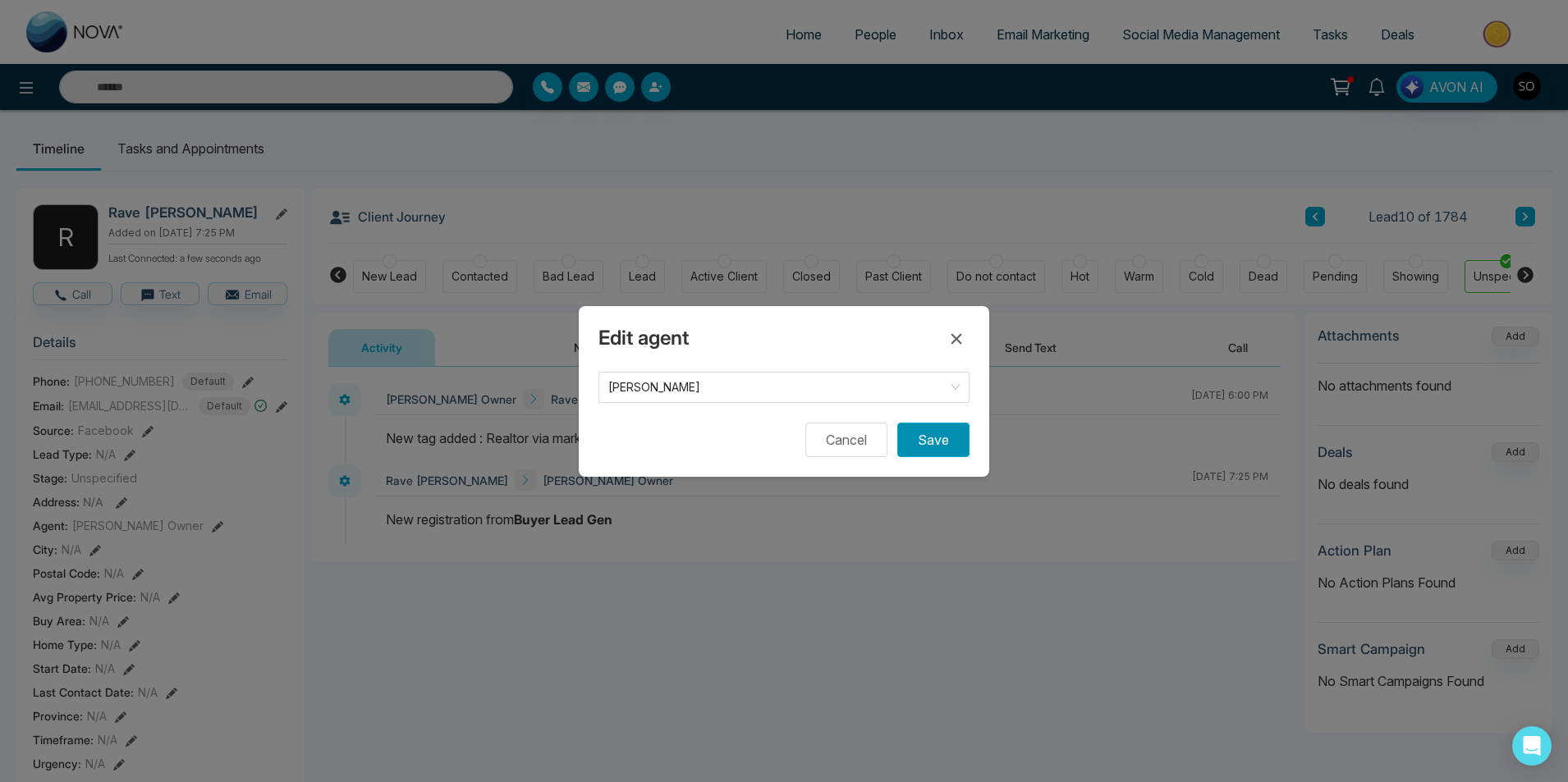
click at [922, 438] on button "Save" at bounding box center [933, 439] width 72 height 34
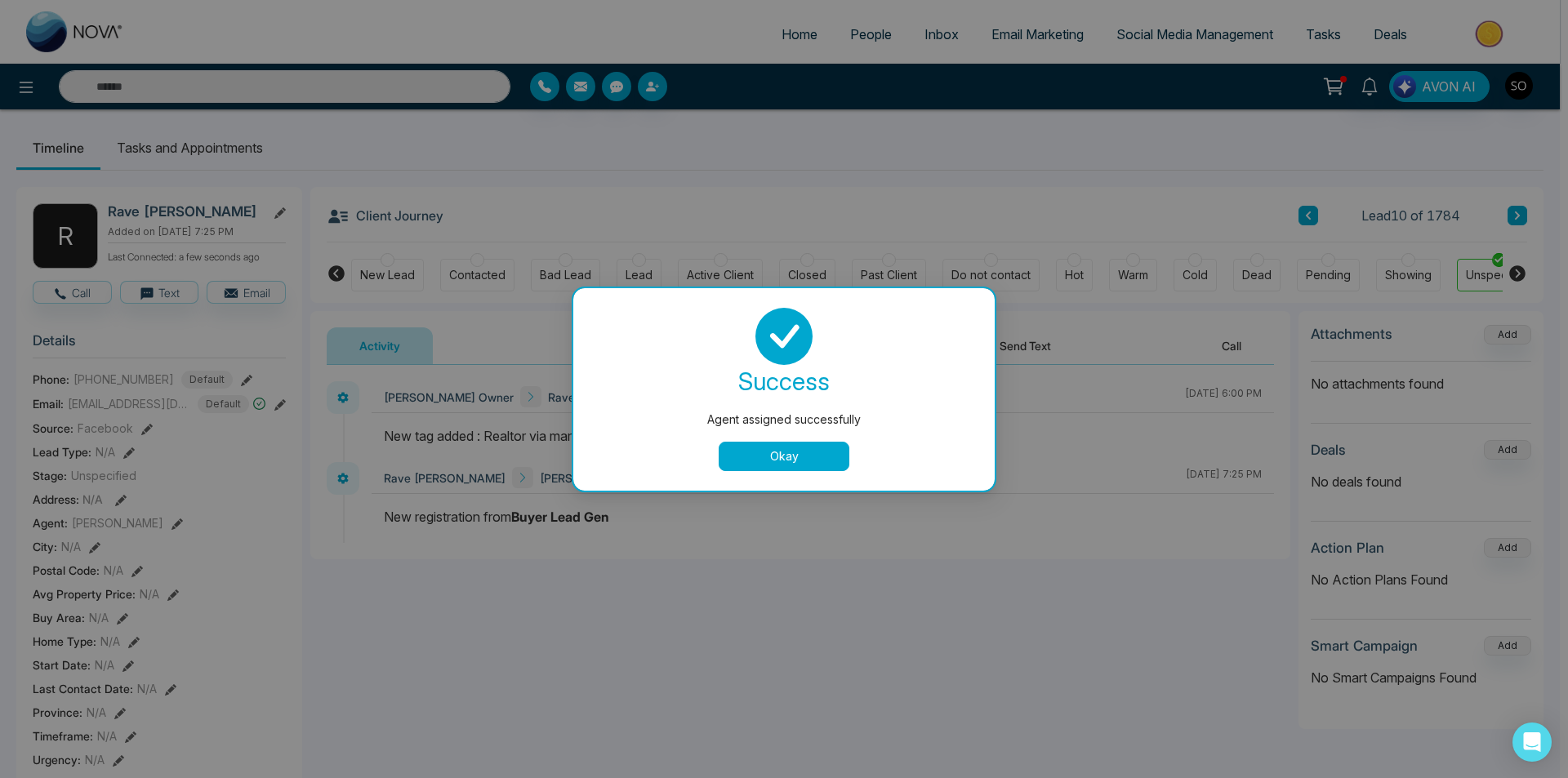
click at [788, 448] on button "Okay" at bounding box center [784, 457] width 131 height 29
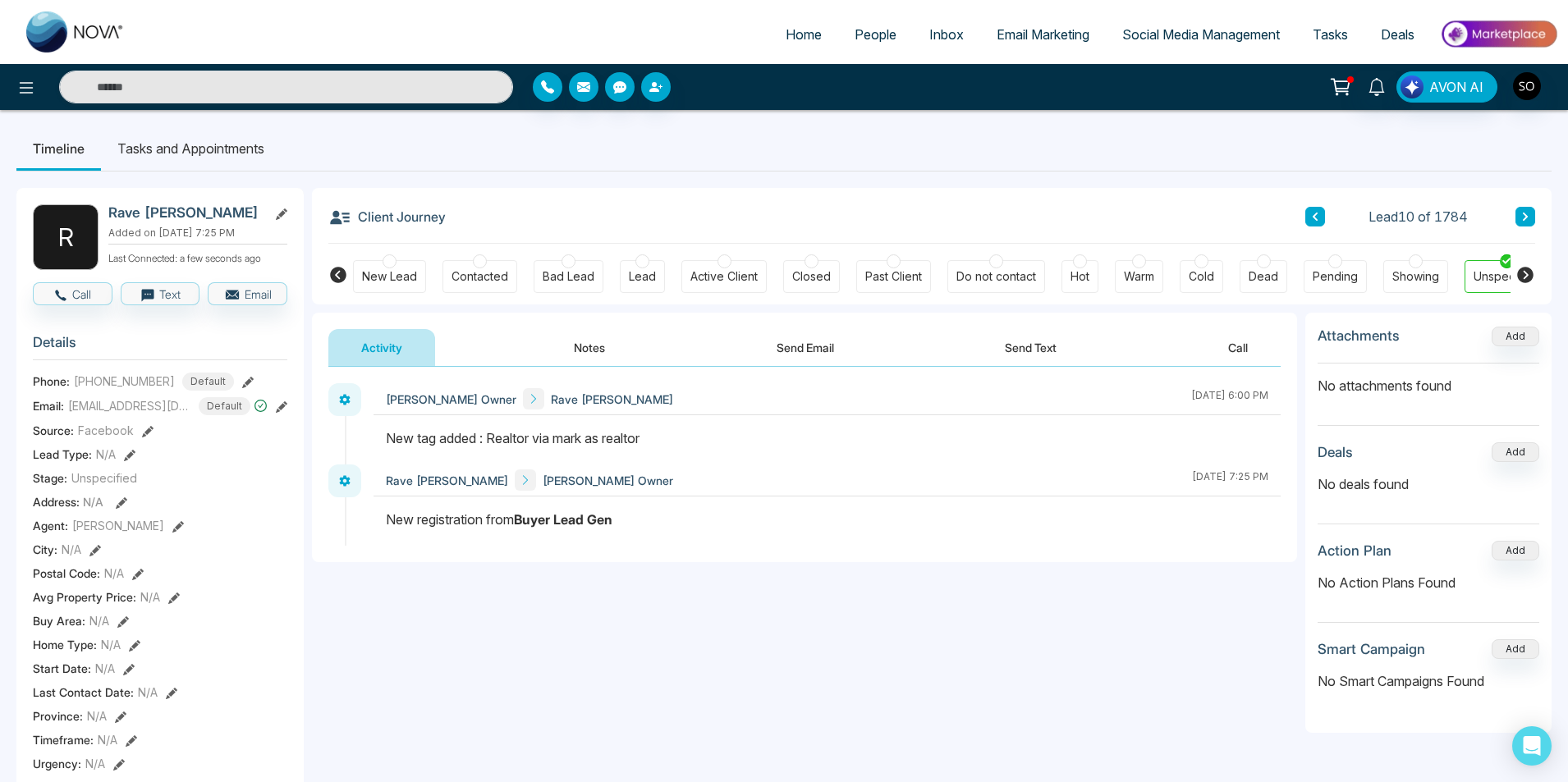
click at [593, 350] on button "Notes" at bounding box center [589, 348] width 97 height 37
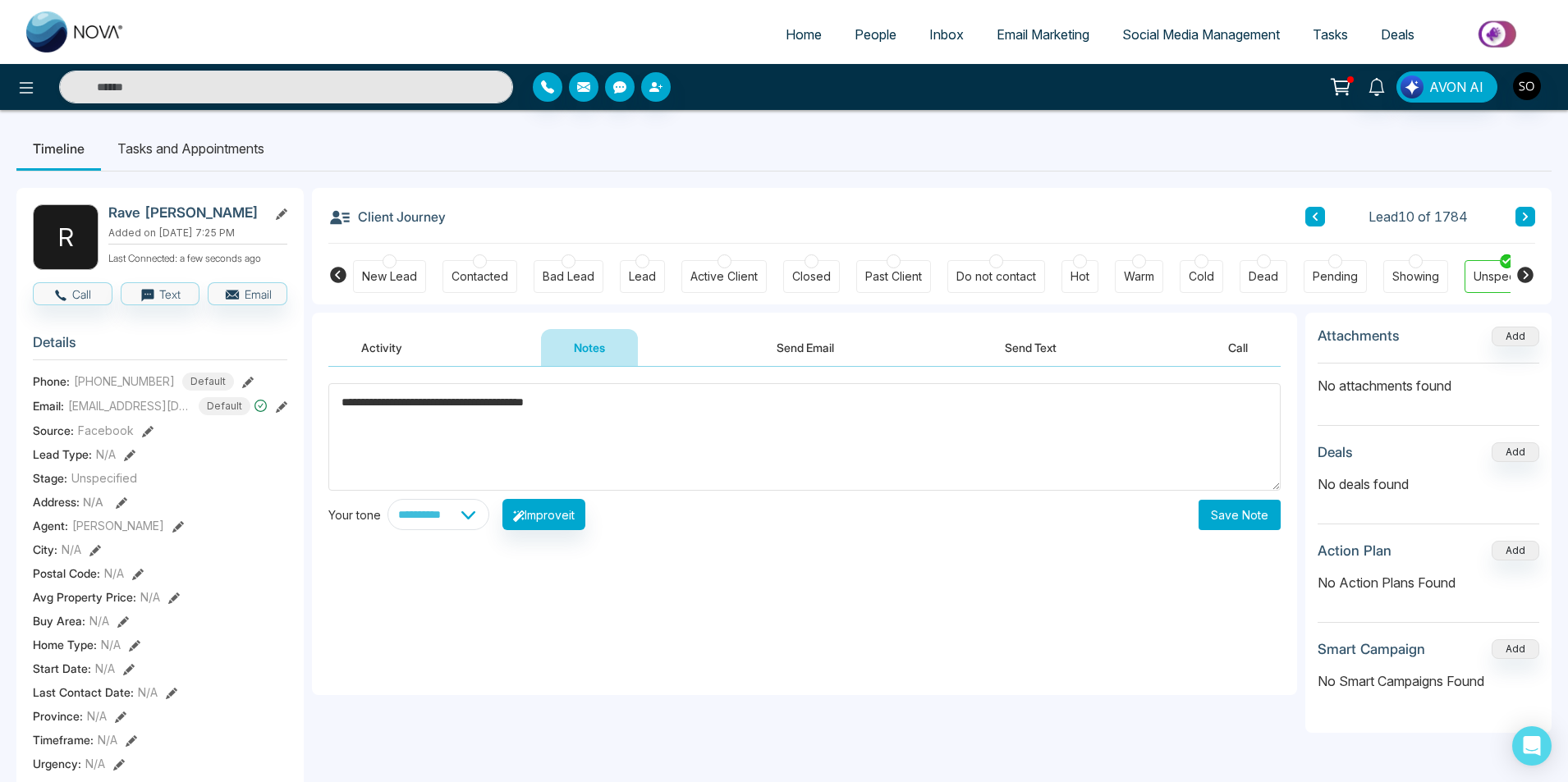
type textarea "**********"
click at [1243, 523] on button "Save Note" at bounding box center [1240, 514] width 82 height 30
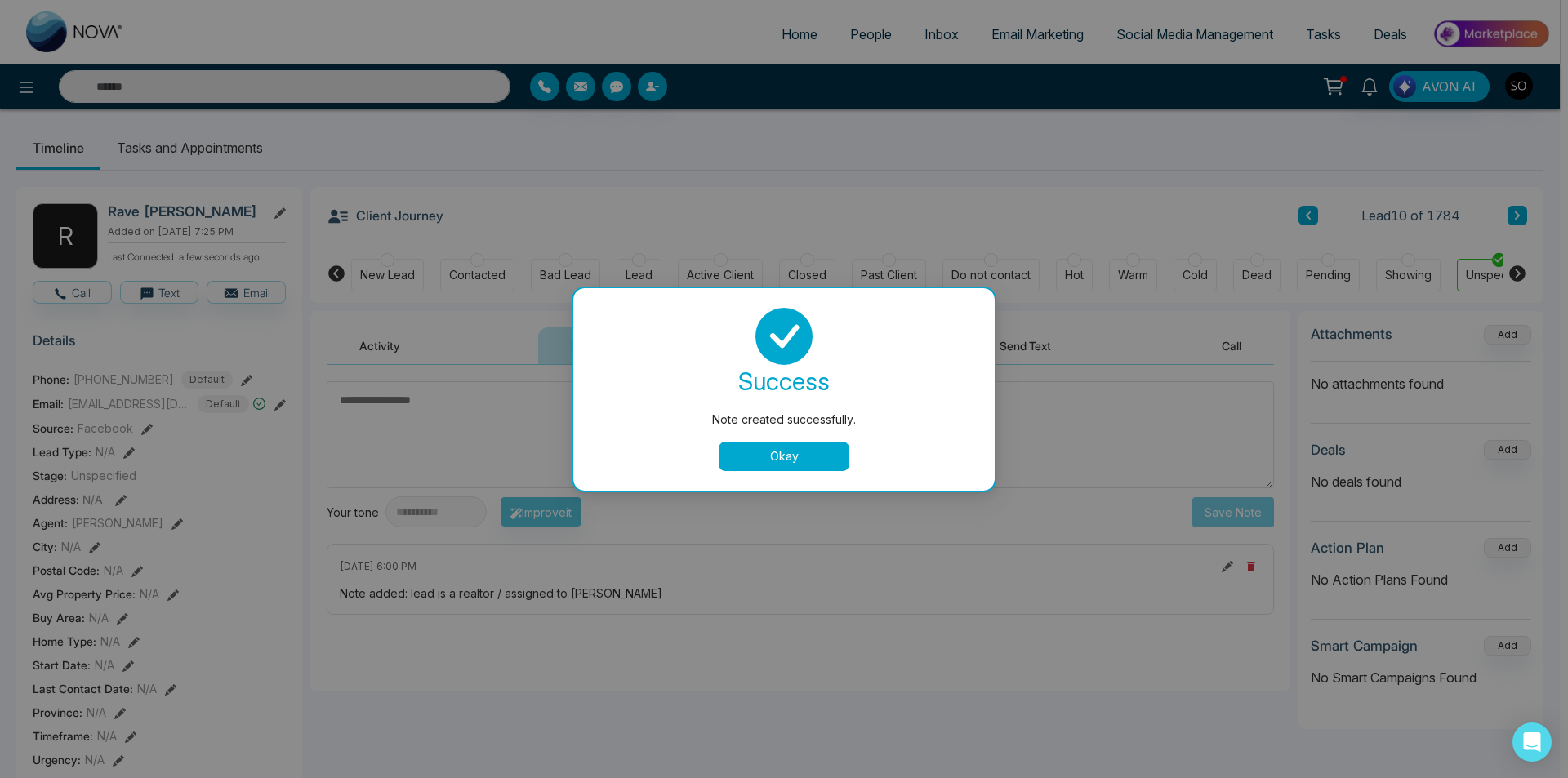
click at [791, 457] on button "Okay" at bounding box center [784, 457] width 131 height 29
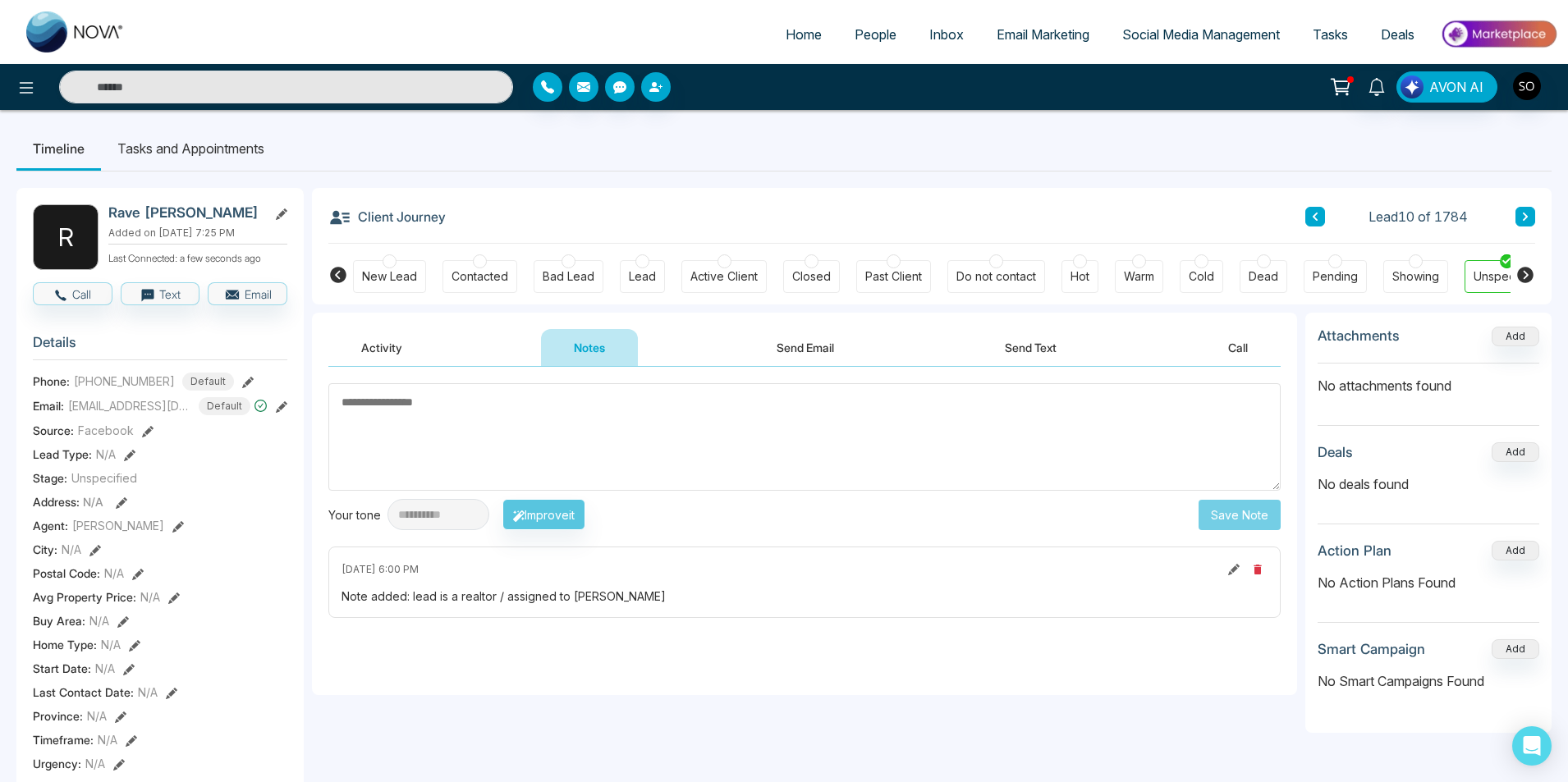
click at [1522, 218] on icon at bounding box center [1525, 217] width 8 height 10
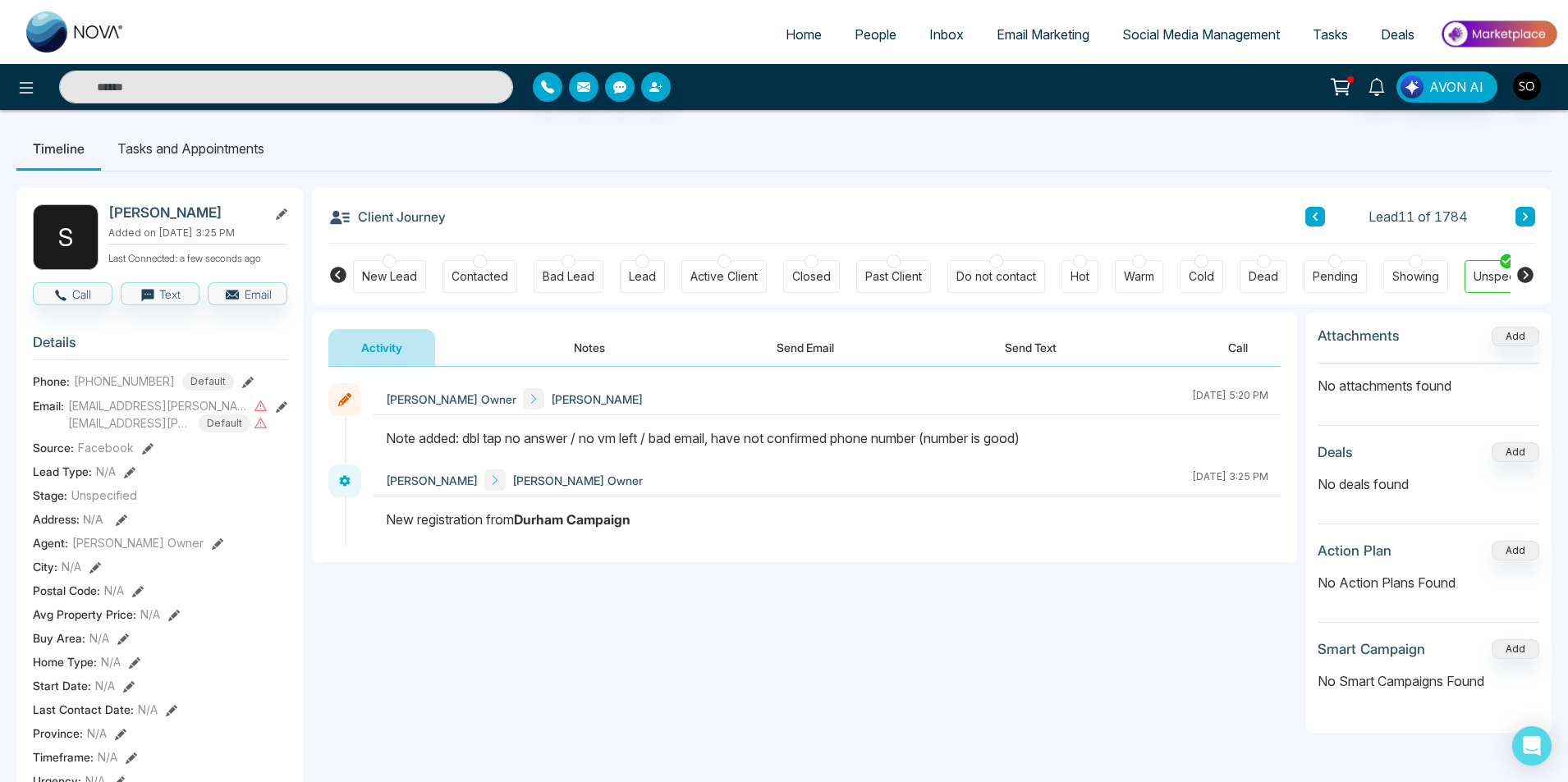
click at [861, 28] on span "People" at bounding box center [875, 34] width 42 height 17
